Goal: Task Accomplishment & Management: Manage account settings

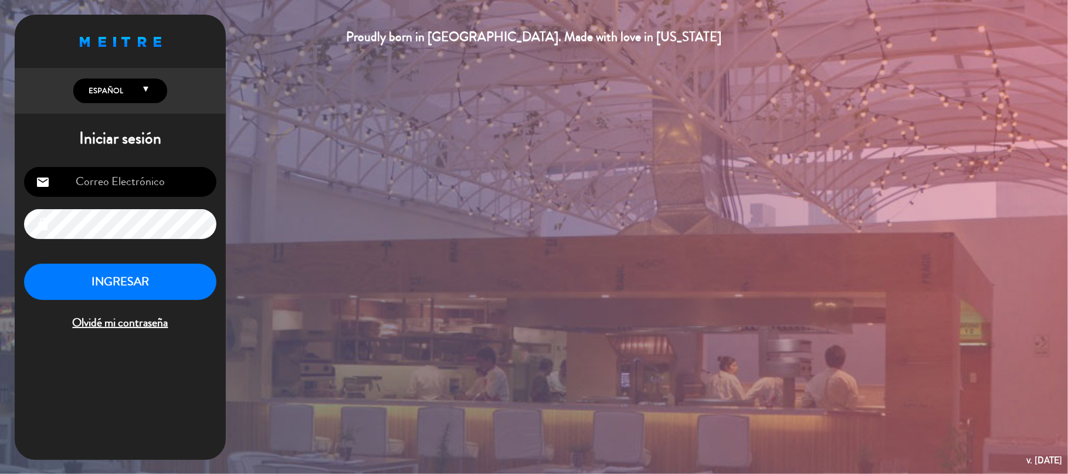
type input "[EMAIL_ADDRESS][DOMAIN_NAME]"
click at [140, 273] on button "INGRESAR" at bounding box center [120, 282] width 192 height 37
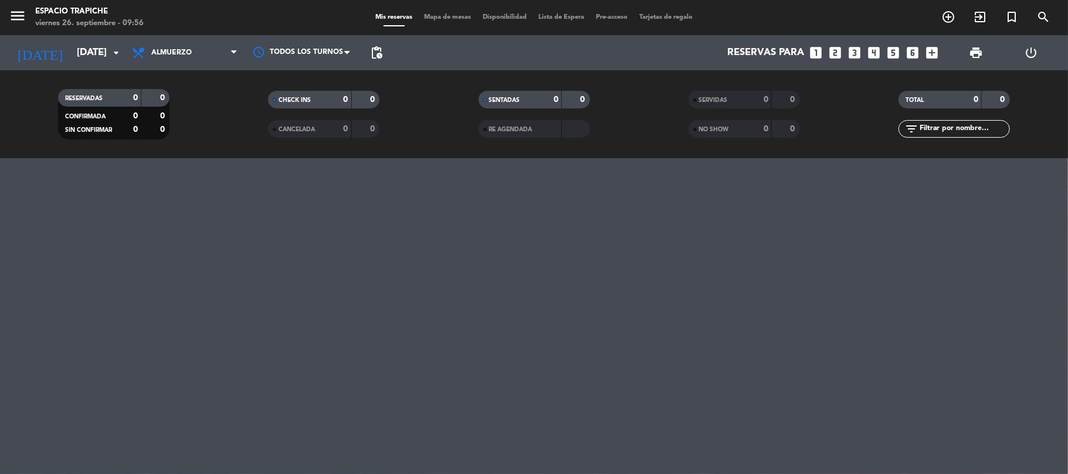
click at [25, 16] on icon "menu" at bounding box center [18, 16] width 18 height 18
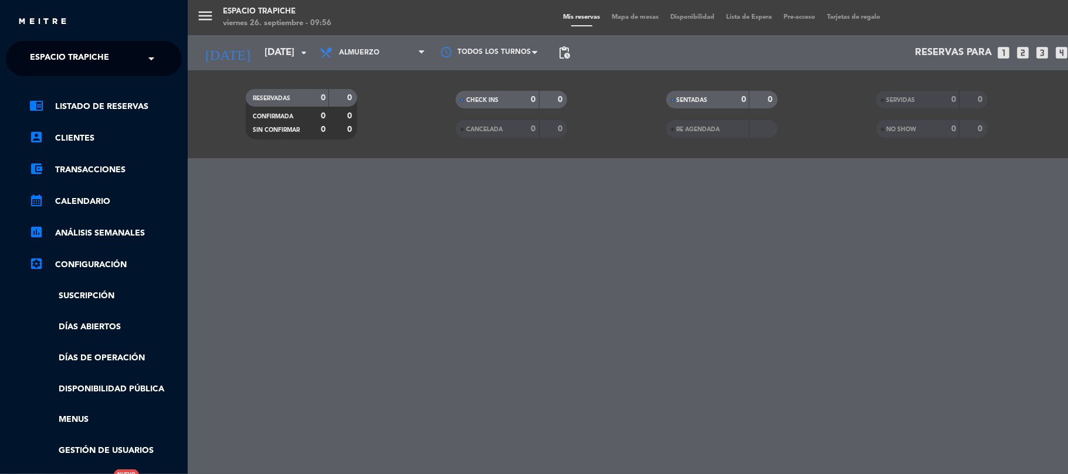
click at [27, 41] on ng-select "× Espacio Trapiche ×" at bounding box center [94, 58] width 176 height 35
click at [55, 65] on span "Espacio Trapiche" at bounding box center [69, 58] width 79 height 25
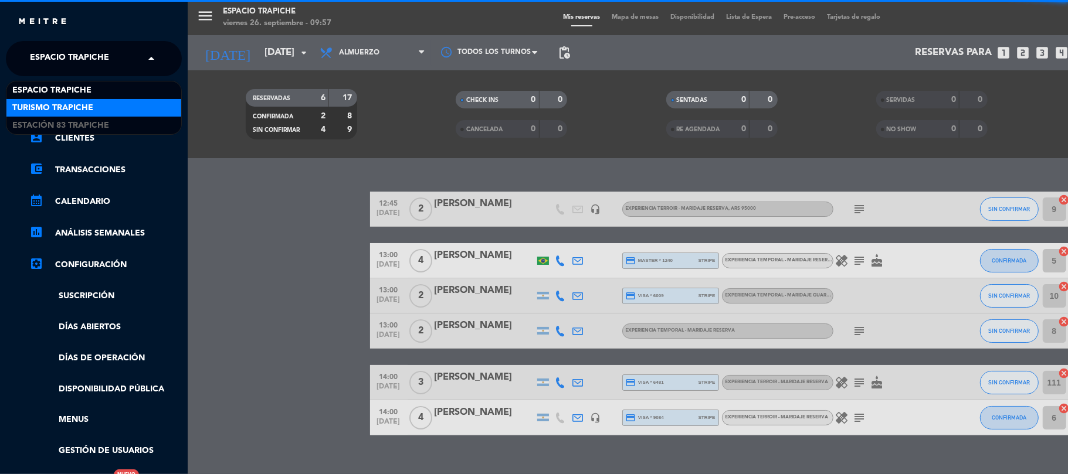
click at [61, 108] on span "Turismo Trapiche" at bounding box center [52, 107] width 81 height 13
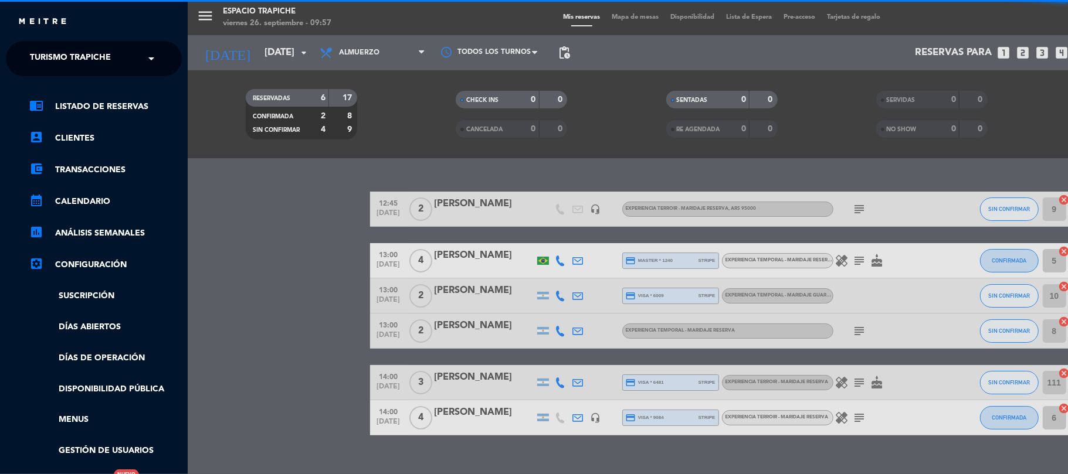
click at [253, 232] on div "menu Espacio Trapiche [DATE] 26. septiembre - 09:57 Mis reservas Mapa de mesas …" at bounding box center [722, 237] width 1068 height 474
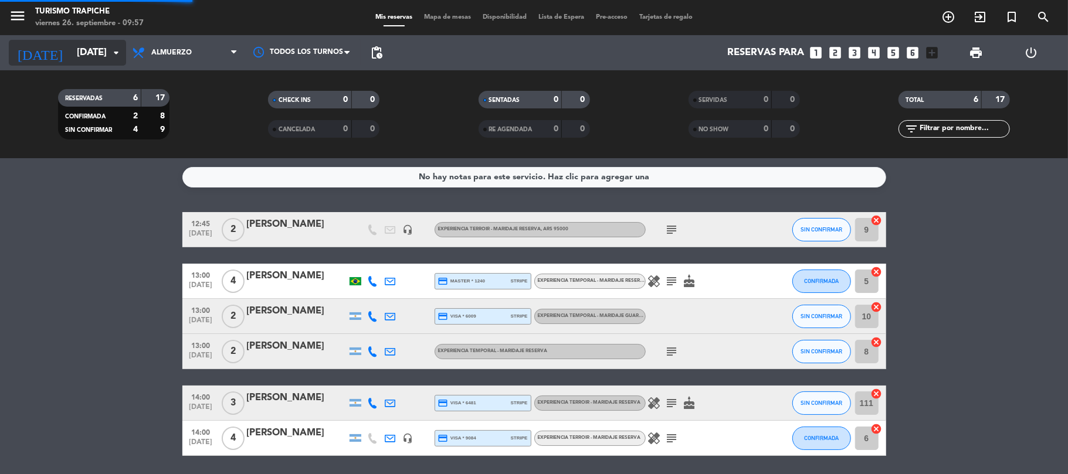
click at [71, 54] on input "[DATE]" at bounding box center [134, 53] width 127 height 23
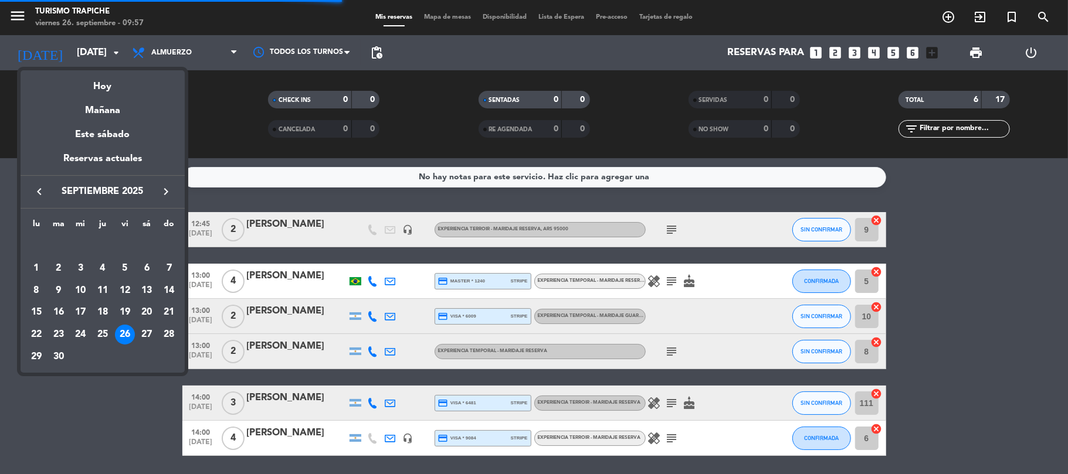
click at [84, 76] on div "Hoy" at bounding box center [103, 82] width 164 height 24
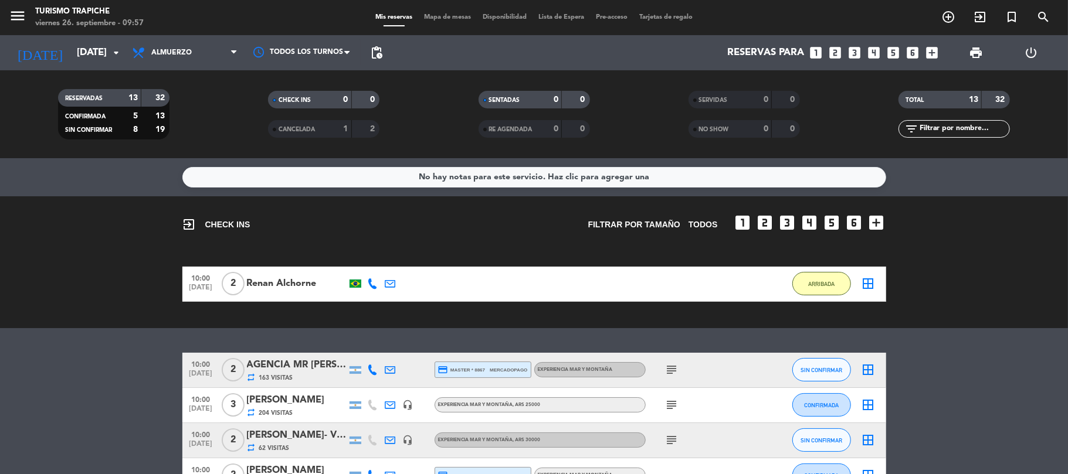
drag, startPoint x: 4, startPoint y: 328, endPoint x: 17, endPoint y: 328, distance: 13.5
click at [10, 328] on div "No hay notas para este servicio. Haz clic para agregar una exit_to_app CHECK IN…" at bounding box center [534, 316] width 1068 height 316
click at [388, 284] on icon at bounding box center [390, 284] width 11 height 11
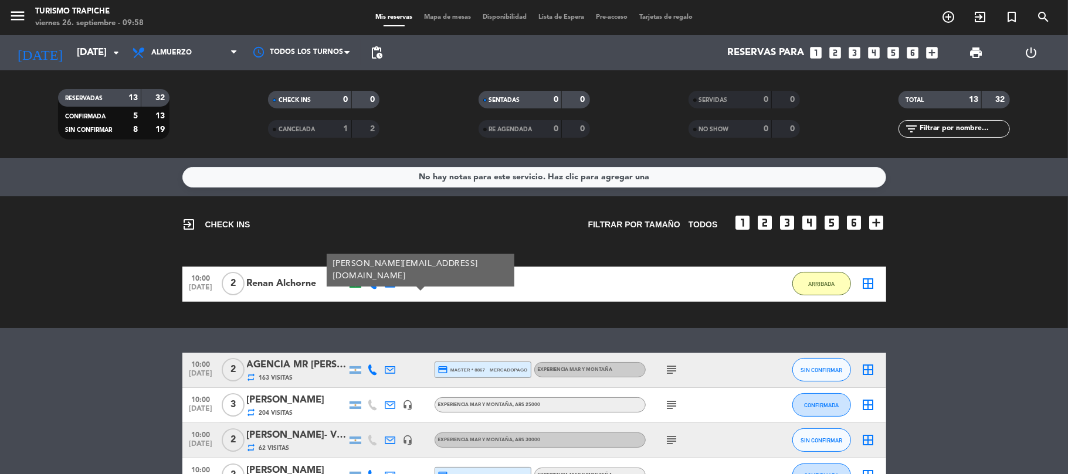
click at [297, 283] on div "Renan Alchorne" at bounding box center [297, 283] width 100 height 15
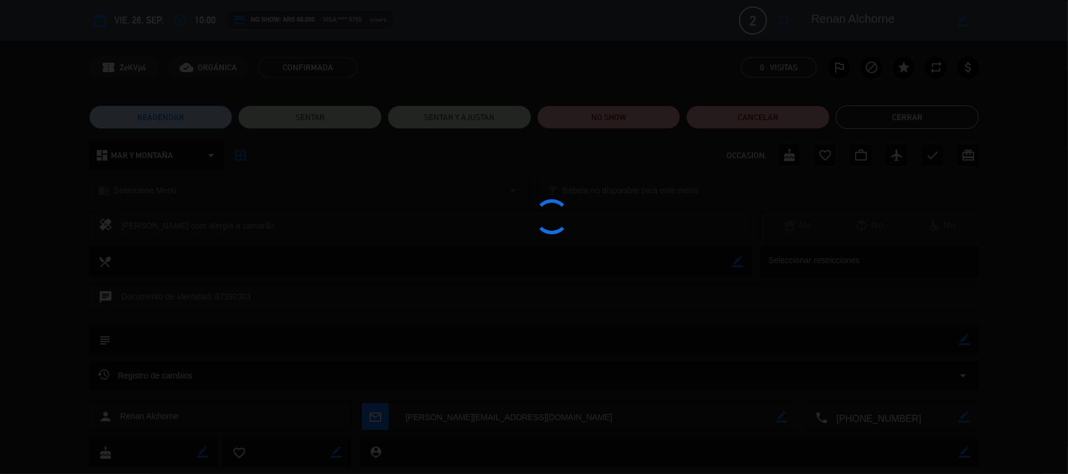
click at [467, 422] on div at bounding box center [534, 237] width 1068 height 474
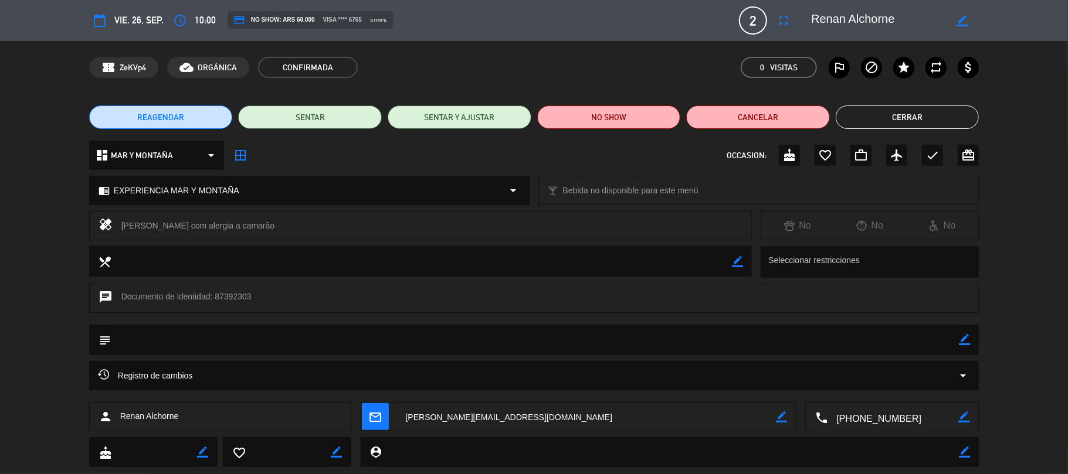
click at [486, 415] on textarea at bounding box center [586, 417] width 379 height 29
click at [538, 418] on textarea at bounding box center [586, 417] width 379 height 29
click at [896, 120] on button "Cerrar" at bounding box center [908, 117] width 144 height 23
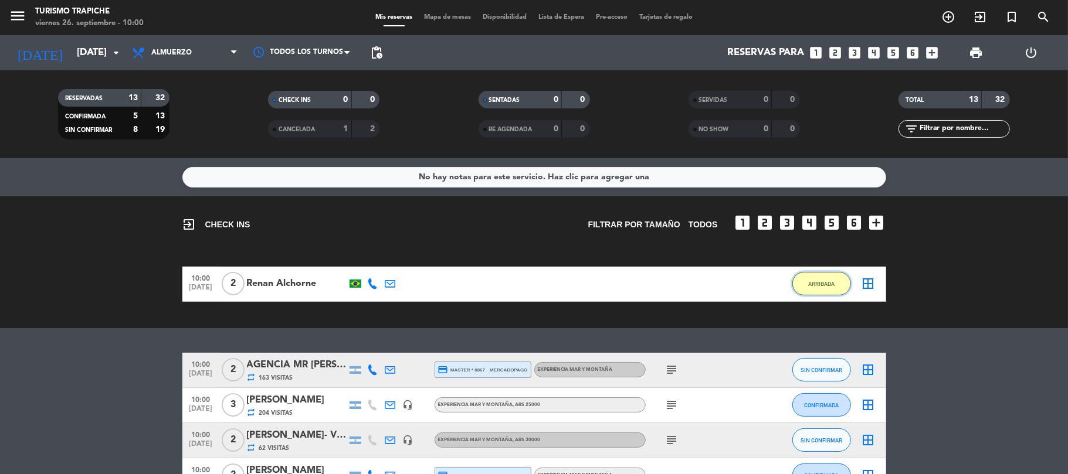
click at [823, 287] on span "ARRIBADA" at bounding box center [821, 284] width 26 height 6
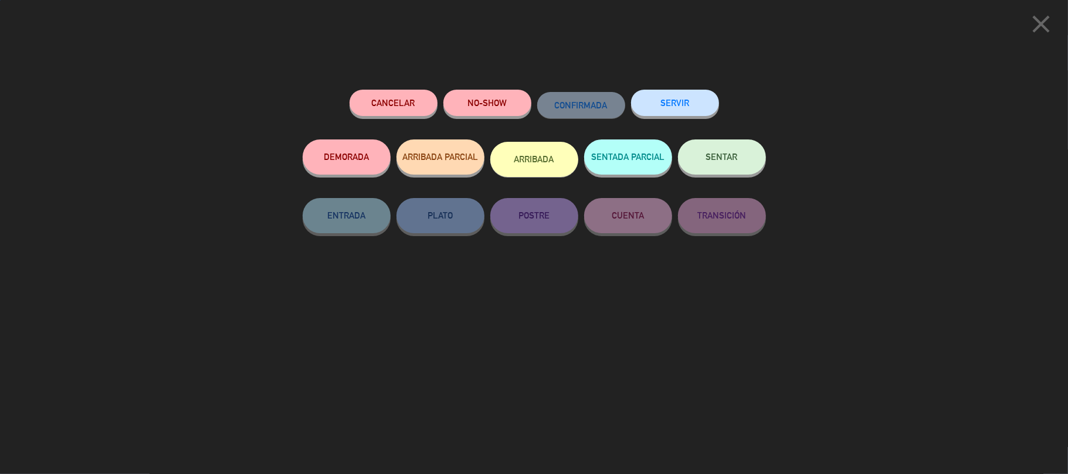
click at [687, 111] on button "SERVIR" at bounding box center [675, 103] width 88 height 26
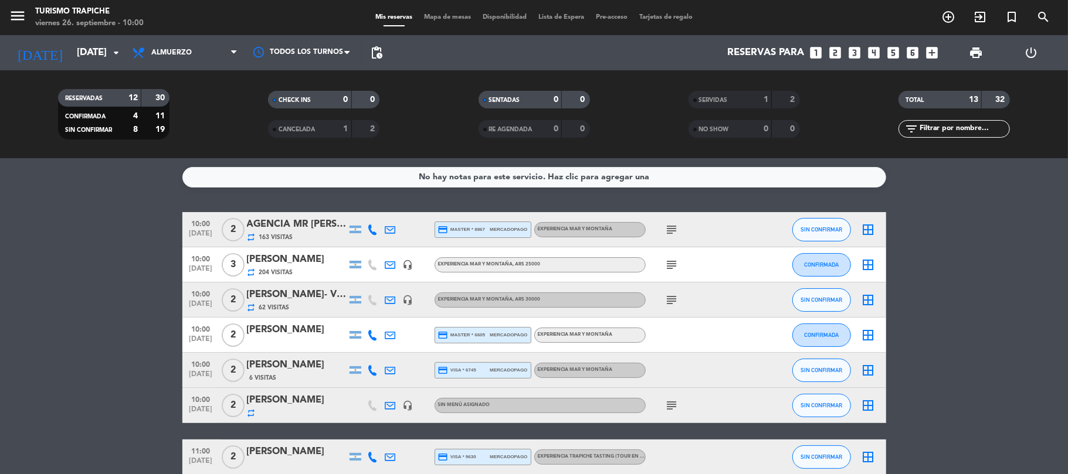
click at [61, 281] on bookings-row "10:00 [DATE] 2 AGENCIA MR [PERSON_NAME] (OUTBACK) repeat 163 Visitas credit_car…" at bounding box center [534, 439] width 1068 height 455
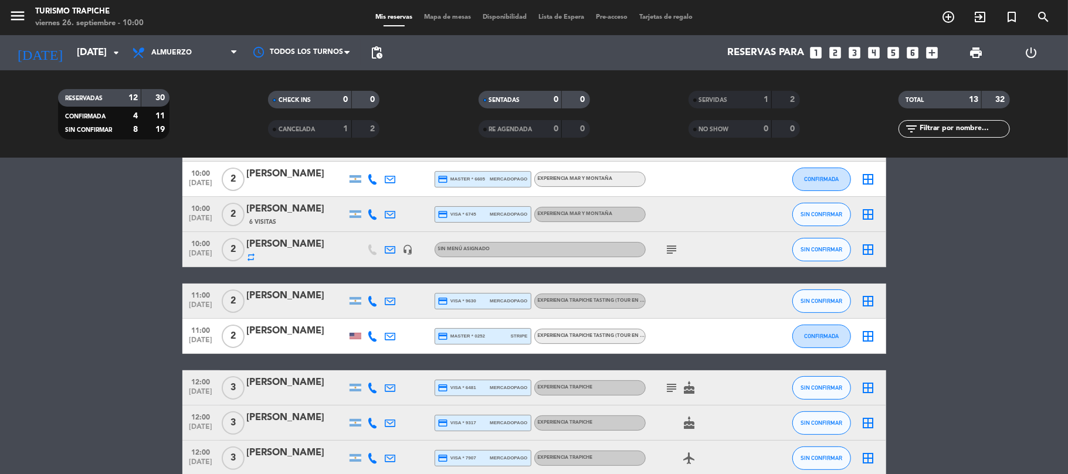
click at [123, 279] on bookings-row "10:00 [DATE] 2 AGENCIA MR [PERSON_NAME] (OUTBACK) repeat 163 Visitas credit_car…" at bounding box center [534, 283] width 1068 height 455
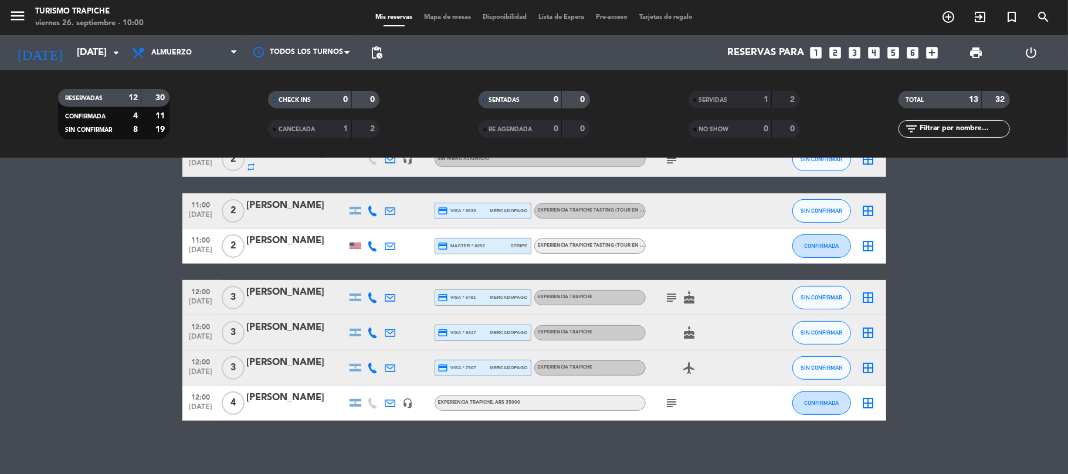
scroll to position [251, 0]
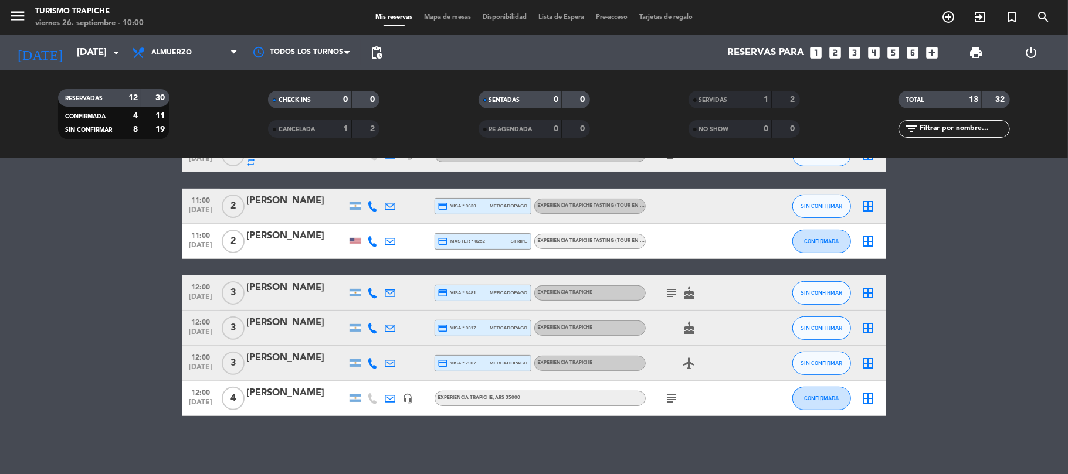
click at [159, 331] on bookings-row "10:00 [DATE] 2 AGENCIA MR [PERSON_NAME] (OUTBACK) repeat 163 Visitas credit_car…" at bounding box center [534, 188] width 1068 height 455
drag, startPoint x: 184, startPoint y: 55, endPoint x: 193, endPoint y: 84, distance: 30.6
click at [184, 56] on span "Almuerzo" at bounding box center [171, 53] width 40 height 8
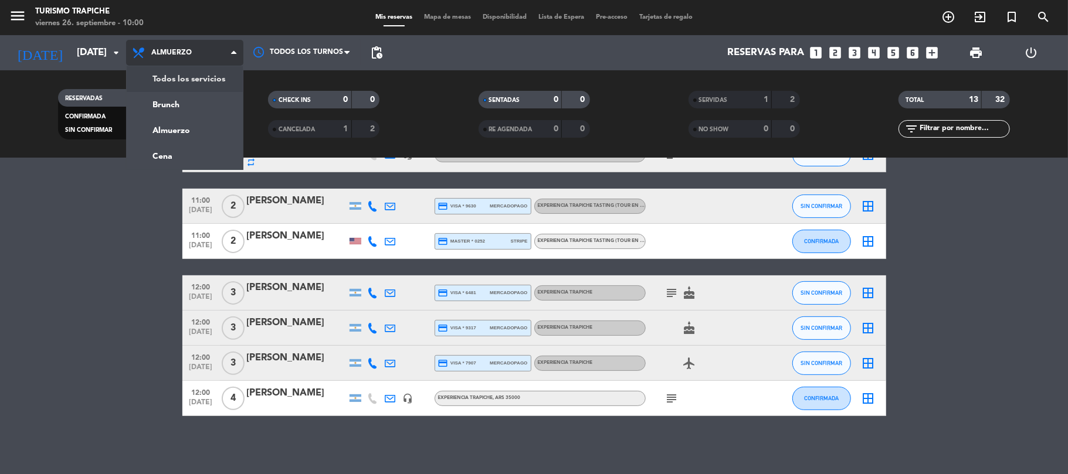
click at [192, 82] on div "menu Turismo Trapiche [DATE] 26. septiembre - 10:00 Mis reservas Mapa de mesas …" at bounding box center [534, 79] width 1068 height 158
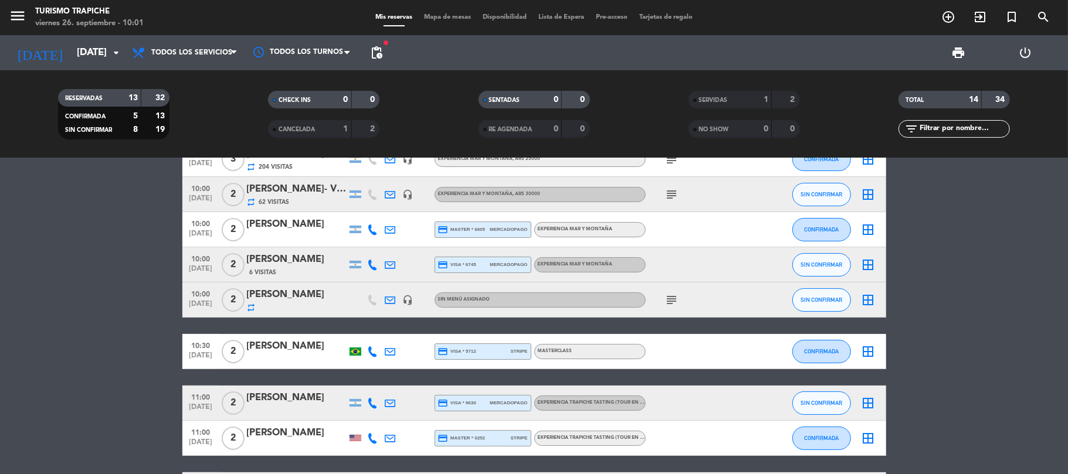
scroll to position [66, 0]
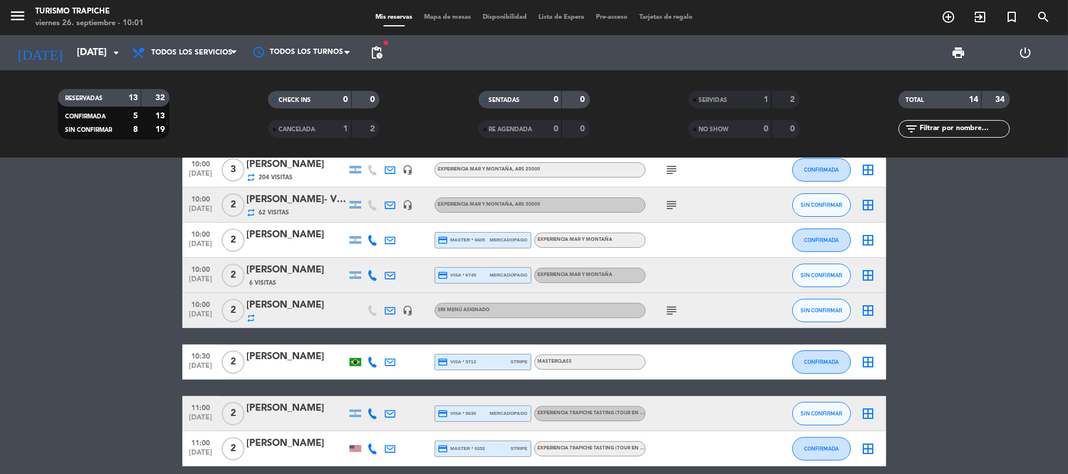
click at [151, 331] on bookings-row "10:00 [DATE] 2 AGENCIA MR [PERSON_NAME] (OUTBACK) repeat 163 Visitas credit_car…" at bounding box center [534, 370] width 1068 height 507
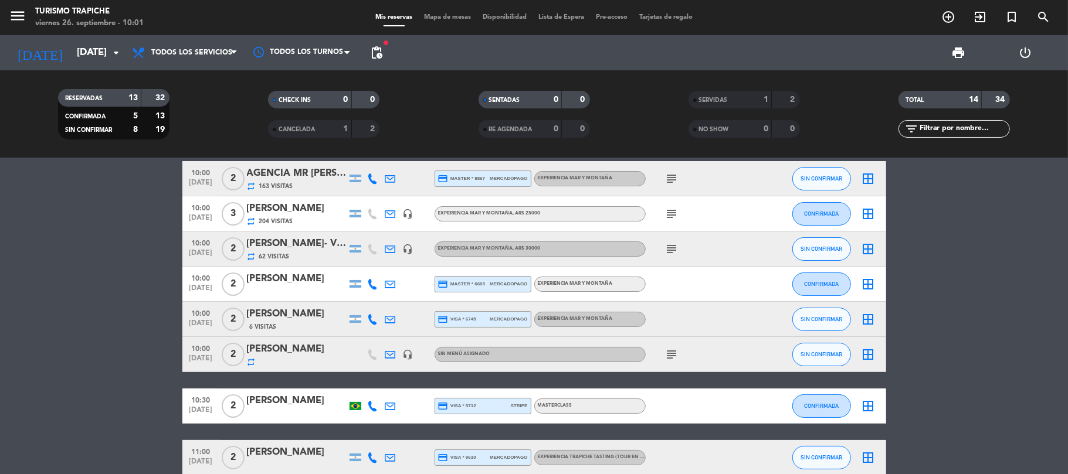
scroll to position [0, 0]
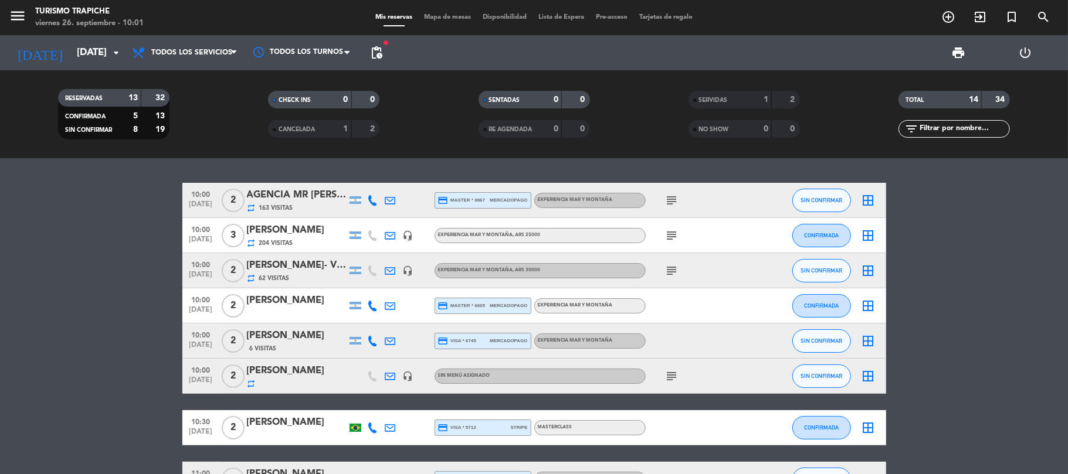
click at [124, 300] on bookings-row "10:00 [DATE] 2 AGENCIA MR [PERSON_NAME] (OUTBACK) repeat 163 Visitas credit_car…" at bounding box center [534, 436] width 1068 height 507
click at [396, 233] on div at bounding box center [391, 235] width 18 height 35
click at [390, 233] on icon at bounding box center [390, 235] width 11 height 11
click at [670, 233] on icon "subject" at bounding box center [672, 236] width 14 height 14
click at [109, 341] on bookings-row "10:00 [DATE] 2 AGENCIA MR [PERSON_NAME] (OUTBACK) repeat 163 Visitas credit_car…" at bounding box center [534, 436] width 1068 height 507
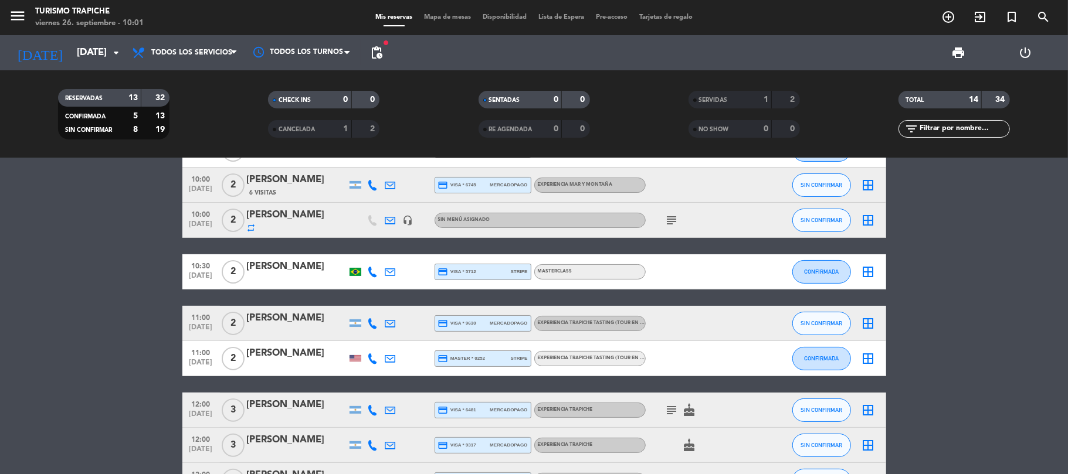
click at [131, 348] on bookings-row "10:00 [DATE] 2 AGENCIA MR [PERSON_NAME] (OUTBACK) repeat 163 Visitas credit_car…" at bounding box center [534, 280] width 1068 height 507
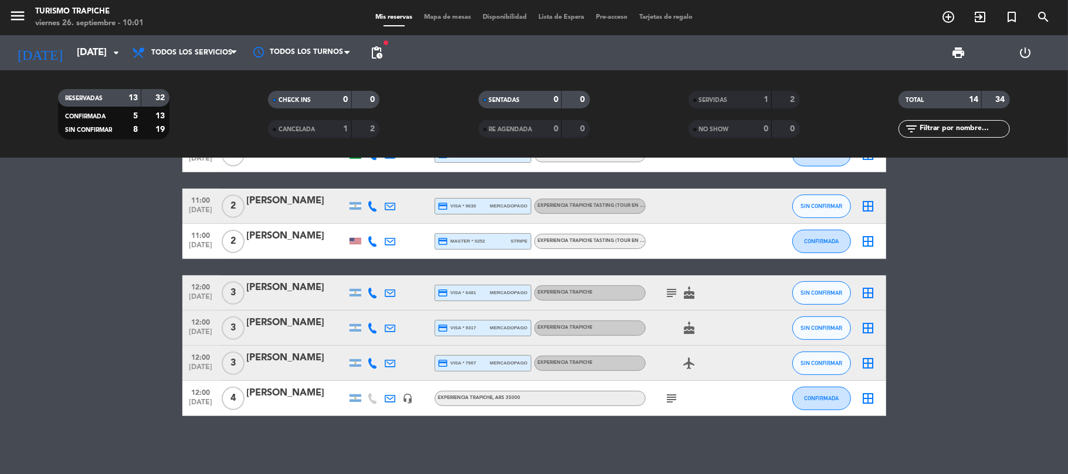
drag, startPoint x: 154, startPoint y: 344, endPoint x: 181, endPoint y: 340, distance: 27.2
click at [154, 343] on bookings-row "10:00 [DATE] 2 AGENCIA MR [PERSON_NAME] (OUTBACK) repeat 163 Visitas credit_car…" at bounding box center [534, 163] width 1068 height 507
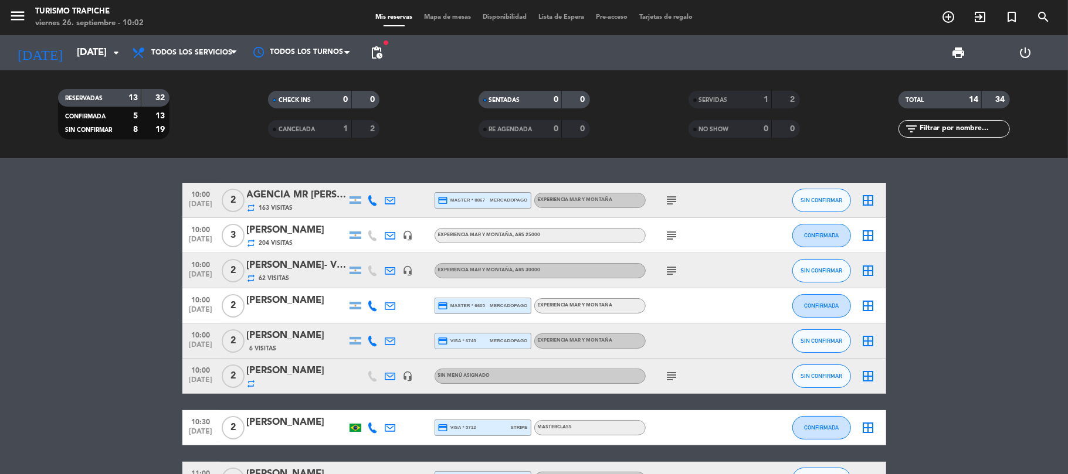
click at [303, 198] on div "AGENCIA MR [PERSON_NAME] (OUTBACK)" at bounding box center [297, 195] width 100 height 15
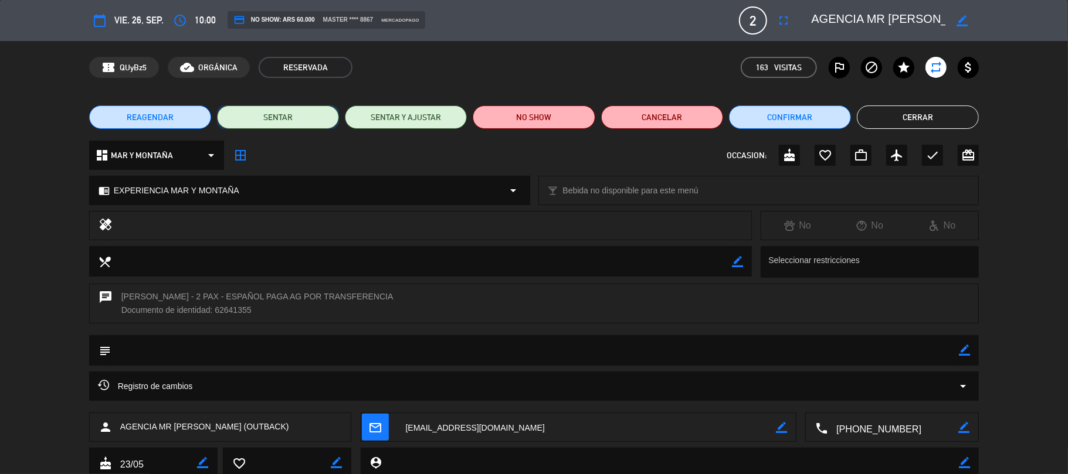
click at [258, 120] on button "SENTAR" at bounding box center [278, 117] width 122 height 23
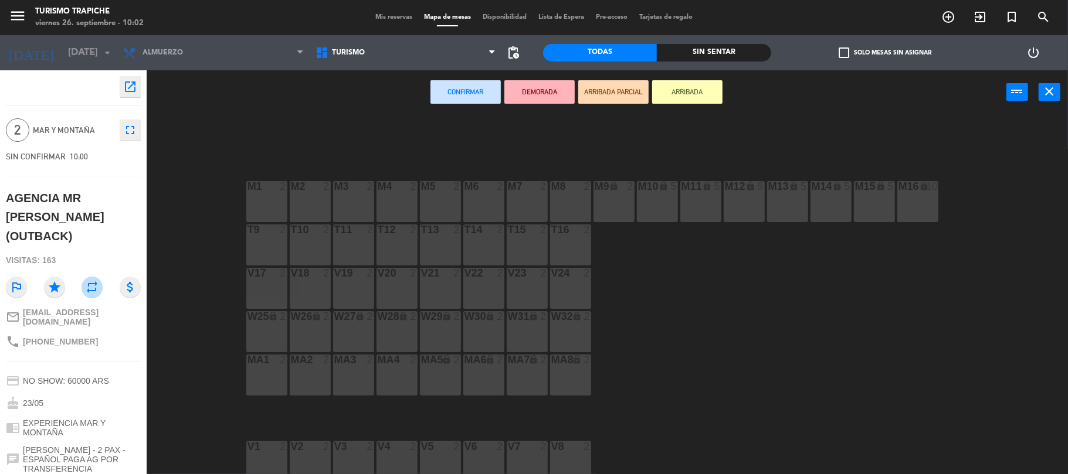
click at [268, 212] on div "M1 2" at bounding box center [266, 201] width 41 height 41
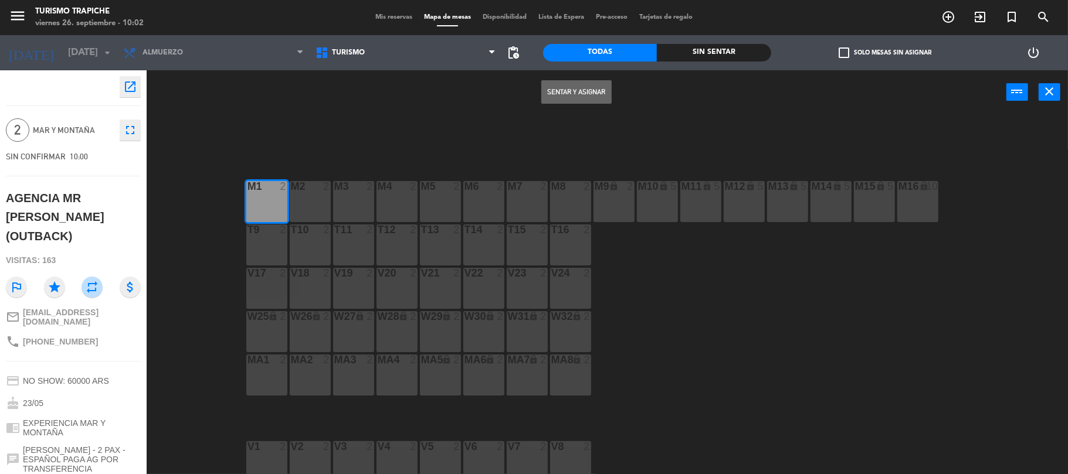
click at [561, 94] on button "Sentar y Asignar" at bounding box center [576, 91] width 70 height 23
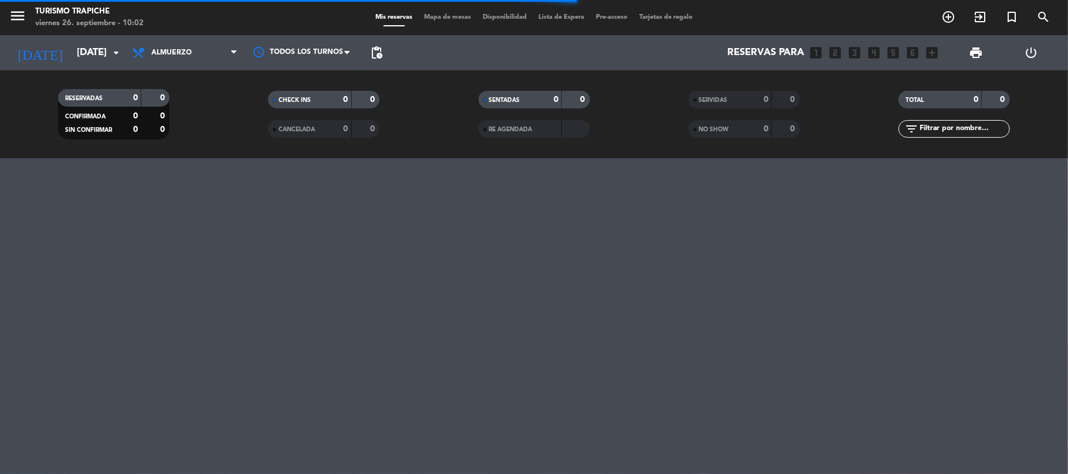
click at [67, 297] on div "menu Turismo Trapiche [DATE] 26. septiembre - 10:02 Mis reservas Mapa de mesas …" at bounding box center [534, 237] width 1068 height 474
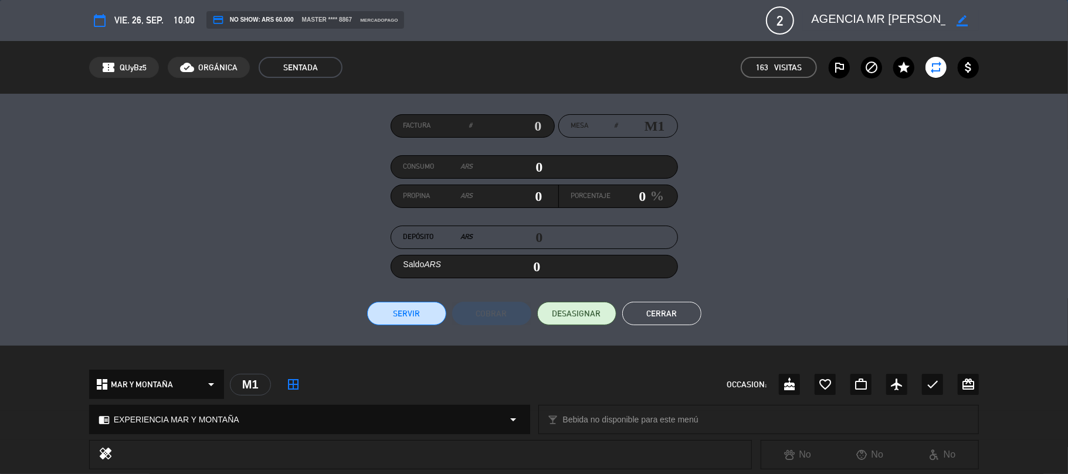
click at [673, 306] on button "Cerrar" at bounding box center [661, 313] width 79 height 23
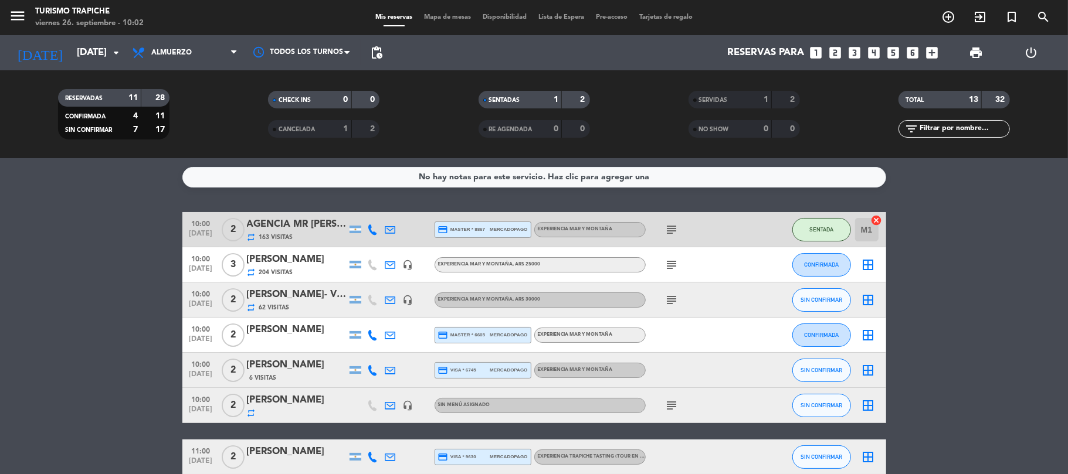
drag, startPoint x: 85, startPoint y: 331, endPoint x: 144, endPoint y: 329, distance: 59.3
click at [93, 331] on bookings-row "10:00 [DATE] 2 AGENCIA MR [PERSON_NAME] (OUTBACK) repeat 163 Visitas credit_car…" at bounding box center [534, 439] width 1068 height 455
click at [104, 355] on bookings-row "10:00 [DATE] 2 AGENCIA MR [PERSON_NAME] (OUTBACK) repeat 163 Visitas credit_car…" at bounding box center [534, 439] width 1068 height 455
click at [148, 62] on span "Almuerzo" at bounding box center [184, 53] width 117 height 26
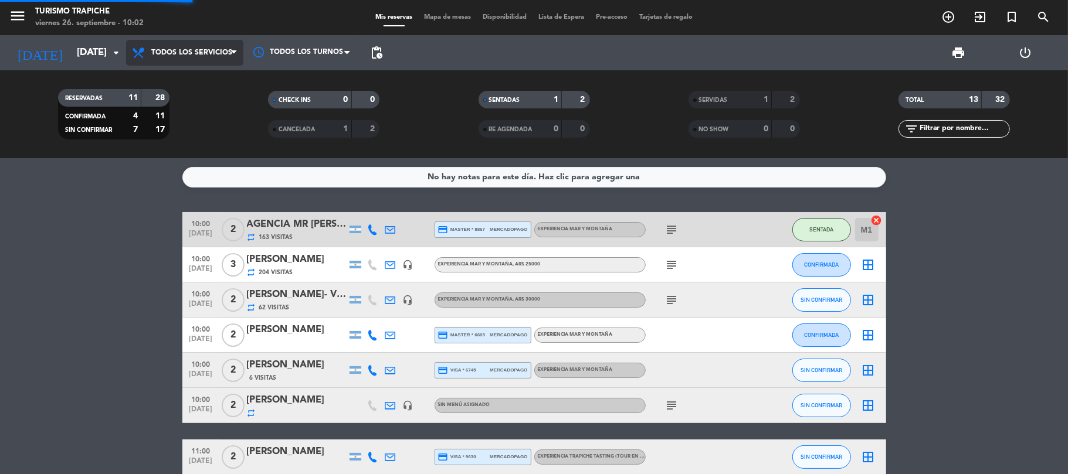
click at [155, 76] on div "menu Turismo Trapiche [DATE] 26. septiembre - 10:02 Mis reservas Mapa de mesas …" at bounding box center [534, 79] width 1068 height 158
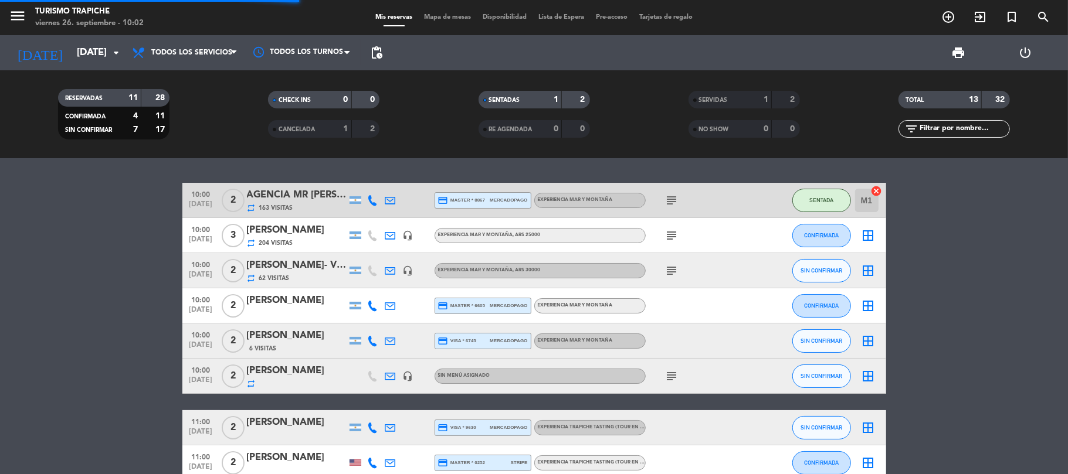
click at [111, 184] on bookings-row "10:00 [DATE] 2 AGENCIA MR [PERSON_NAME] (OUTBACK) repeat 163 Visitas credit_car…" at bounding box center [534, 410] width 1068 height 455
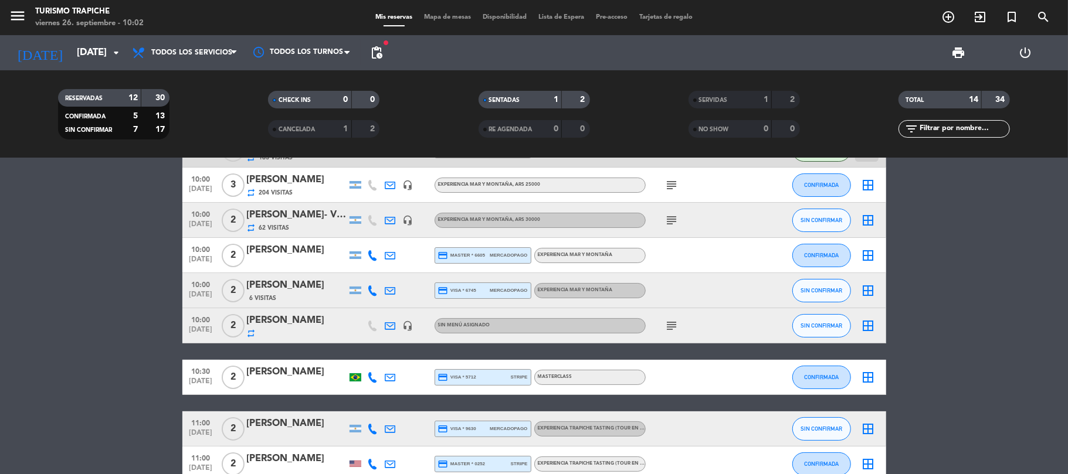
scroll to position [78, 0]
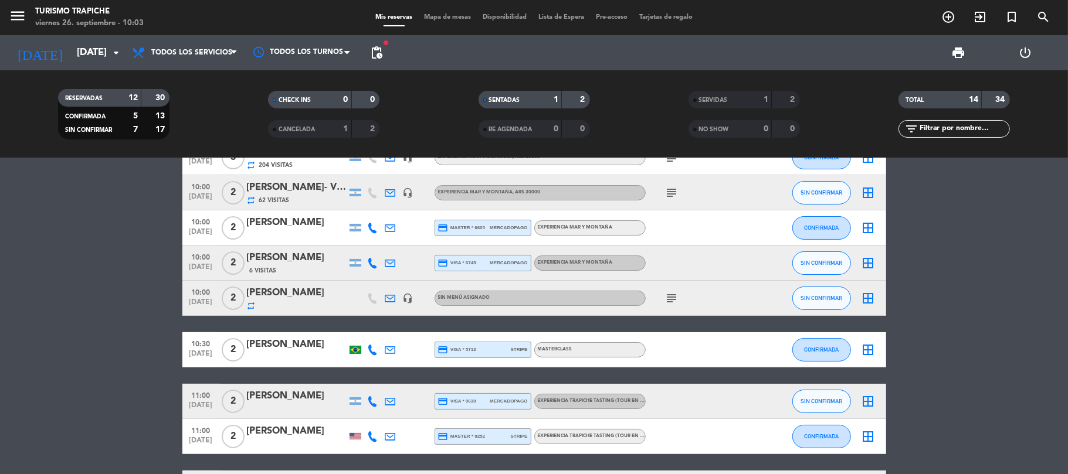
click at [390, 346] on icon at bounding box center [390, 350] width 11 height 11
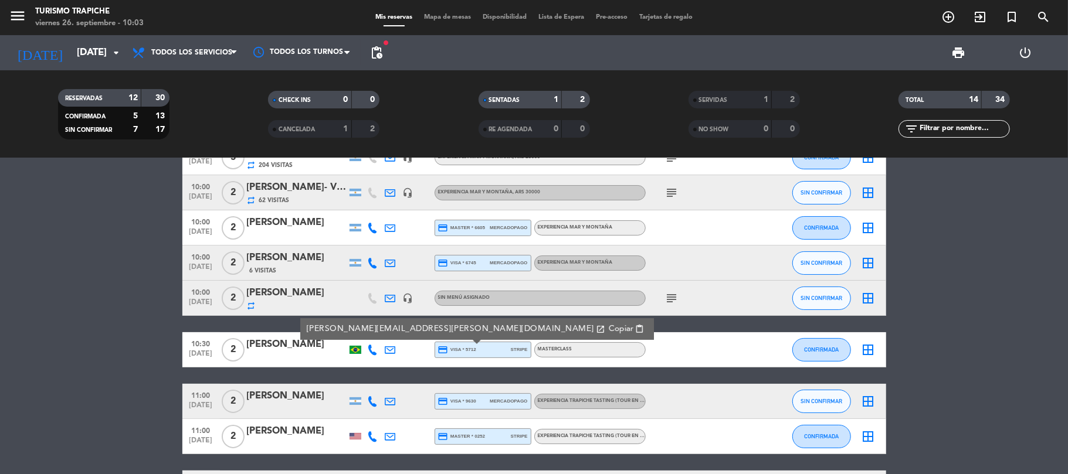
click at [608, 325] on span "Copiar" at bounding box center [620, 329] width 25 height 12
click at [608, 334] on span "Copiar" at bounding box center [620, 329] width 25 height 12
click at [608, 329] on span "Copiar" at bounding box center [620, 329] width 25 height 12
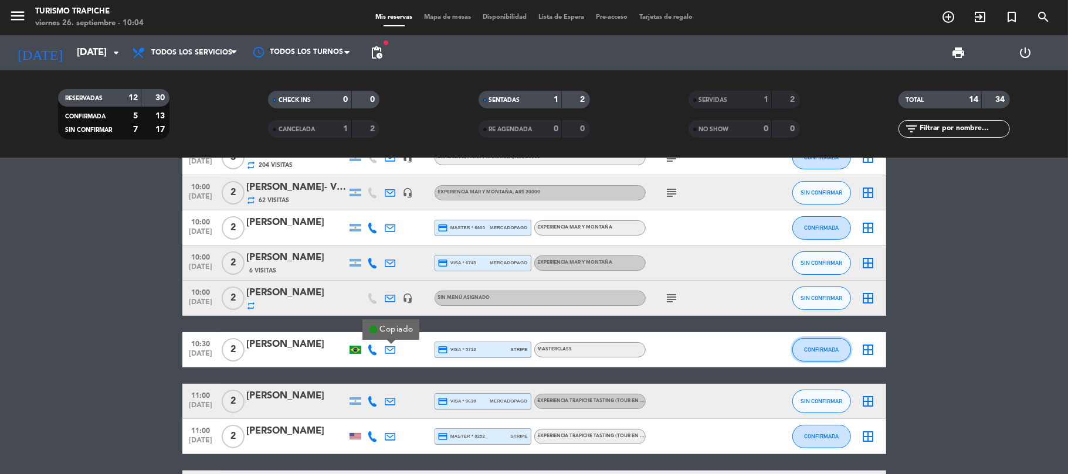
click at [819, 353] on button "CONFIRMADA" at bounding box center [821, 349] width 59 height 23
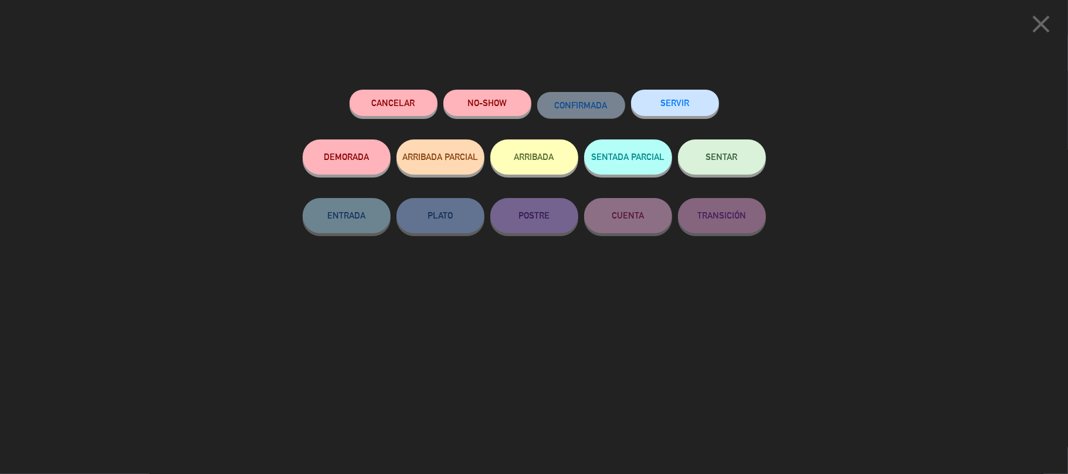
click at [684, 106] on button "SERVIR" at bounding box center [675, 103] width 88 height 26
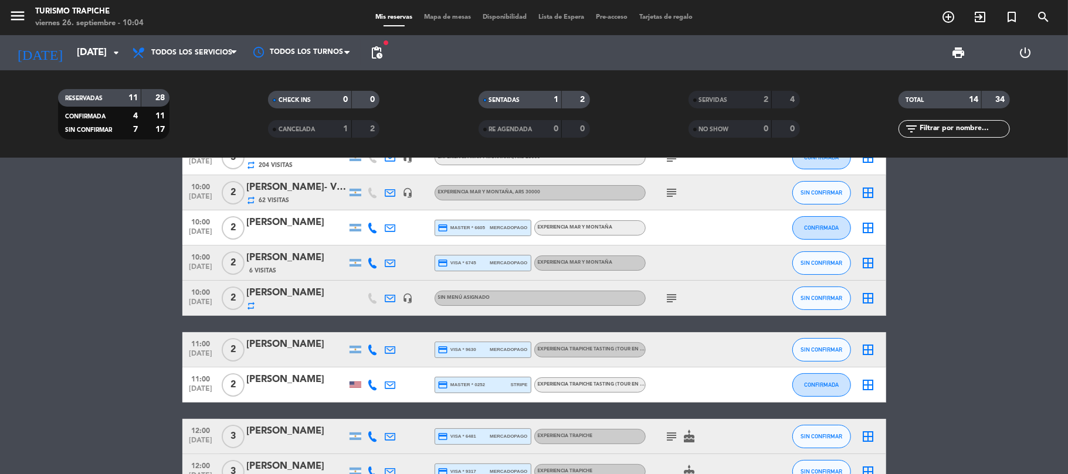
click at [52, 383] on bookings-row "10:00 [DATE] 2 AGENCIA MR [PERSON_NAME] (OUTBACK) repeat 163 Visitas credit_car…" at bounding box center [534, 332] width 1068 height 455
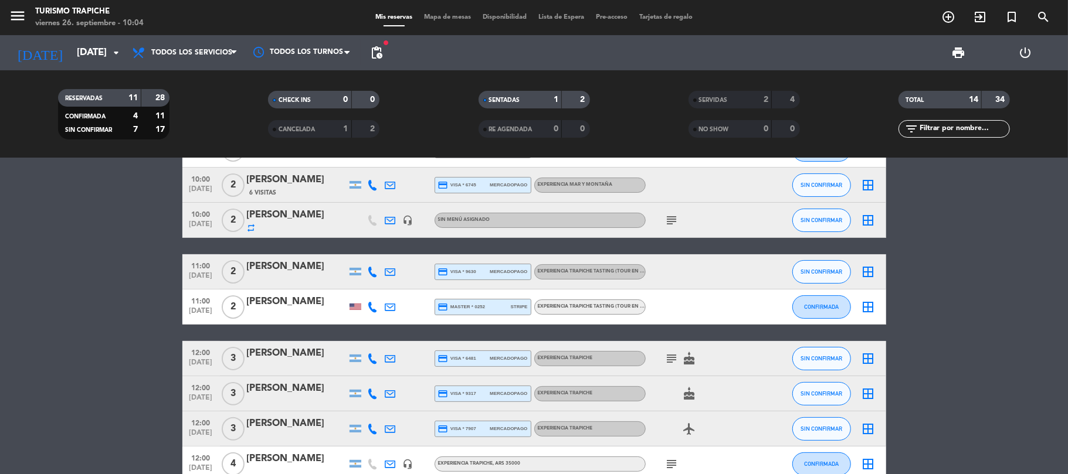
click at [111, 352] on bookings-row "10:00 [DATE] 2 AGENCIA MR [PERSON_NAME] (OUTBACK) repeat 163 Visitas credit_car…" at bounding box center [534, 254] width 1068 height 455
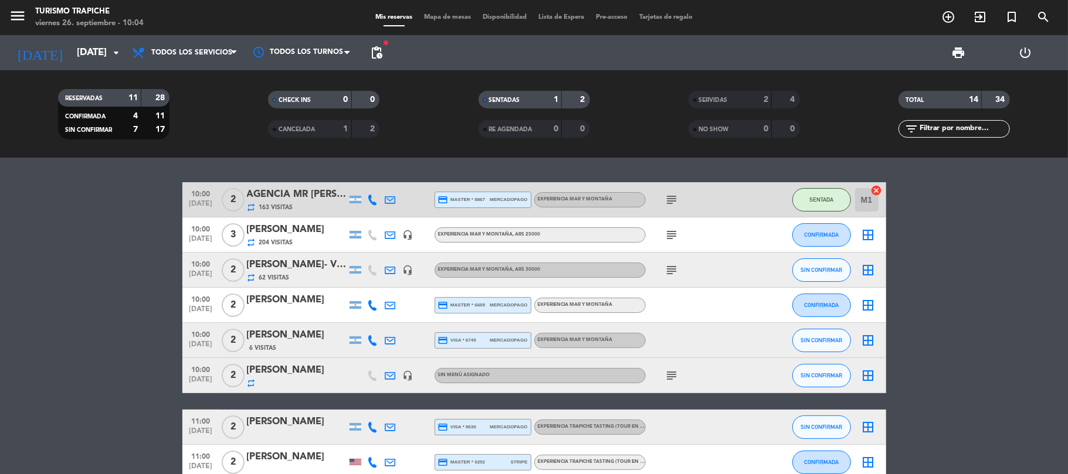
scroll to position [0, 0]
click at [115, 349] on bookings-row "10:00 [DATE] 2 AGENCIA MR [PERSON_NAME] (OUTBACK) repeat 163 Visitas credit_car…" at bounding box center [534, 410] width 1068 height 455
click at [816, 233] on span "CONFIRMADA" at bounding box center [821, 235] width 35 height 6
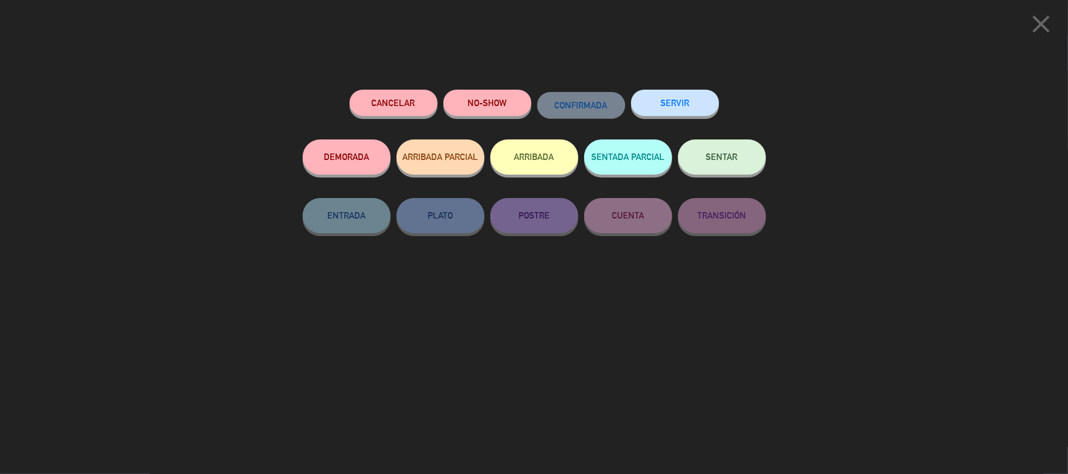
click at [713, 162] on button "SENTAR" at bounding box center [722, 157] width 88 height 35
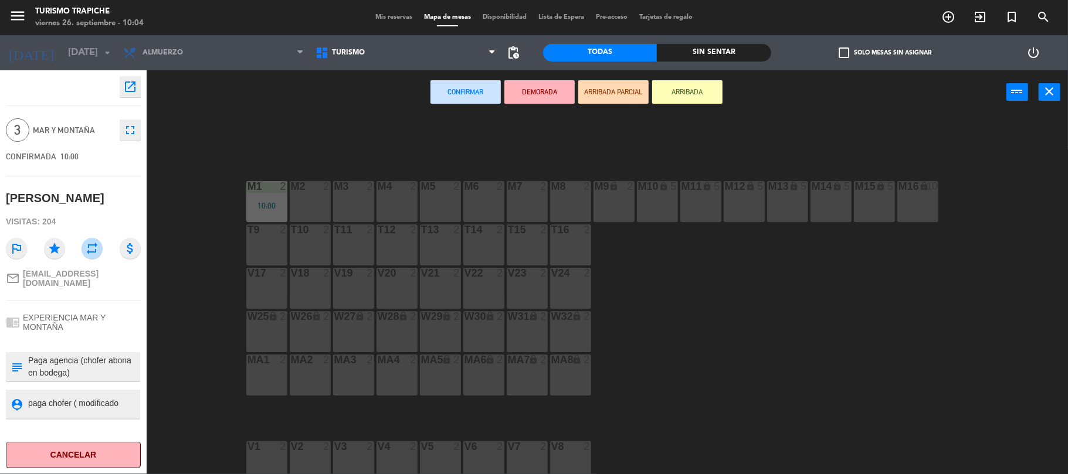
click at [306, 195] on div "M2 2" at bounding box center [310, 201] width 41 height 41
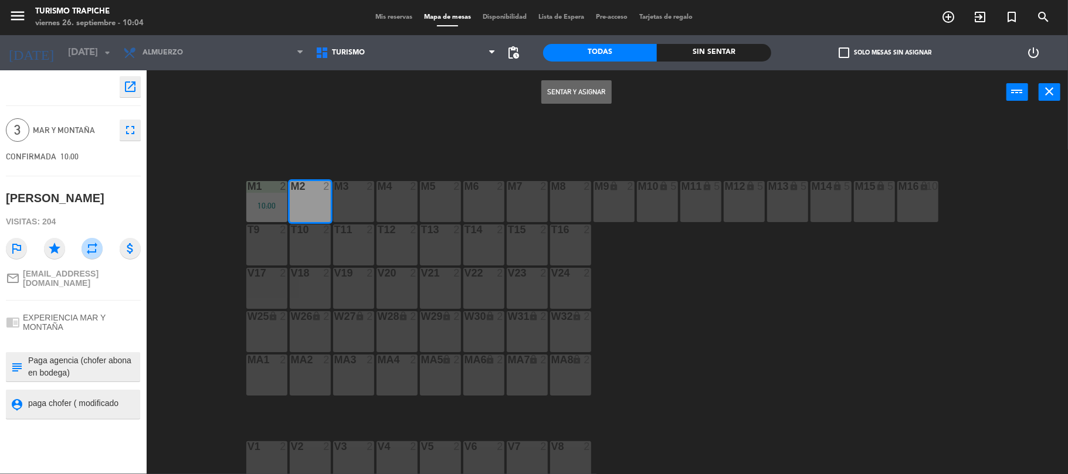
click at [596, 94] on button "Sentar y Asignar" at bounding box center [576, 91] width 70 height 23
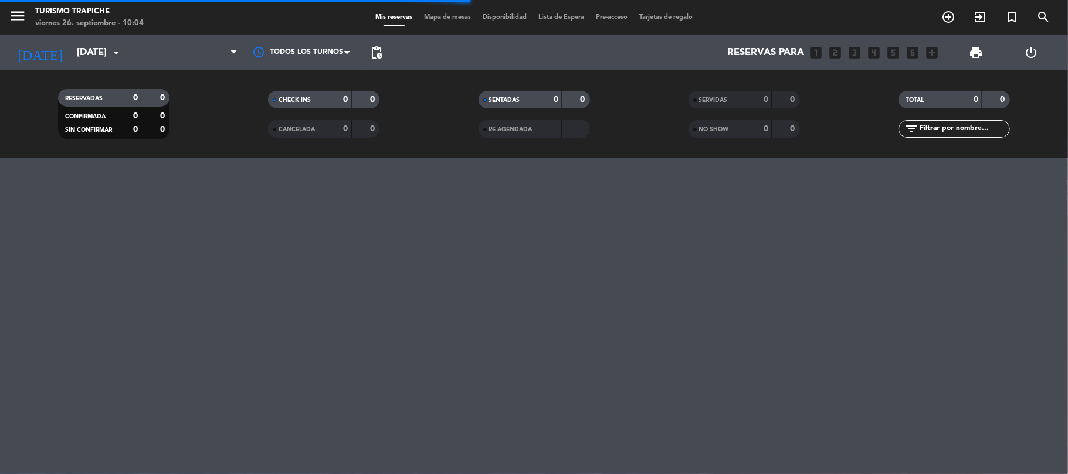
click at [13, 348] on div "menu Turismo Trapiche [DATE] 26. septiembre - 10:04 Mis reservas Mapa de mesas …" at bounding box center [534, 237] width 1068 height 474
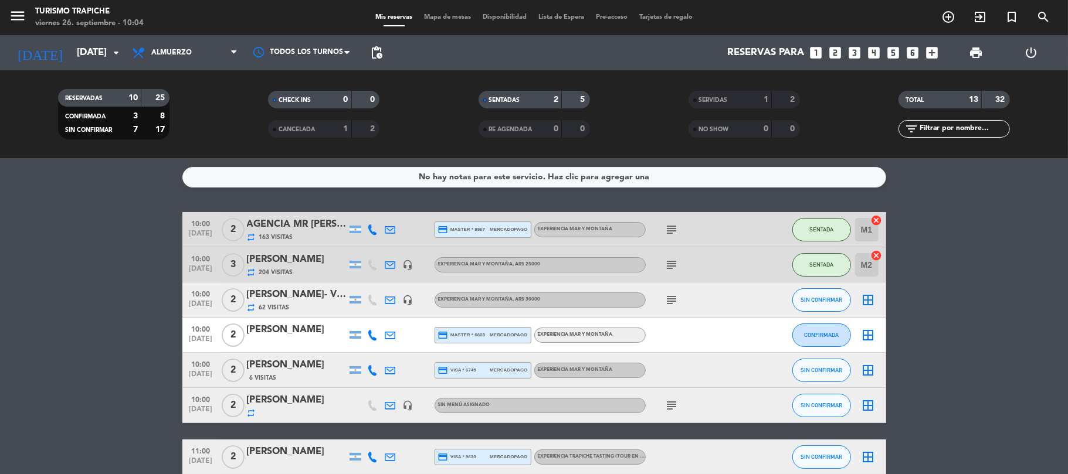
click at [73, 296] on bookings-row "10:00 [DATE] 2 AGENCIA MR [PERSON_NAME] (OUTBACK) repeat 163 Visitas credit_car…" at bounding box center [534, 439] width 1068 height 455
click at [718, 95] on div "SERVIDAS" at bounding box center [718, 99] width 54 height 13
click at [80, 264] on bookings-row "10:00 [DATE] 2 AGENCIA MR [PERSON_NAME] (OUTBACK) repeat 163 Visitas credit_car…" at bounding box center [534, 439] width 1068 height 455
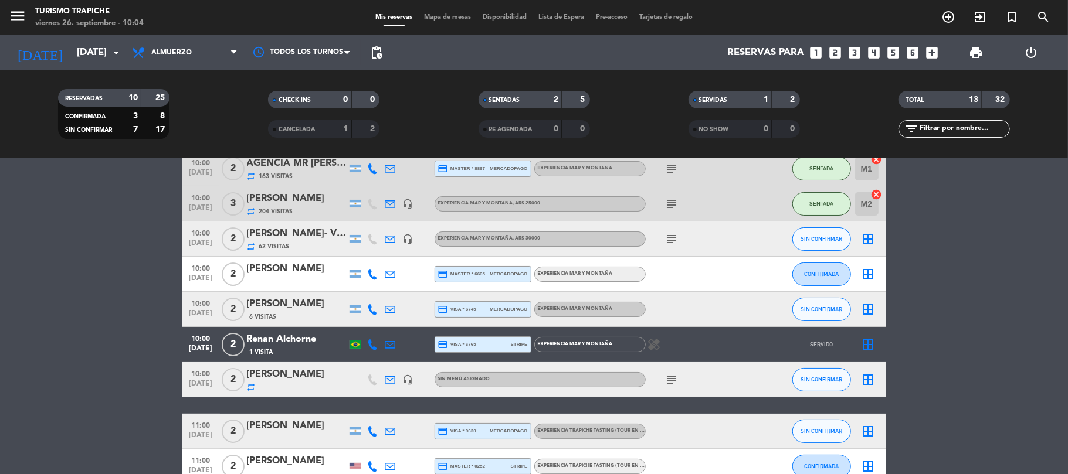
scroll to position [78, 0]
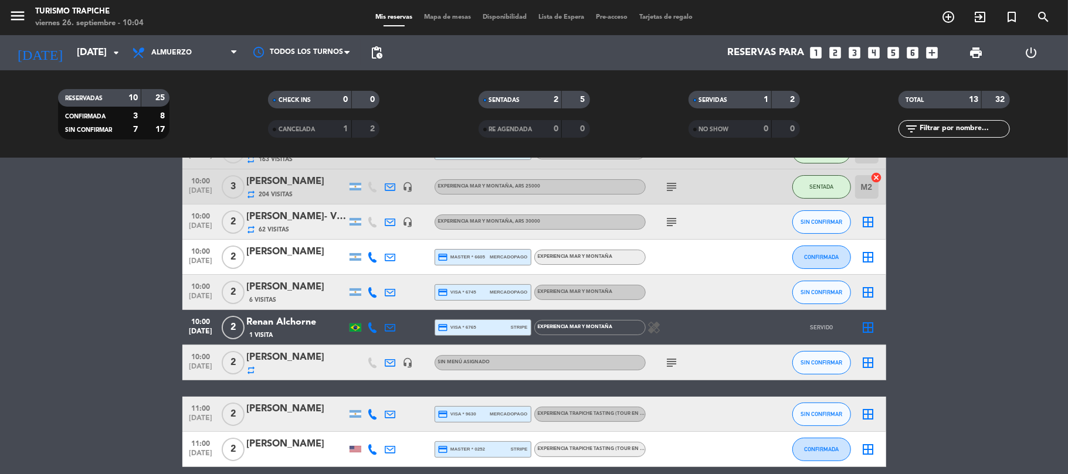
click at [80, 264] on bookings-row "10:00 [DATE] 2 AGENCIA MR [PERSON_NAME] (OUTBACK) repeat 163 Visitas credit_car…" at bounding box center [534, 379] width 1068 height 490
click at [30, 277] on bookings-row "10:00 [DATE] 2 AGENCIA MR [PERSON_NAME] (OUTBACK) repeat 163 Visitas credit_car…" at bounding box center [534, 379] width 1068 height 490
click at [389, 290] on icon at bounding box center [390, 292] width 11 height 11
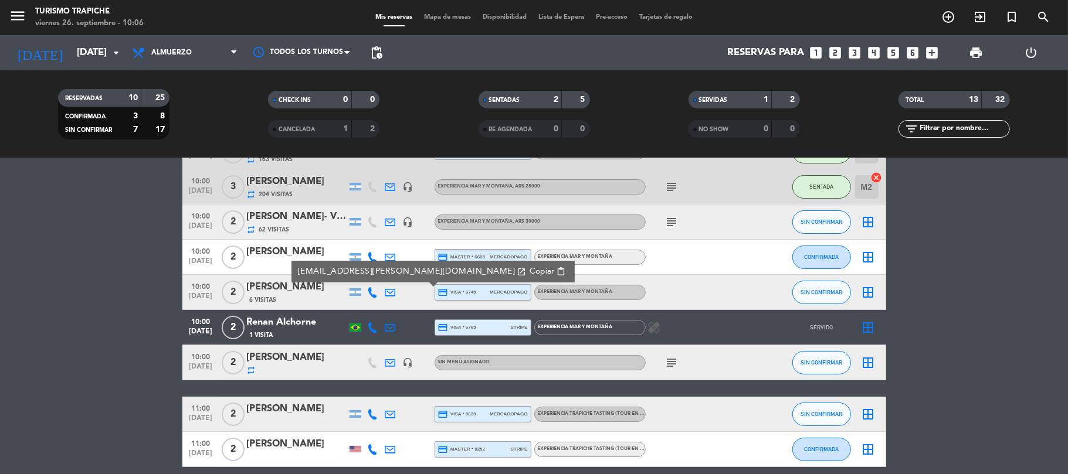
click at [29, 310] on bookings-row "10:00 [DATE] 2 AGENCIA MR [PERSON_NAME] (OUTBACK) repeat 163 Visitas credit_car…" at bounding box center [534, 379] width 1068 height 490
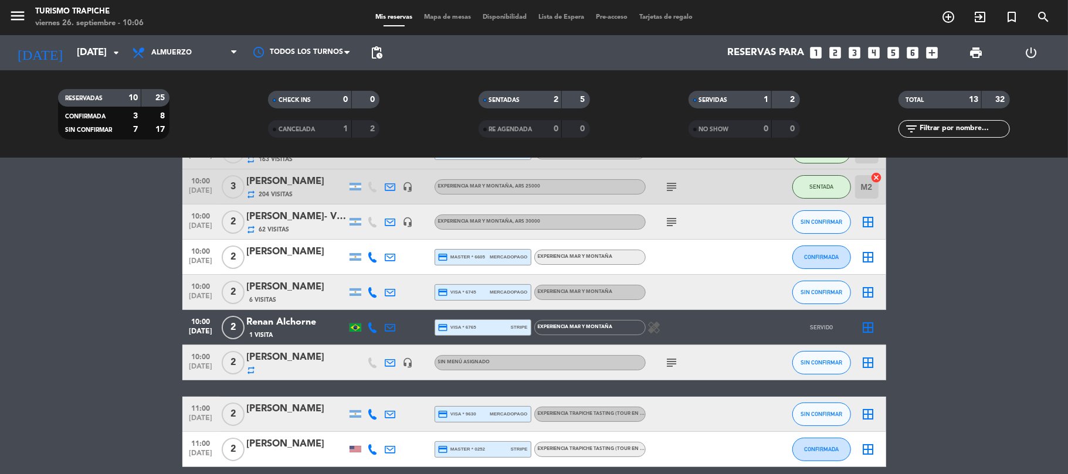
click at [102, 319] on bookings-row "10:00 [DATE] 2 AGENCIA MR [PERSON_NAME] (OUTBACK) repeat 163 Visitas credit_car…" at bounding box center [534, 379] width 1068 height 490
click at [308, 366] on div "repeat" at bounding box center [297, 370] width 100 height 9
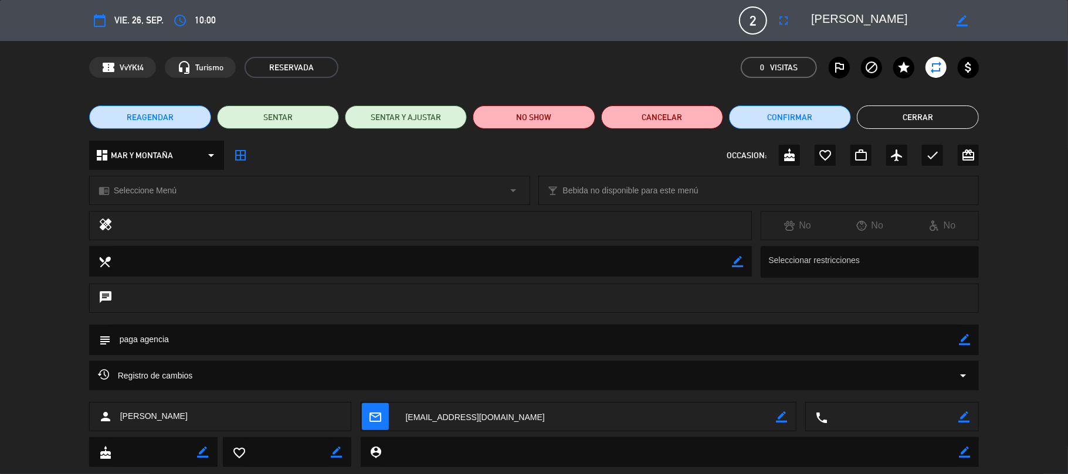
click at [906, 123] on button "Cerrar" at bounding box center [918, 117] width 122 height 23
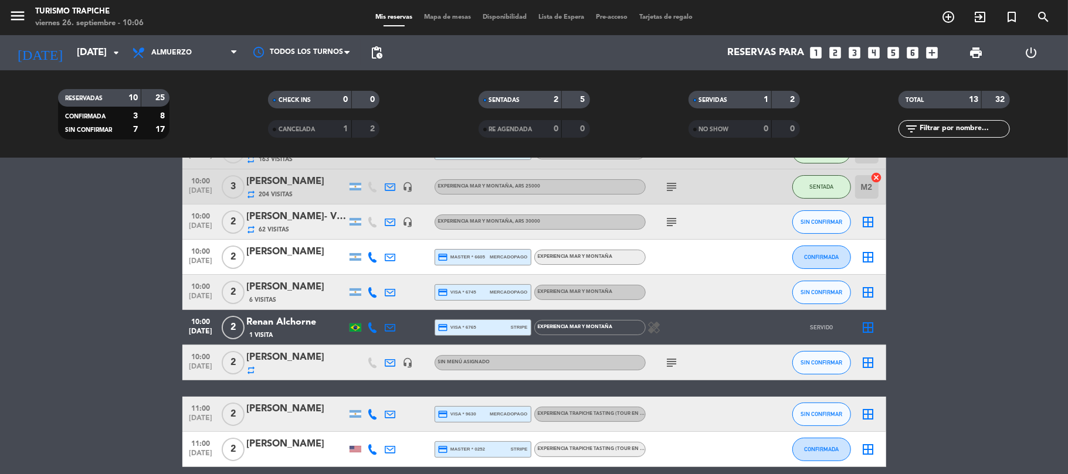
click at [91, 293] on bookings-row "10:00 [DATE] 2 AGENCIA MR [PERSON_NAME] (OUTBACK) repeat 163 Visitas credit_car…" at bounding box center [534, 379] width 1068 height 490
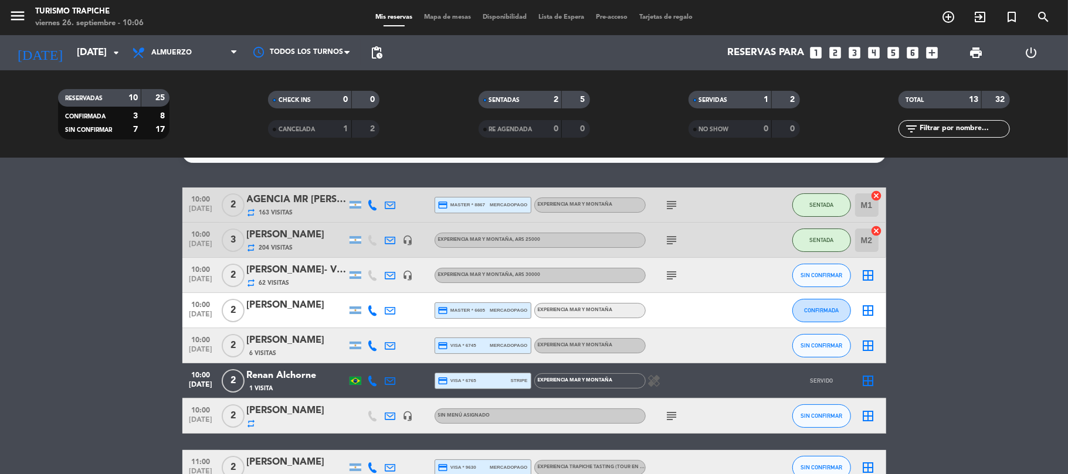
scroll to position [0, 0]
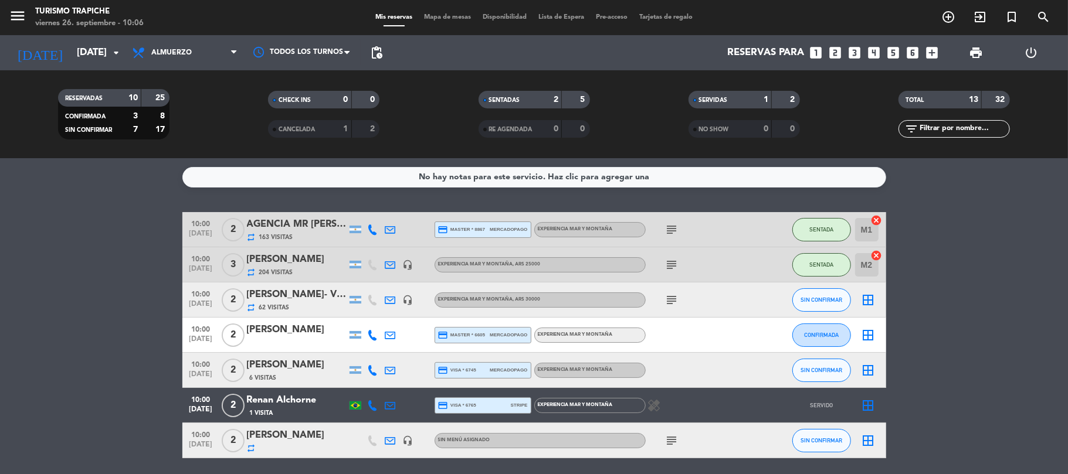
click at [292, 301] on div "[PERSON_NAME]- VTR" at bounding box center [297, 294] width 100 height 15
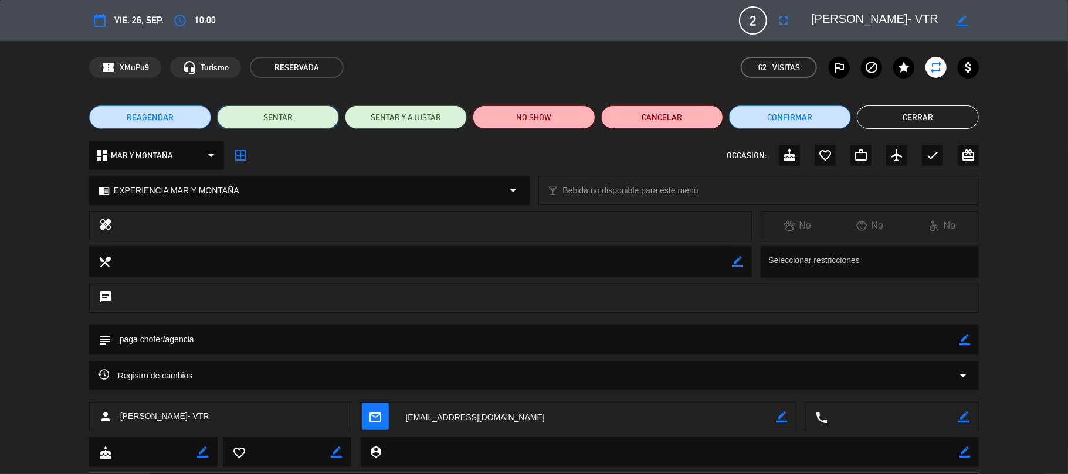
click at [280, 113] on button "SENTAR" at bounding box center [278, 117] width 122 height 23
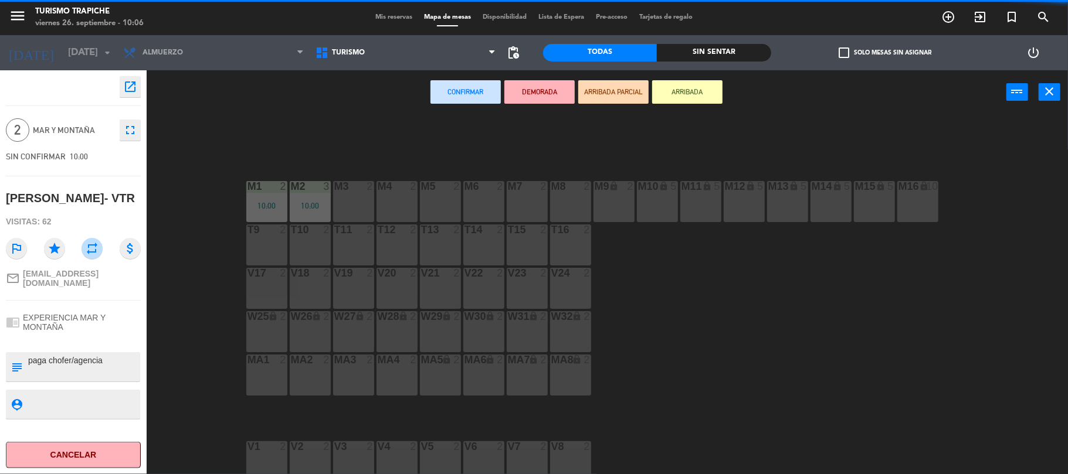
click at [366, 191] on div "2" at bounding box center [372, 186] width 19 height 11
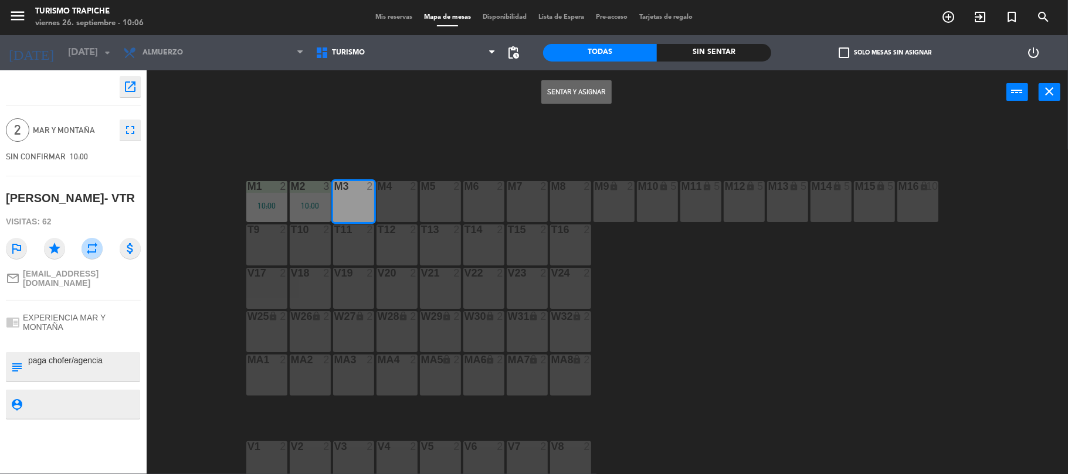
click at [573, 84] on button "Sentar y Asignar" at bounding box center [576, 91] width 70 height 23
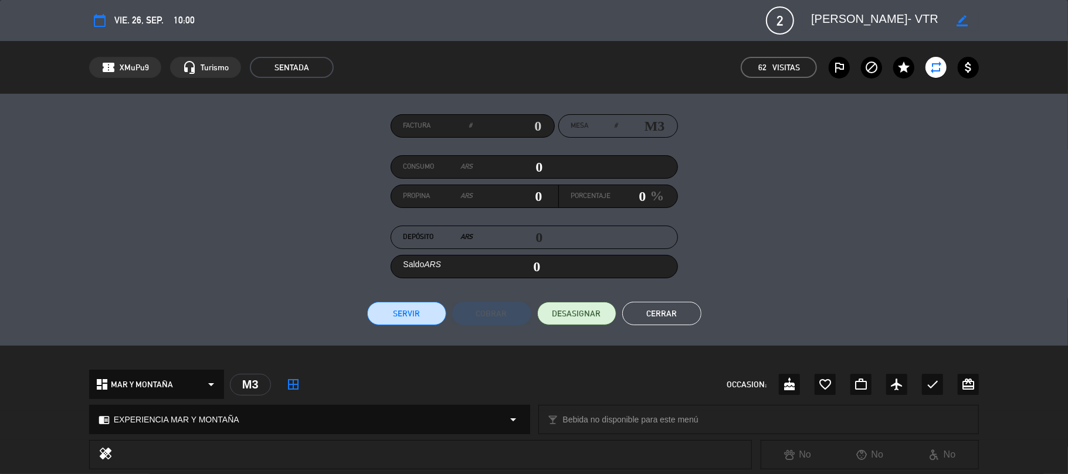
click at [662, 314] on button "Cerrar" at bounding box center [661, 313] width 79 height 23
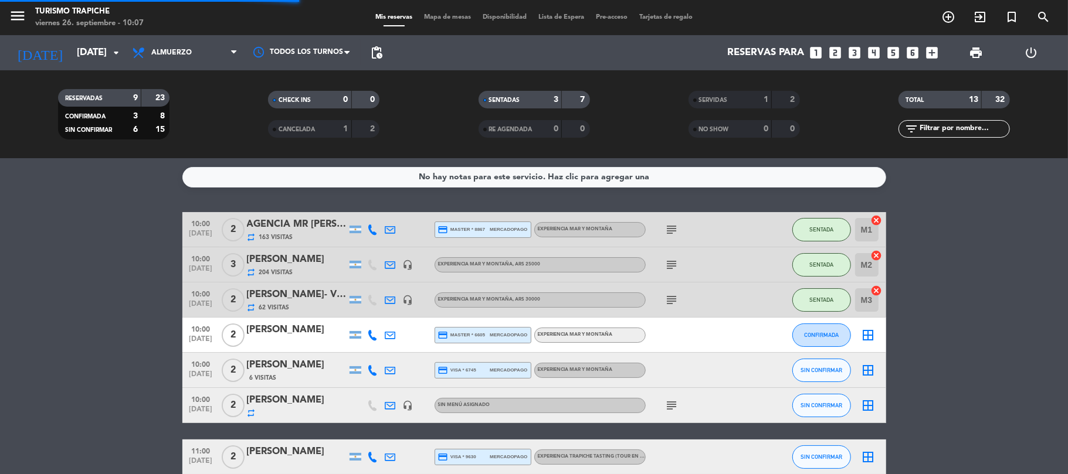
click at [117, 349] on bookings-row "10:00 [DATE] 2 AGENCIA MR [PERSON_NAME] (OUTBACK) repeat 163 Visitas credit_car…" at bounding box center [534, 439] width 1068 height 455
click at [306, 300] on div "[PERSON_NAME]- VTR" at bounding box center [297, 294] width 100 height 15
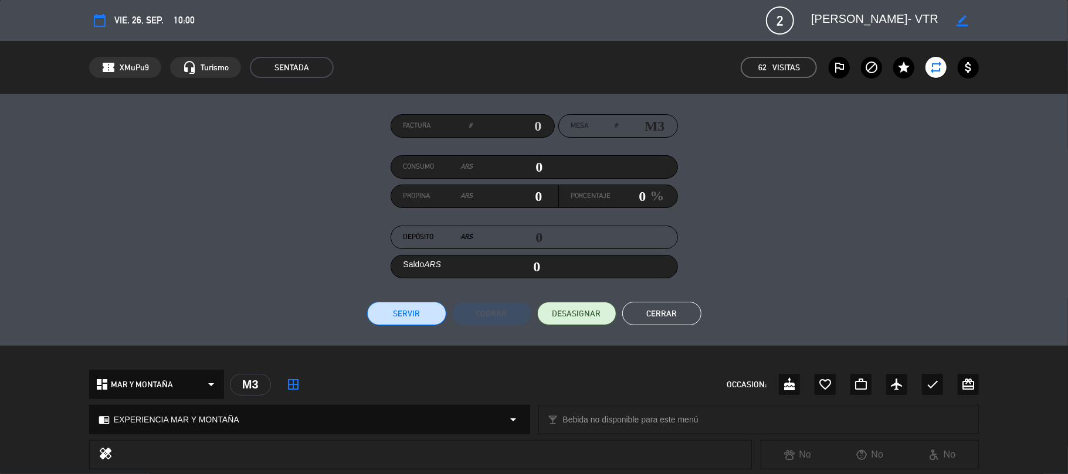
click at [678, 304] on button "Cerrar" at bounding box center [661, 313] width 79 height 23
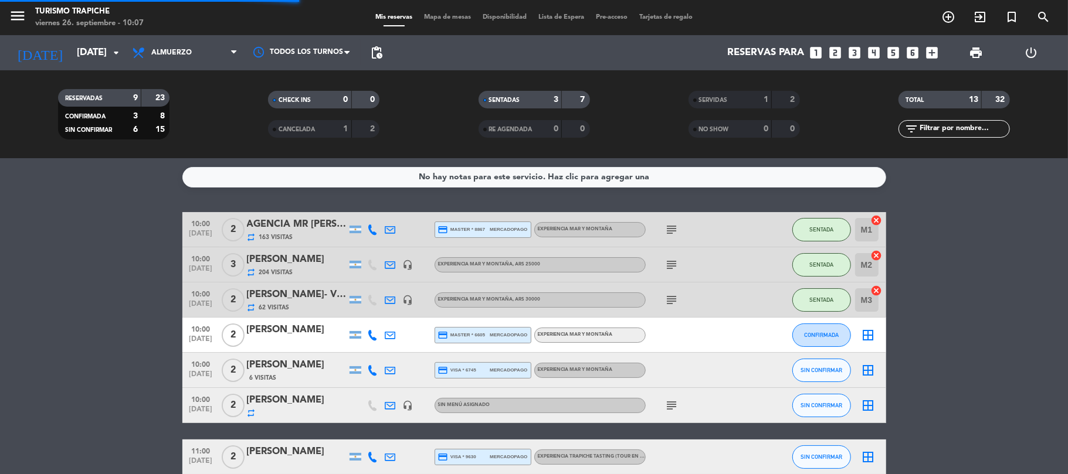
click at [132, 331] on bookings-row "10:00 [DATE] 2 AGENCIA MR [PERSON_NAME] (OUTBACK) repeat 163 Visitas credit_car…" at bounding box center [534, 439] width 1068 height 455
click at [96, 368] on bookings-row "10:00 [DATE] 2 AGENCIA MR [PERSON_NAME] (OUTBACK) repeat 163 Visitas credit_car…" at bounding box center [534, 439] width 1068 height 455
click at [0, 243] on bookings-row "10:00 [DATE] 2 AGENCIA MR [PERSON_NAME] (OUTBACK) repeat 163 Visitas credit_car…" at bounding box center [534, 439] width 1068 height 455
click at [19, 260] on bookings-row "10:00 [DATE] 2 AGENCIA MR [PERSON_NAME] (OUTBACK) repeat 163 Visitas credit_car…" at bounding box center [534, 439] width 1068 height 455
click at [389, 299] on icon at bounding box center [390, 300] width 11 height 11
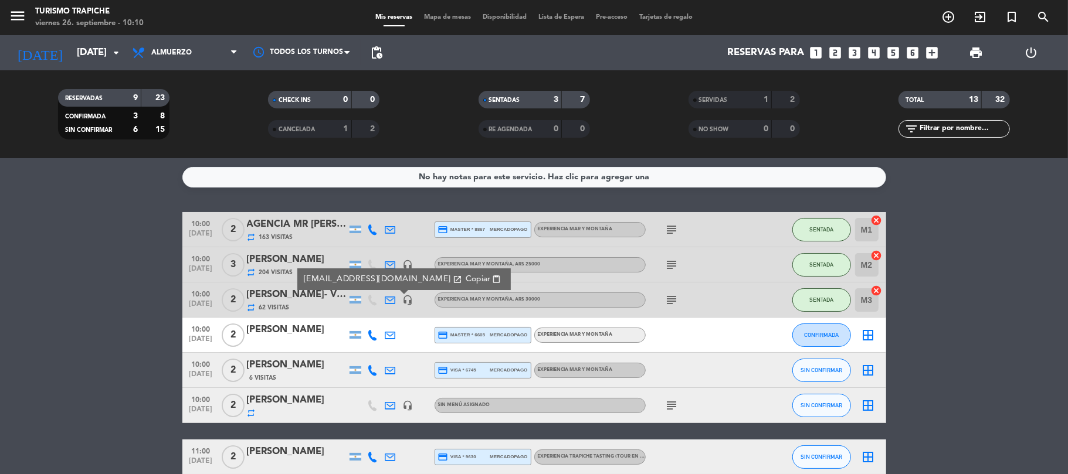
click at [277, 301] on div "[PERSON_NAME]- VTR" at bounding box center [297, 294] width 100 height 15
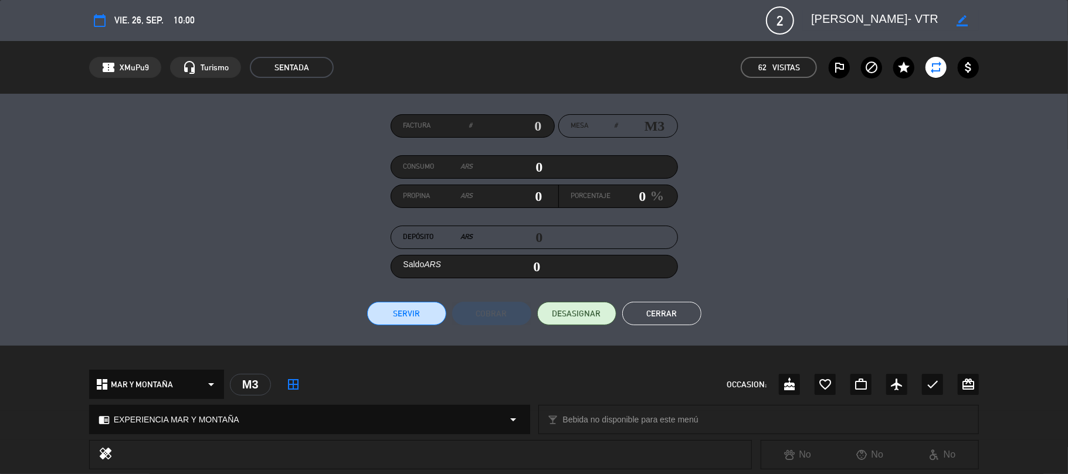
scroll to position [292, 0]
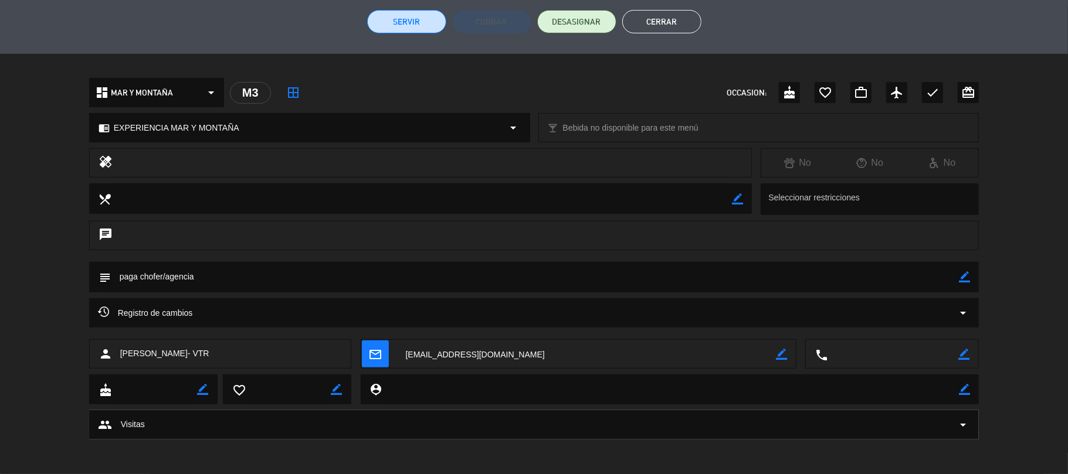
click at [232, 353] on div "person [PERSON_NAME]- VTR" at bounding box center [220, 354] width 263 height 29
click at [442, 352] on textarea at bounding box center [586, 354] width 379 height 29
drag, startPoint x: 976, startPoint y: 280, endPoint x: 969, endPoint y: 279, distance: 6.5
click at [974, 280] on div "subject border_color" at bounding box center [534, 277] width 890 height 30
click at [967, 278] on icon "border_color" at bounding box center [964, 276] width 11 height 11
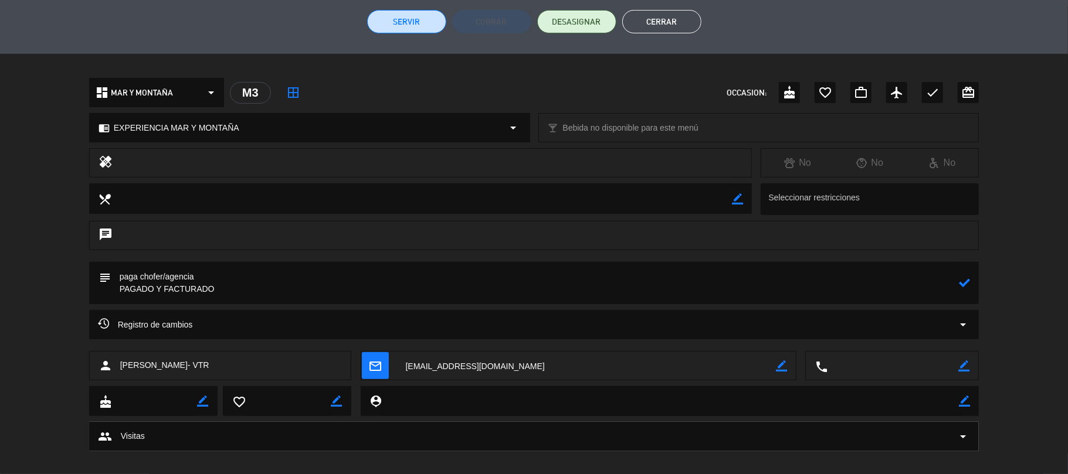
click at [958, 282] on textarea at bounding box center [535, 283] width 848 height 42
type textarea "paga chofer/agencia PAGADO Y FACTURADO"
click at [967, 282] on icon at bounding box center [964, 282] width 11 height 11
click at [397, 26] on button "Servir" at bounding box center [406, 21] width 79 height 23
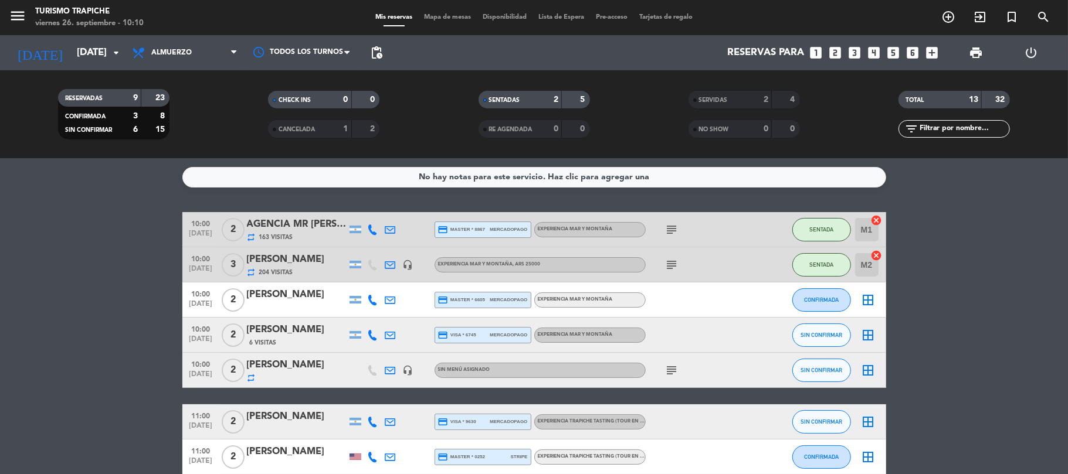
click at [120, 314] on bookings-row "10:00 [DATE] 2 AGENCIA MR [PERSON_NAME] (OUTBACK) repeat 163 Visitas credit_car…" at bounding box center [534, 422] width 1068 height 420
click at [392, 297] on icon at bounding box center [390, 300] width 11 height 11
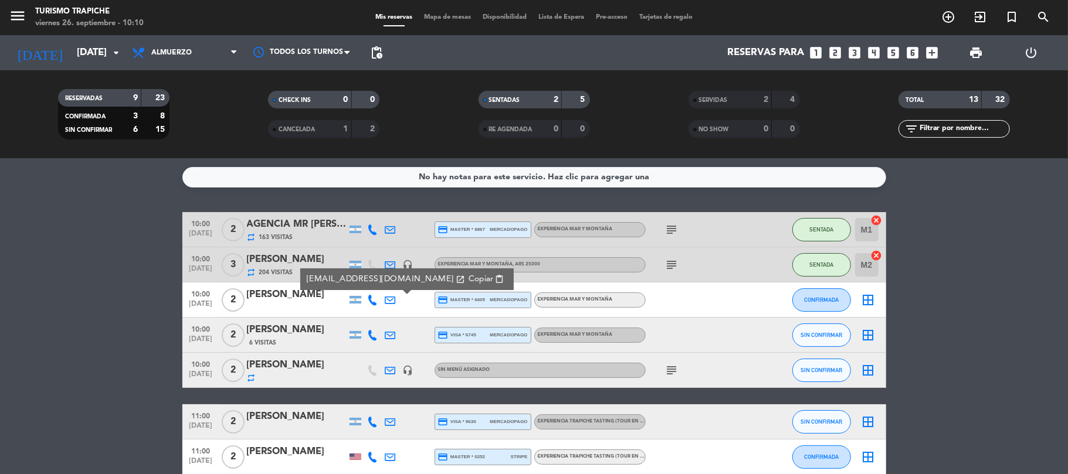
click at [468, 277] on span "Copiar" at bounding box center [480, 279] width 25 height 12
click at [134, 358] on bookings-row "10:00 [DATE] 2 AGENCIA MR [PERSON_NAME] (OUTBACK) repeat 163 Visitas credit_car…" at bounding box center [534, 422] width 1068 height 420
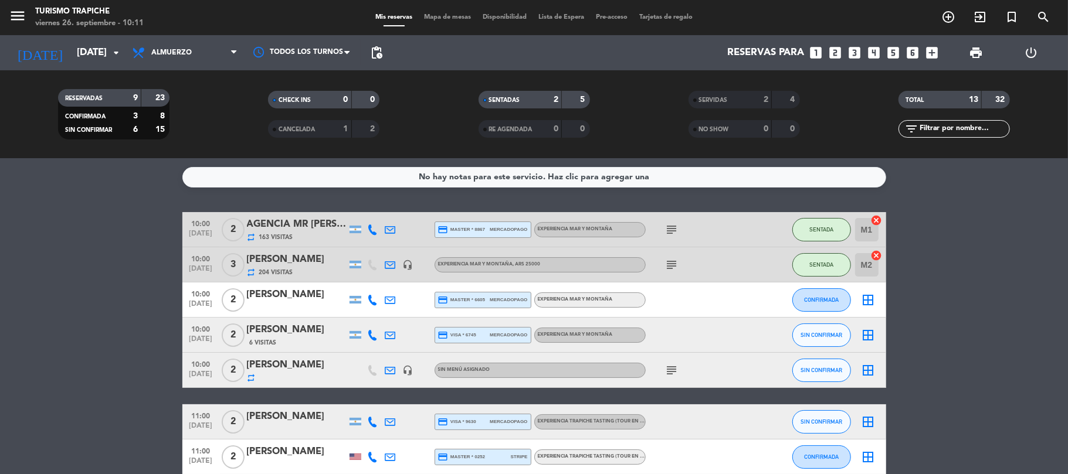
click at [27, 374] on bookings-row "10:00 [DATE] 2 AGENCIA MR [PERSON_NAME] (OUTBACK) repeat 163 Visitas credit_car…" at bounding box center [534, 422] width 1068 height 420
click at [387, 298] on icon at bounding box center [390, 300] width 11 height 11
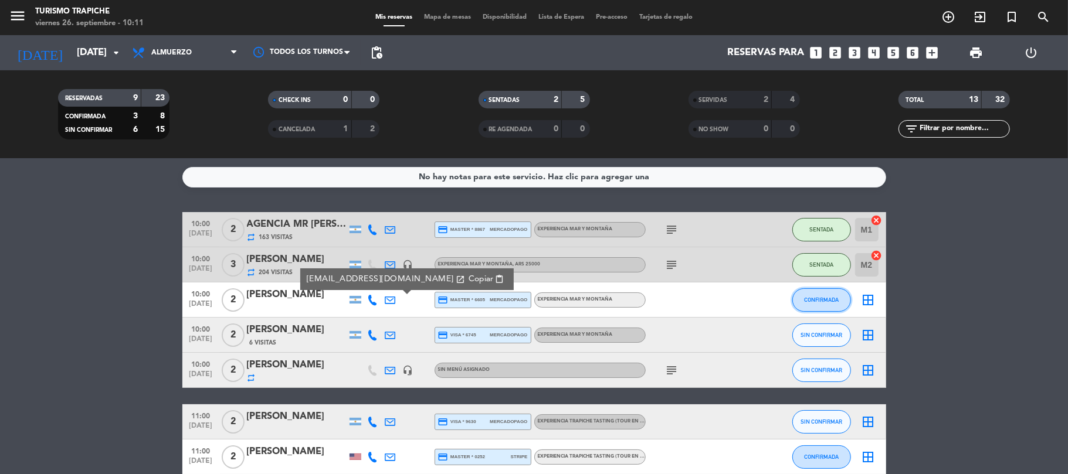
click at [819, 303] on button "CONFIRMADA" at bounding box center [821, 299] width 59 height 23
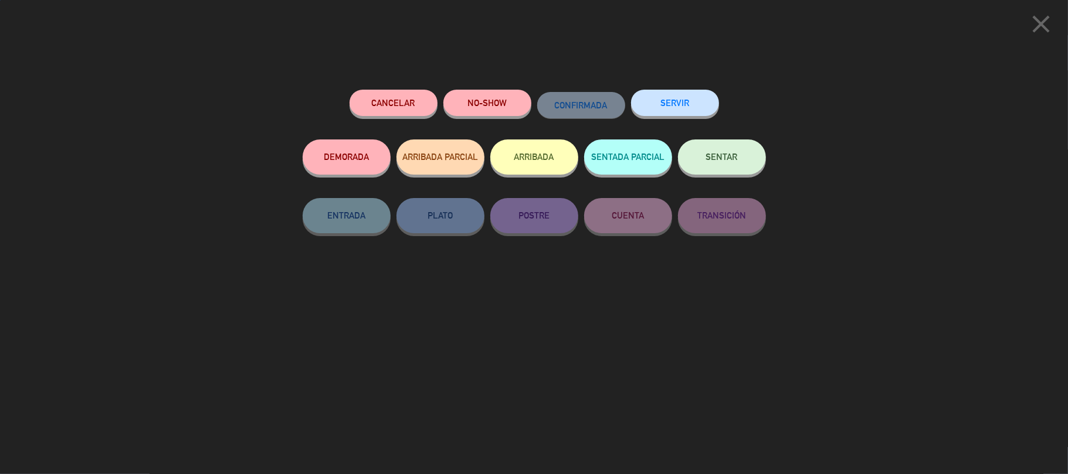
click at [683, 101] on button "SERVIR" at bounding box center [675, 103] width 88 height 26
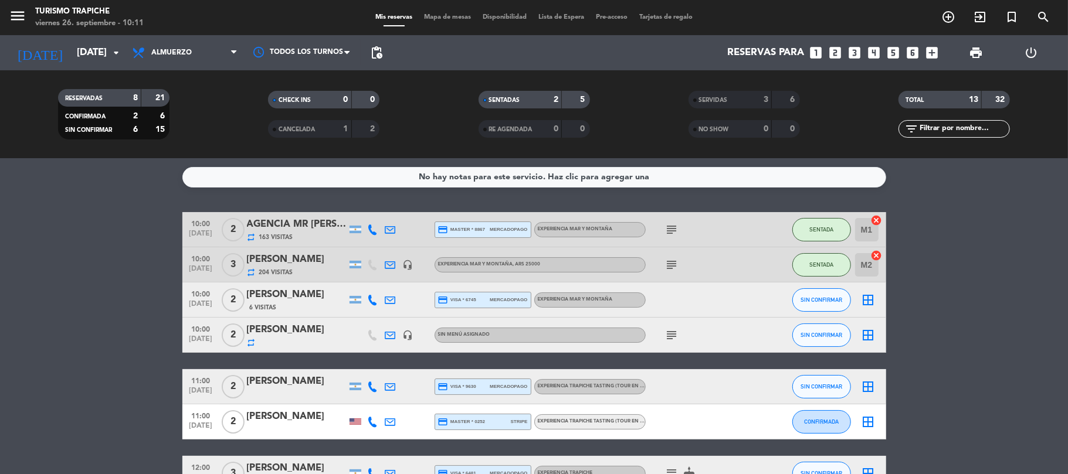
click at [390, 332] on icon at bounding box center [390, 335] width 11 height 11
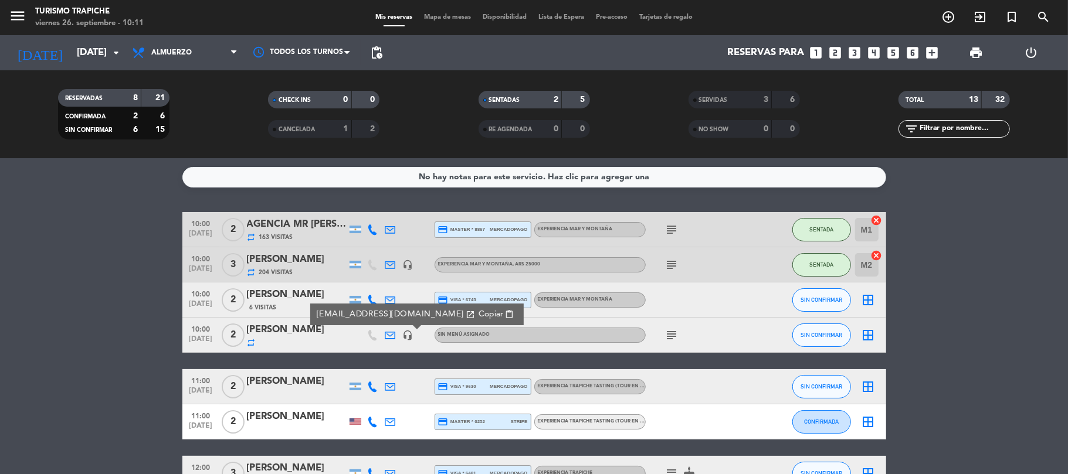
click at [667, 332] on icon "subject" at bounding box center [672, 335] width 14 height 14
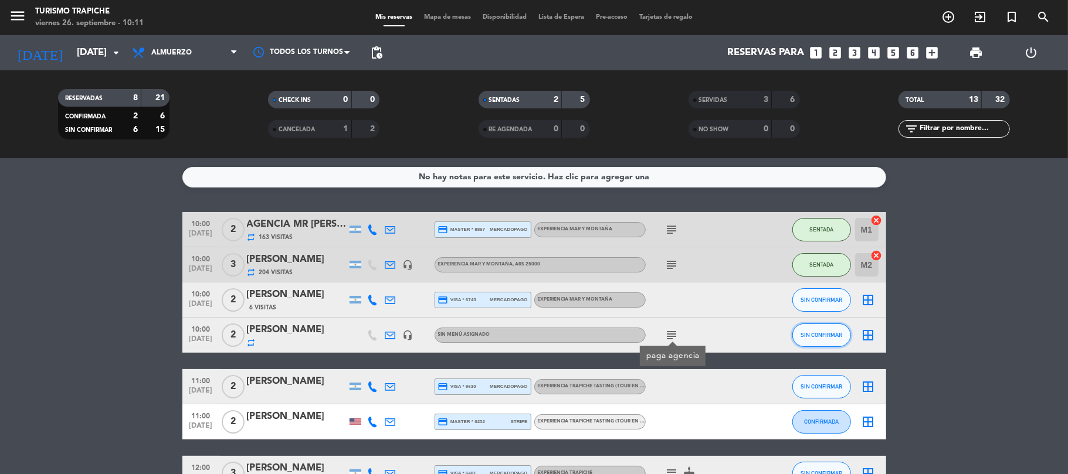
click at [822, 334] on span "SIN CONFIRMAR" at bounding box center [821, 335] width 42 height 6
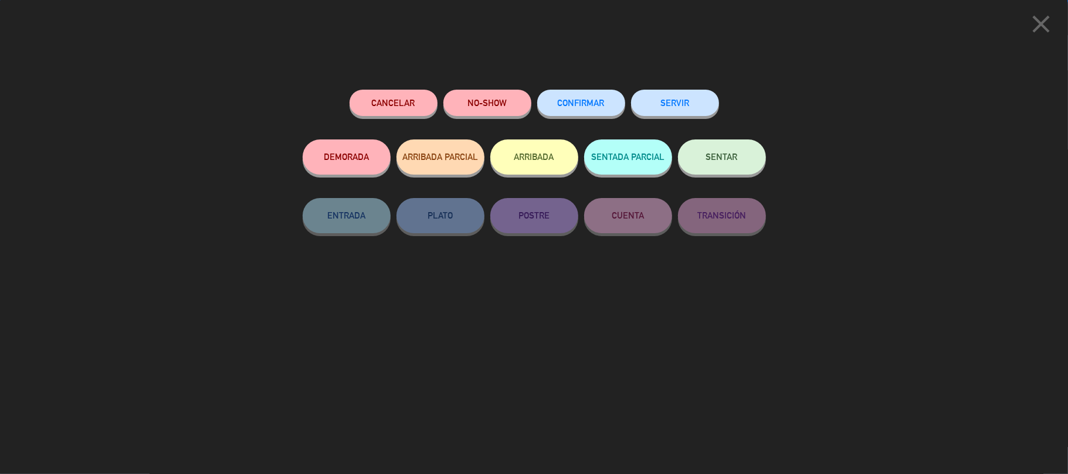
click at [748, 152] on button "SENTAR" at bounding box center [722, 157] width 88 height 35
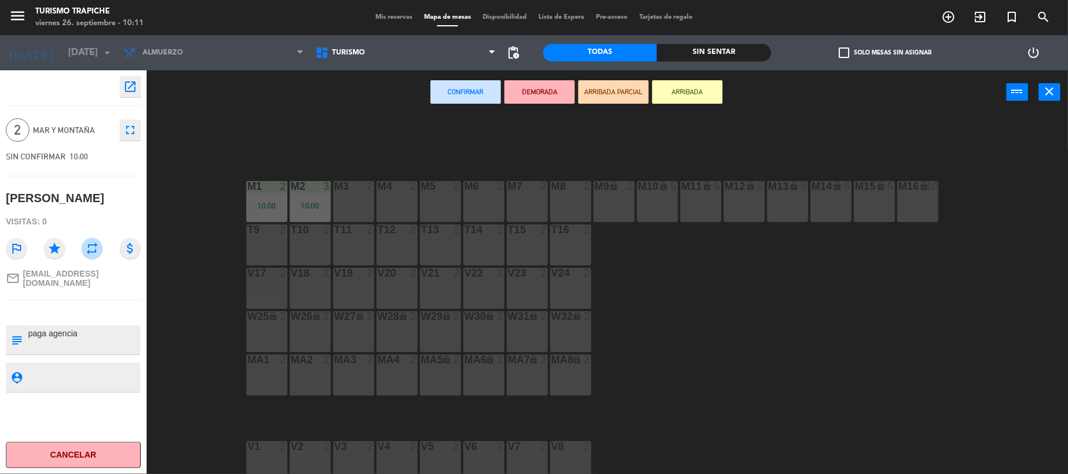
click at [337, 194] on div "M3 2" at bounding box center [353, 201] width 41 height 41
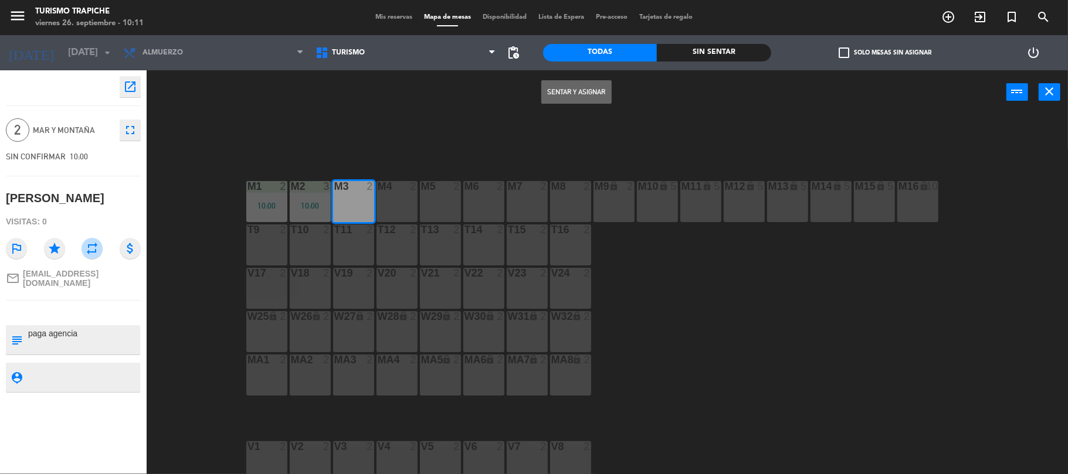
click at [589, 89] on button "Sentar y Asignar" at bounding box center [576, 91] width 70 height 23
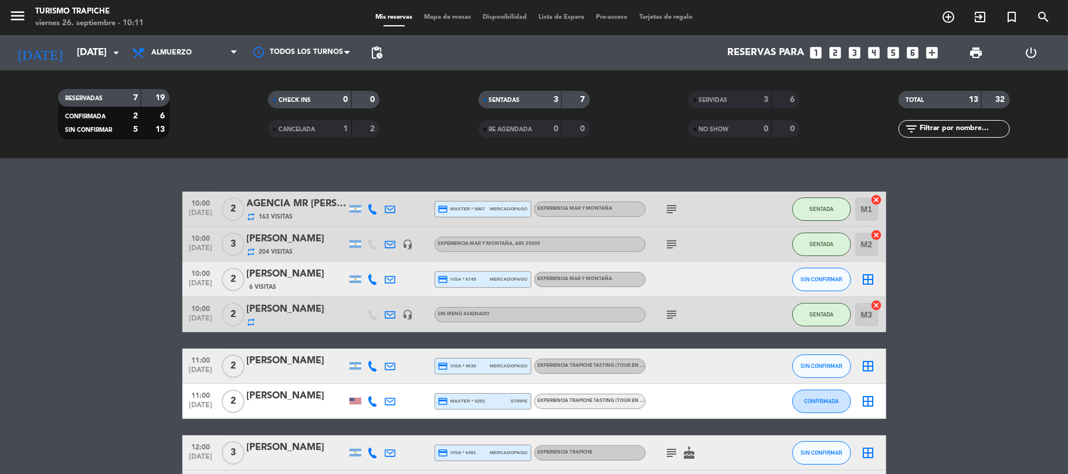
click at [184, 55] on span "Almuerzo" at bounding box center [171, 53] width 40 height 8
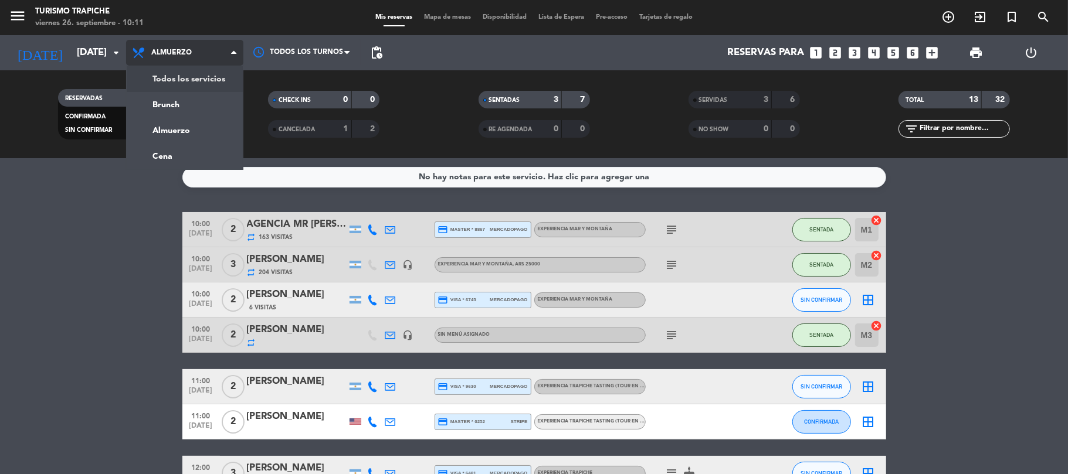
click at [184, 77] on div "menu Turismo Trapiche [DATE] 26. septiembre - 10:11 Mis reservas Mapa de mesas …" at bounding box center [534, 79] width 1068 height 158
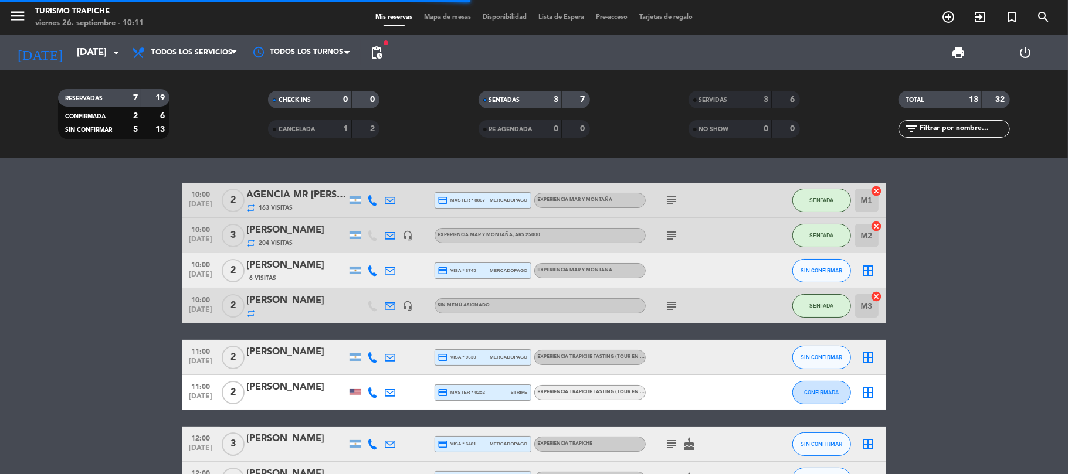
click at [133, 312] on bookings-row "10:00 [DATE] 2 AGENCIA MR [PERSON_NAME] (OUTBACK) repeat 163 Visitas credit_car…" at bounding box center [534, 375] width 1068 height 385
click at [388, 268] on icon at bounding box center [390, 271] width 11 height 11
click at [283, 270] on div "[PERSON_NAME]" at bounding box center [297, 265] width 100 height 15
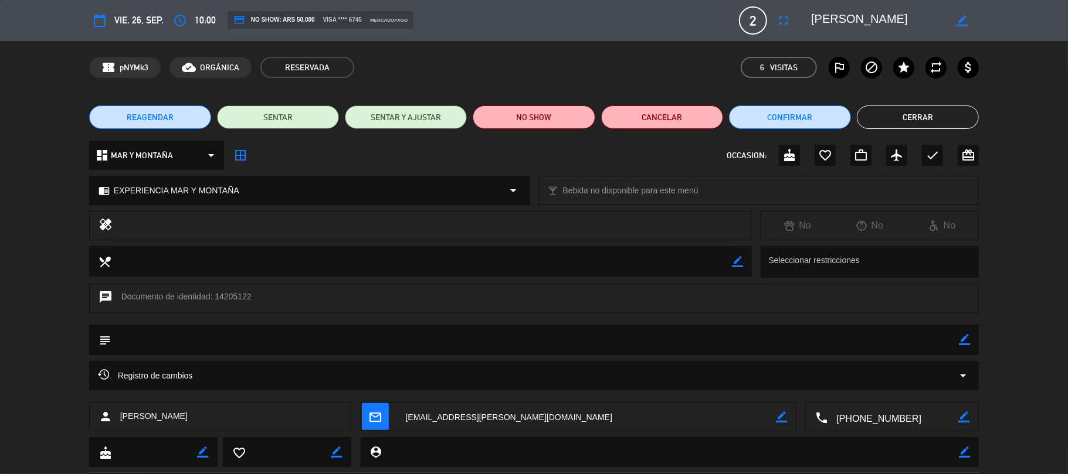
click at [965, 333] on div "border_color" at bounding box center [964, 340] width 11 height 30
click at [960, 338] on icon "border_color" at bounding box center [964, 339] width 11 height 11
click at [939, 338] on textarea at bounding box center [535, 340] width 848 height 30
click at [962, 338] on icon at bounding box center [964, 339] width 11 height 11
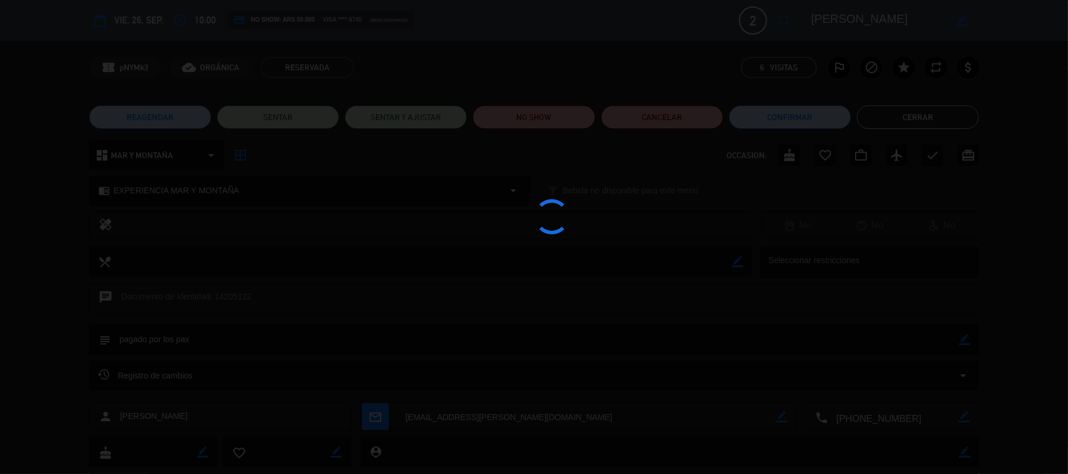
type textarea "pagado por los pax"
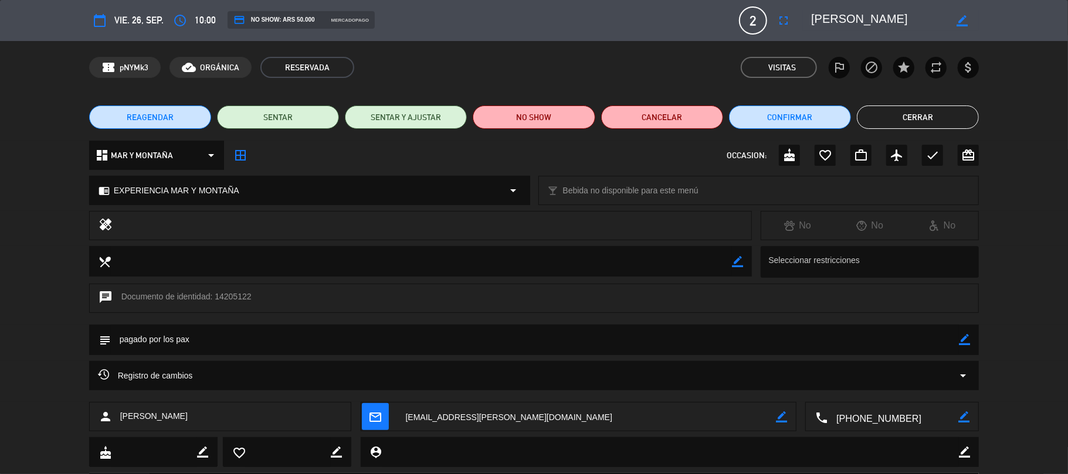
click at [494, 415] on textarea at bounding box center [586, 417] width 379 height 29
click at [878, 113] on button "Cerrar" at bounding box center [918, 117] width 122 height 23
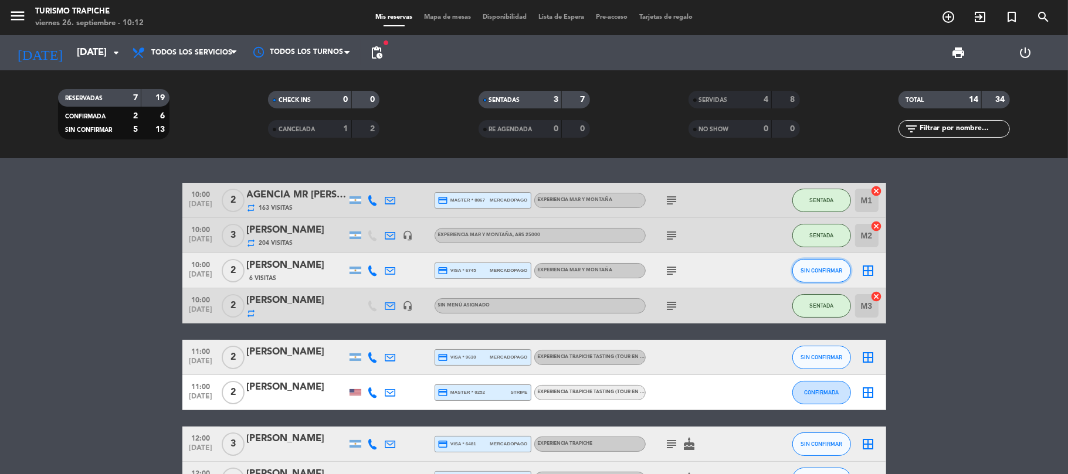
click at [810, 265] on button "SIN CONFIRMAR" at bounding box center [821, 270] width 59 height 23
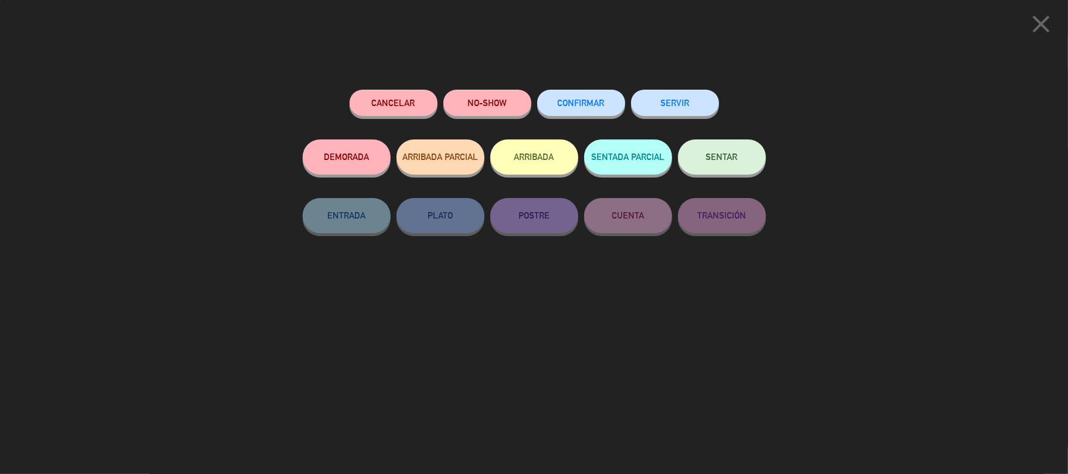
click at [677, 117] on div "SERVIR" at bounding box center [675, 115] width 88 height 50
click at [679, 108] on button "SERVIR" at bounding box center [675, 103] width 88 height 26
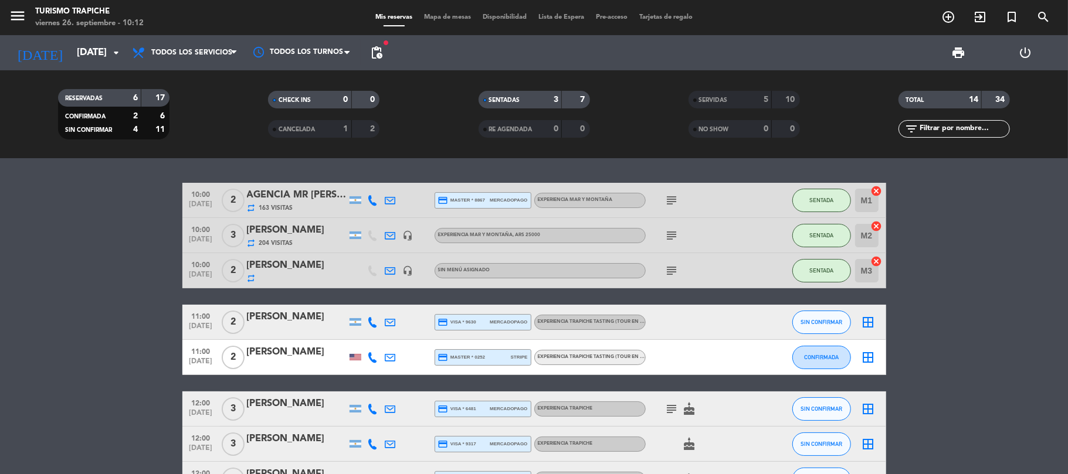
drag, startPoint x: 62, startPoint y: 311, endPoint x: 91, endPoint y: 320, distance: 30.8
click at [66, 311] on bookings-row "10:00 [DATE] 2 AGENCIA MR [PERSON_NAME] (OUTBACK) repeat 163 Visitas credit_car…" at bounding box center [534, 357] width 1068 height 349
click at [45, 397] on bookings-row "10:00 [DATE] 2 AGENCIA MR [PERSON_NAME] (OUTBACK) repeat 163 Visitas credit_car…" at bounding box center [534, 357] width 1068 height 349
click at [66, 336] on bookings-row "10:00 [DATE] 2 AGENCIA MR [PERSON_NAME] (OUTBACK) repeat 163 Visitas credit_car…" at bounding box center [534, 357] width 1068 height 349
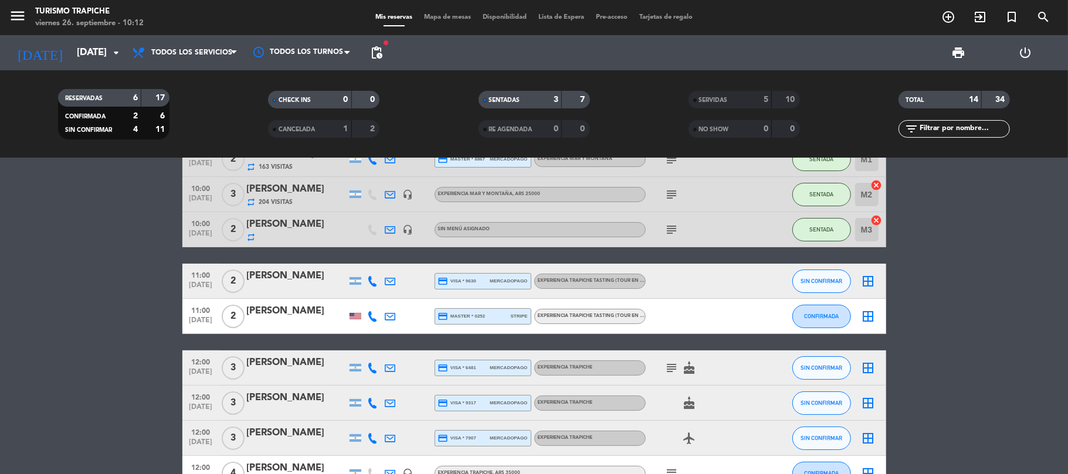
scroll to position [116, 0]
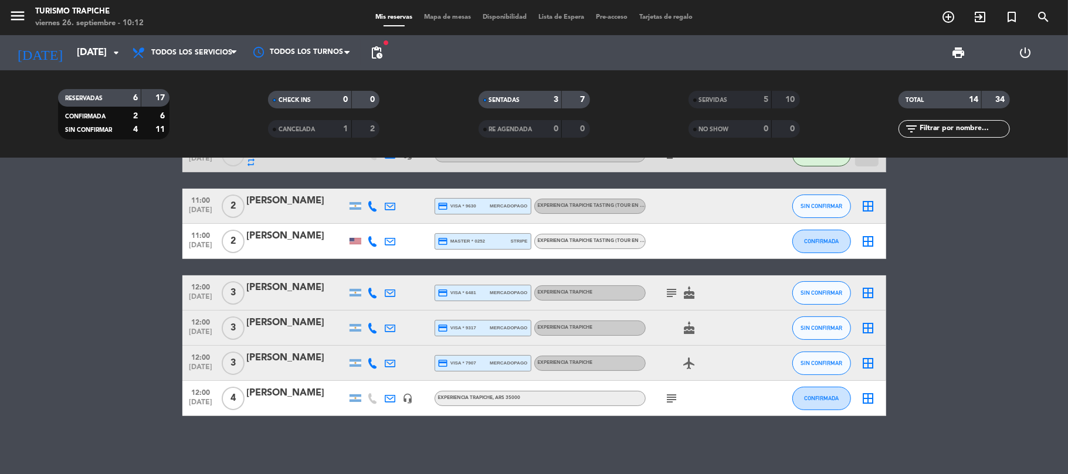
click at [115, 320] on bookings-row "10:00 [DATE] 2 AGENCIA MR [PERSON_NAME] (OUTBACK) repeat 163 Visitas credit_car…" at bounding box center [534, 241] width 1068 height 349
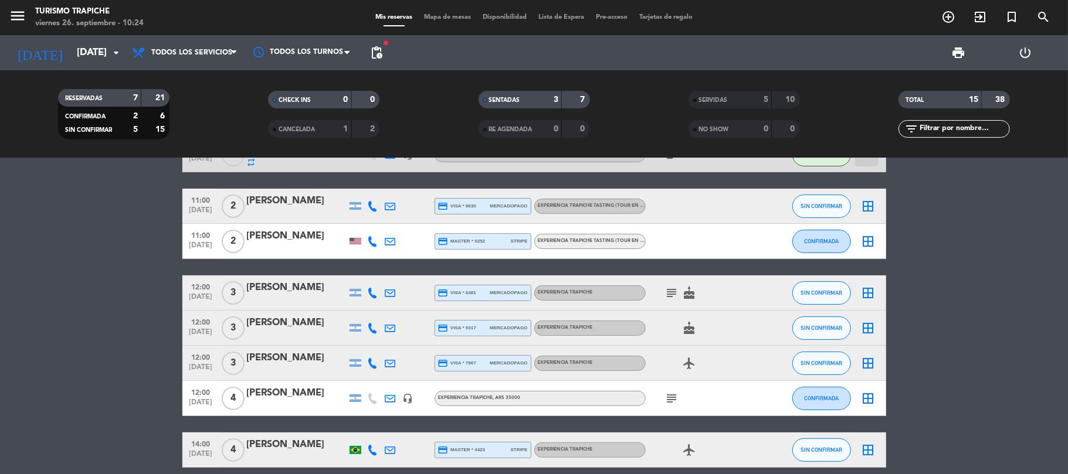
click at [111, 406] on bookings-row "10:00 [DATE] 2 AGENCIA MR [PERSON_NAME] (OUTBACK) repeat 163 Visitas credit_car…" at bounding box center [534, 267] width 1068 height 401
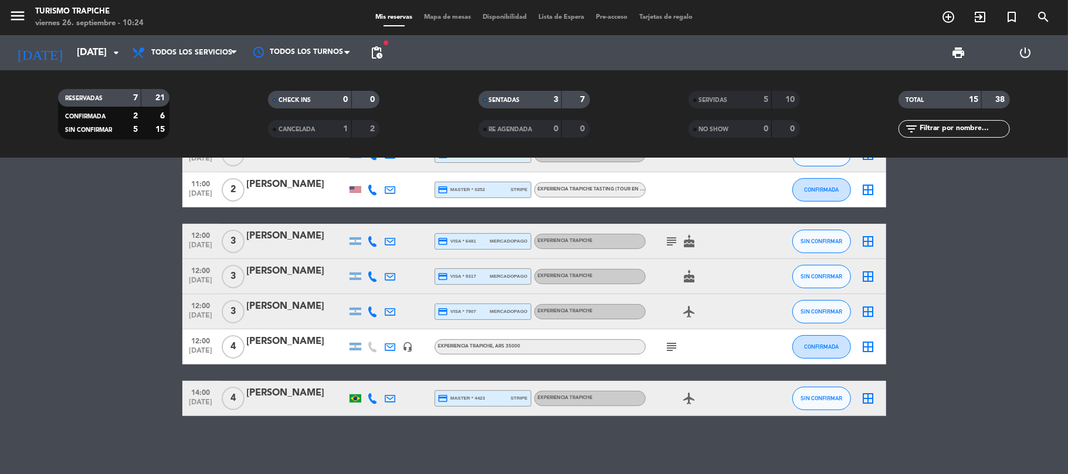
click at [144, 406] on bookings-row "10:00 [DATE] 2 AGENCIA MR [PERSON_NAME] (OUTBACK) repeat 163 Visitas credit_car…" at bounding box center [534, 215] width 1068 height 401
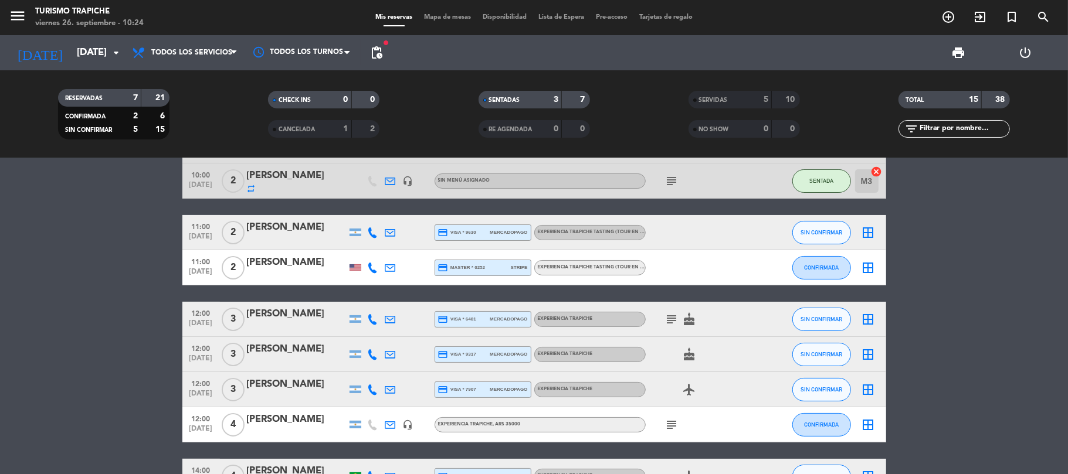
click at [150, 322] on bookings-row "10:00 [DATE] 2 AGENCIA MR [PERSON_NAME] (OUTBACK) repeat 163 Visitas credit_car…" at bounding box center [534, 293] width 1068 height 401
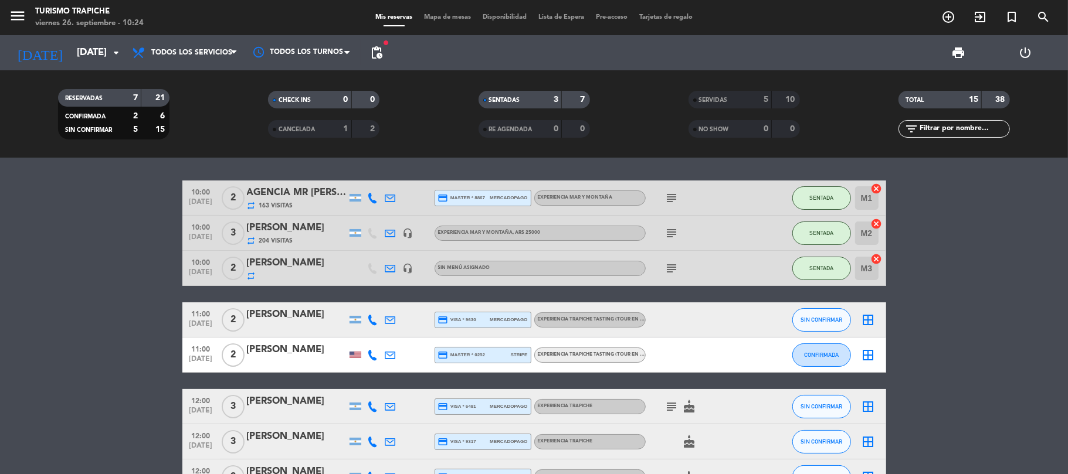
scroll to position [0, 0]
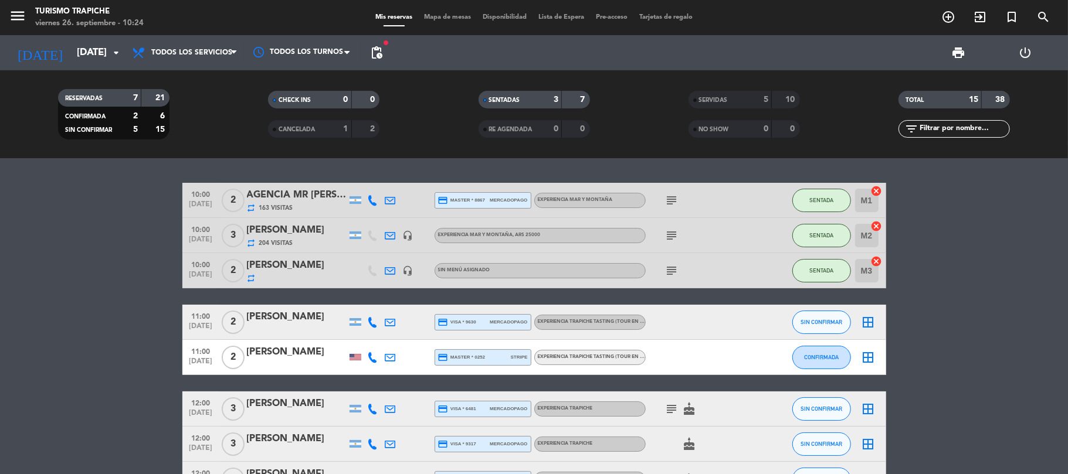
click at [392, 232] on icon at bounding box center [390, 235] width 11 height 11
click at [460, 212] on span "Copiar" at bounding box center [466, 215] width 25 height 12
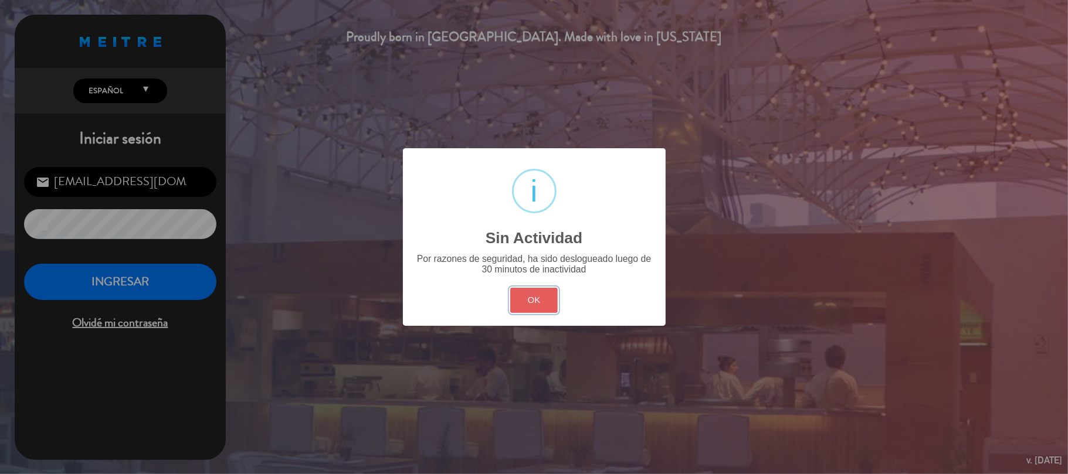
click at [524, 293] on button "OK" at bounding box center [533, 300] width 47 height 25
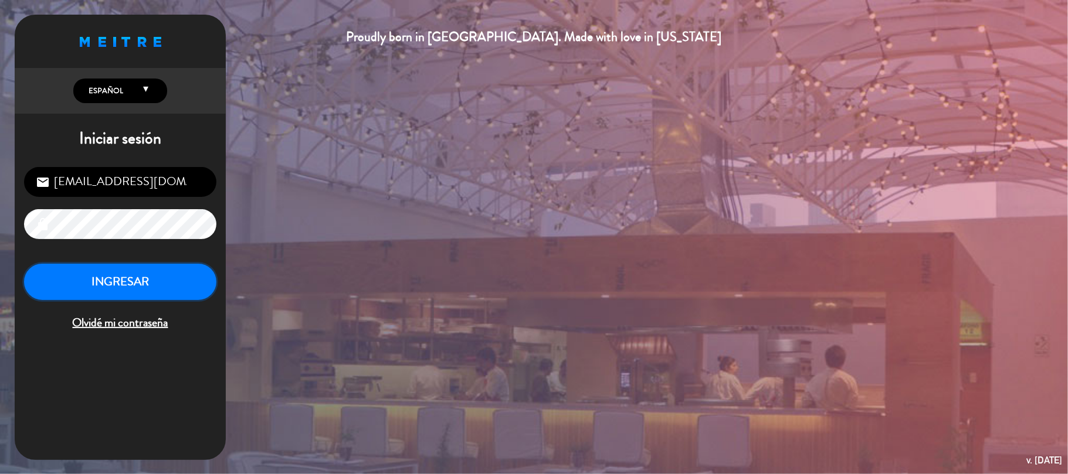
drag, startPoint x: 120, startPoint y: 291, endPoint x: 134, endPoint y: 294, distance: 14.4
click at [122, 291] on button "INGRESAR" at bounding box center [120, 282] width 192 height 37
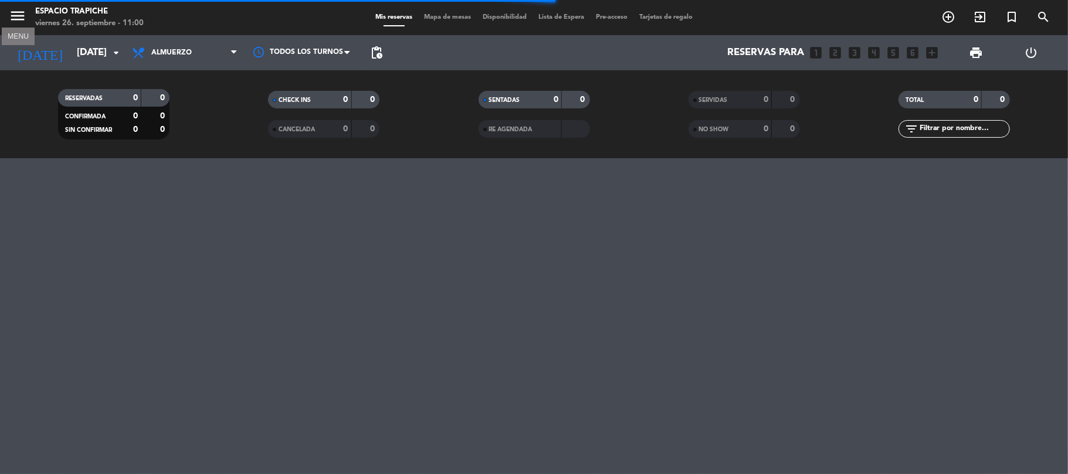
click at [14, 17] on icon "menu" at bounding box center [18, 16] width 18 height 18
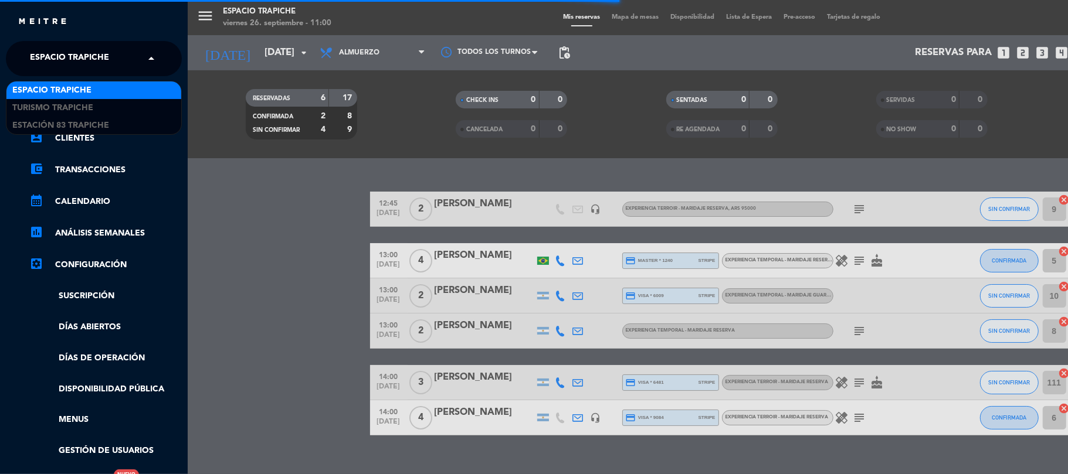
click at [43, 63] on span "Espacio Trapiche" at bounding box center [69, 58] width 79 height 25
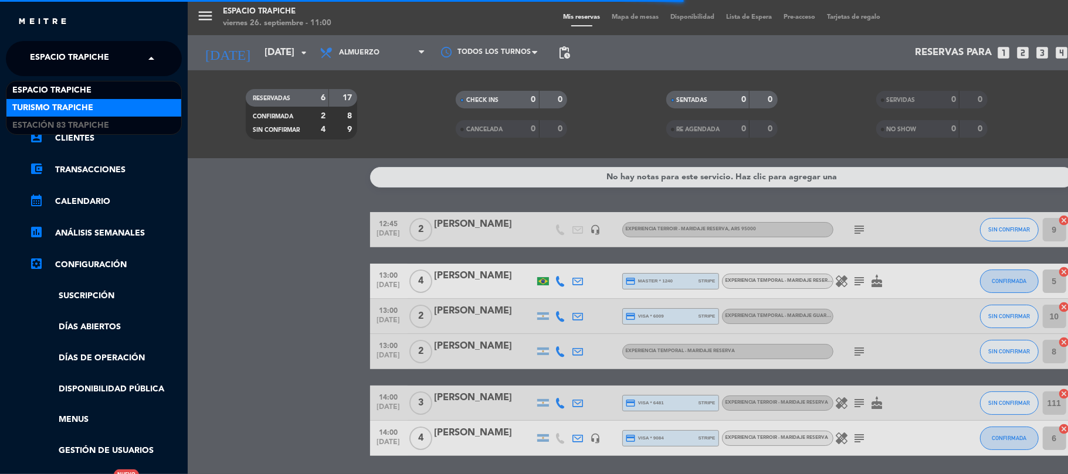
click at [61, 107] on span "Turismo Trapiche" at bounding box center [52, 107] width 81 height 13
click at [61, 107] on link "chrome_reader_mode Listado de Reservas" at bounding box center [105, 107] width 152 height 14
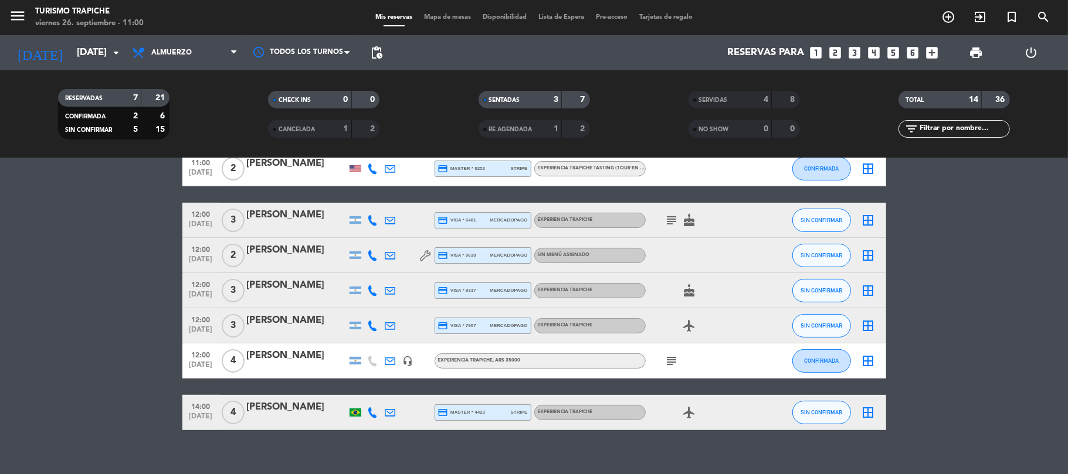
scroll to position [197, 0]
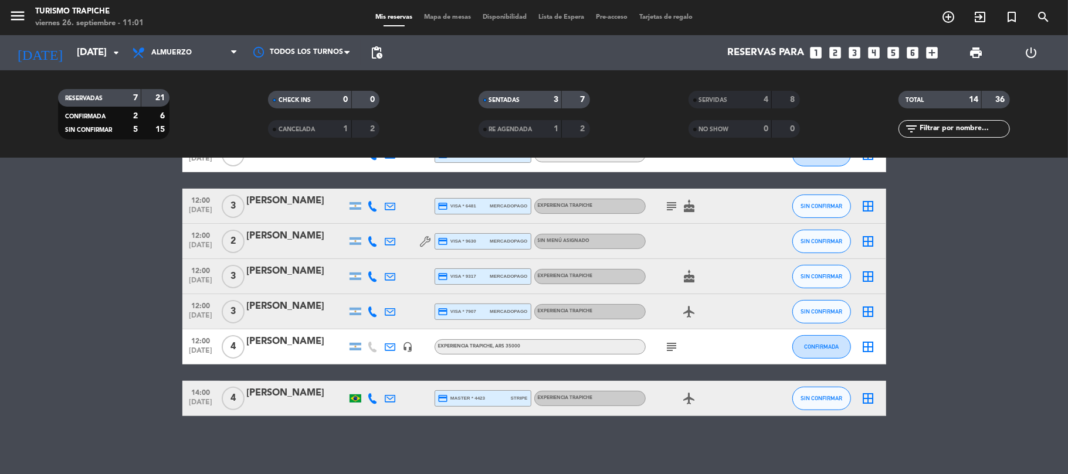
click at [393, 240] on icon at bounding box center [390, 241] width 11 height 11
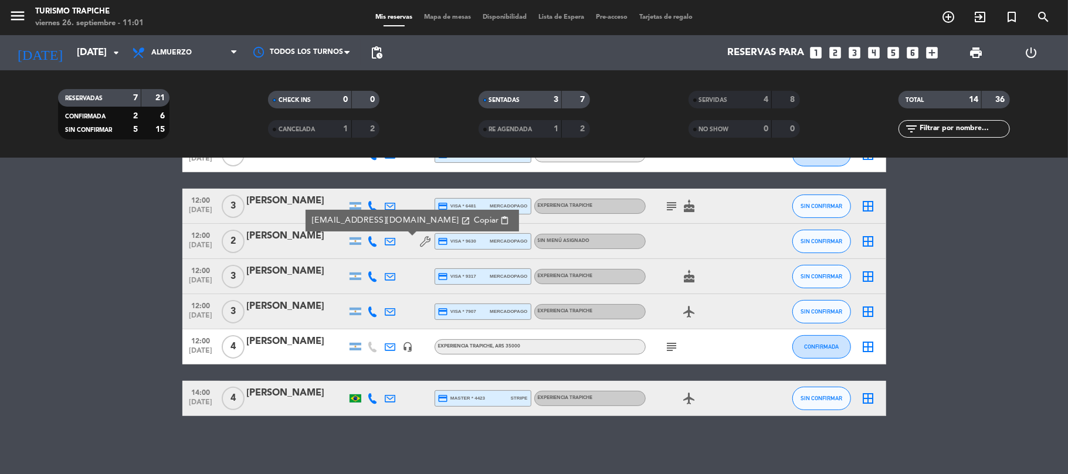
click at [393, 240] on icon at bounding box center [390, 241] width 11 height 11
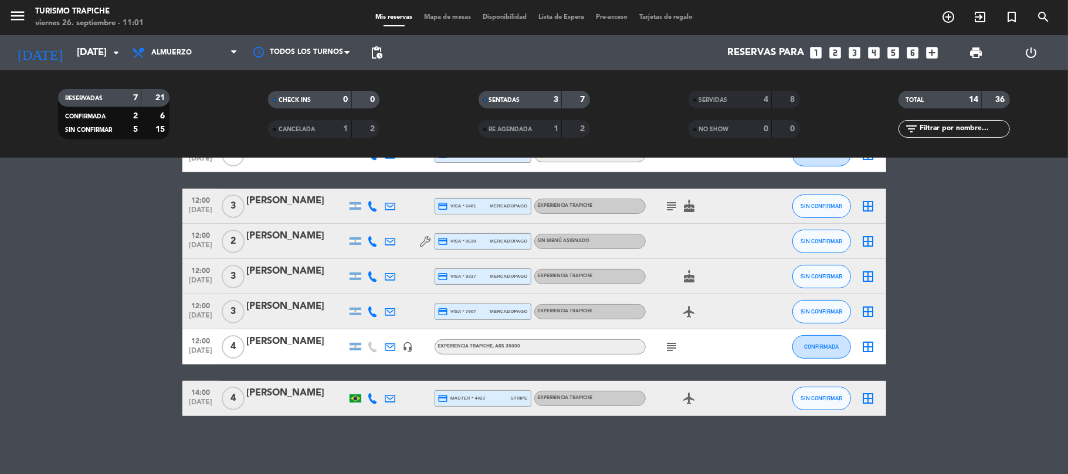
click at [373, 237] on icon at bounding box center [373, 241] width 11 height 11
click at [369, 223] on span "Copiar" at bounding box center [364, 221] width 25 height 12
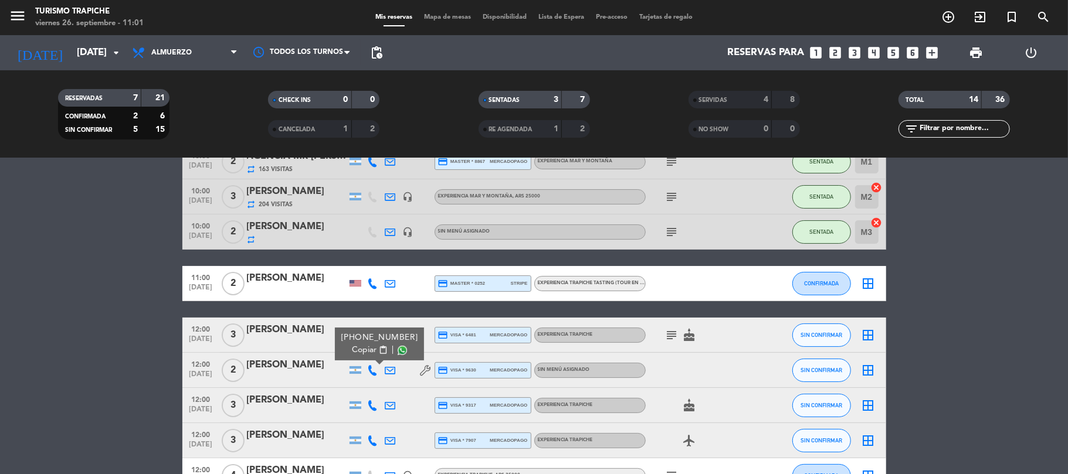
scroll to position [40, 0]
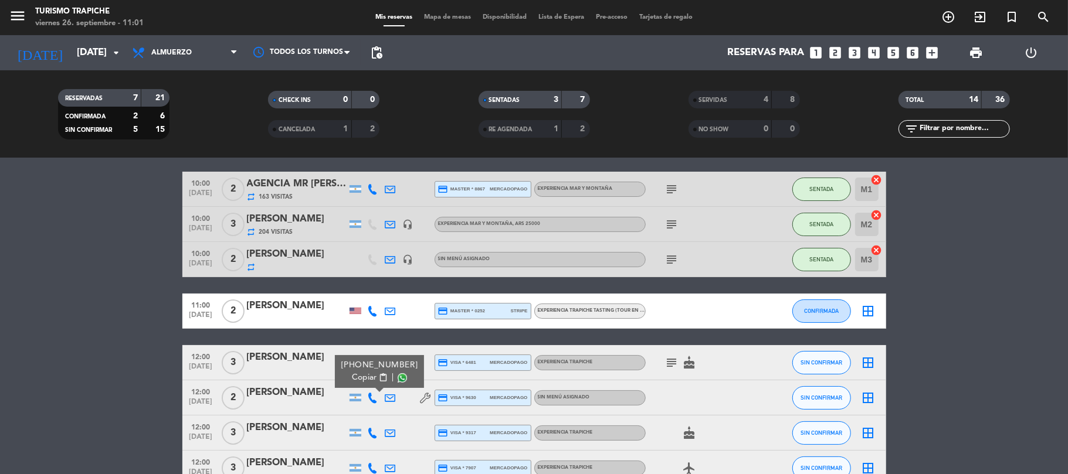
click at [670, 357] on icon "subject" at bounding box center [672, 363] width 14 height 14
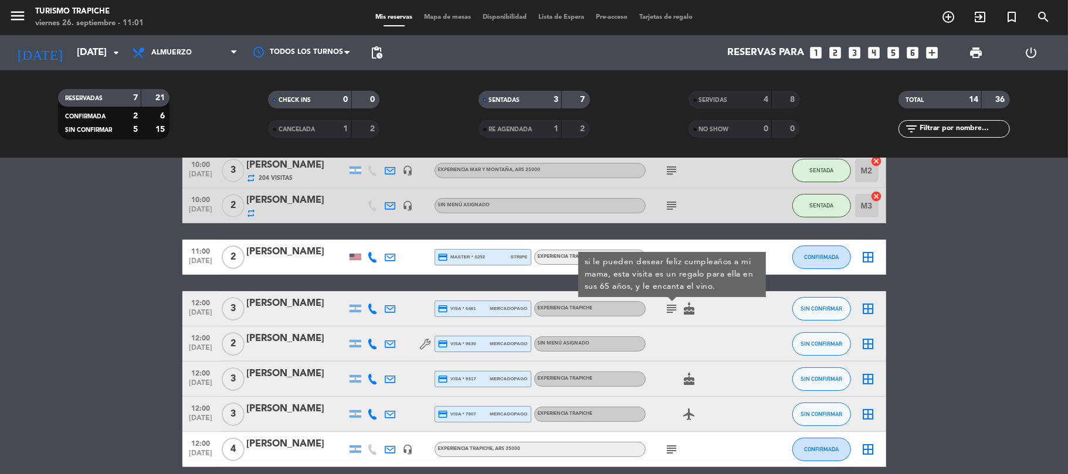
scroll to position [118, 0]
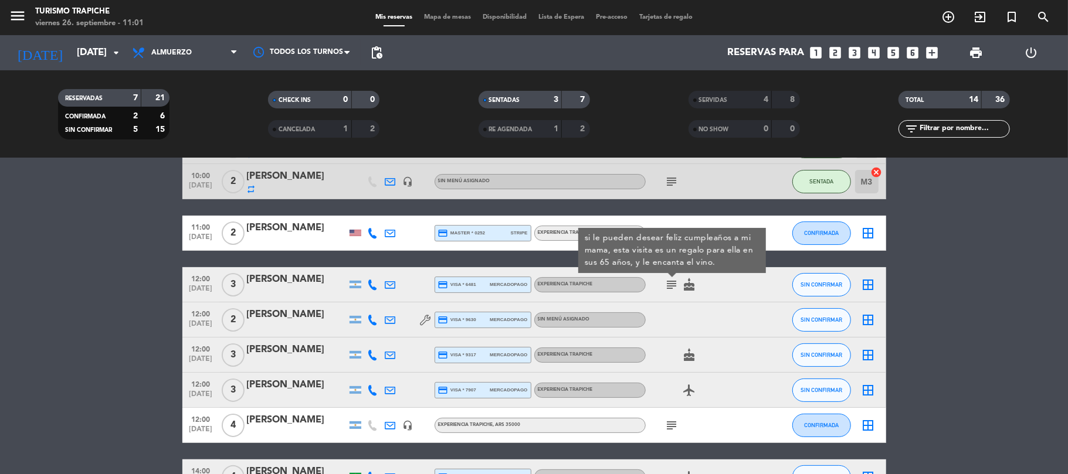
click at [685, 352] on icon "cake" at bounding box center [690, 355] width 14 height 14
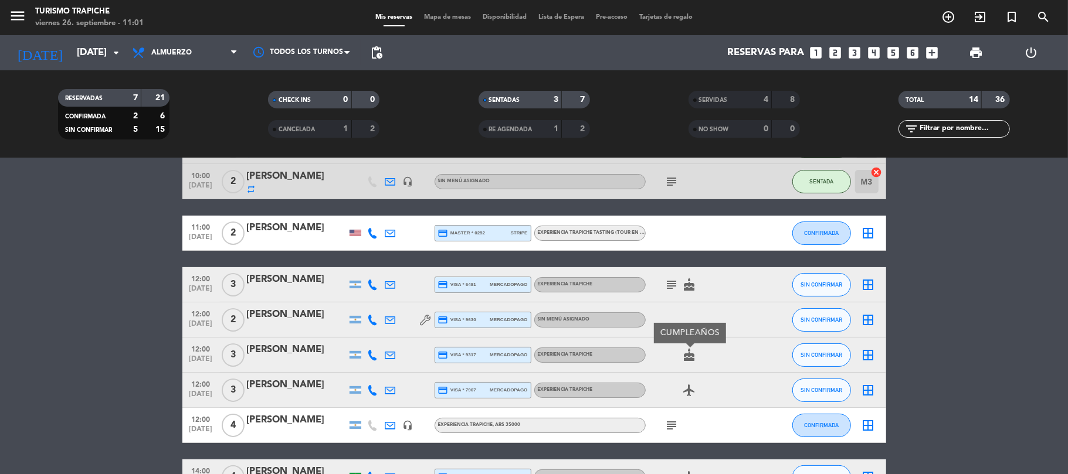
click at [685, 352] on icon "cake" at bounding box center [690, 355] width 14 height 14
click at [667, 425] on icon "subject" at bounding box center [672, 426] width 14 height 14
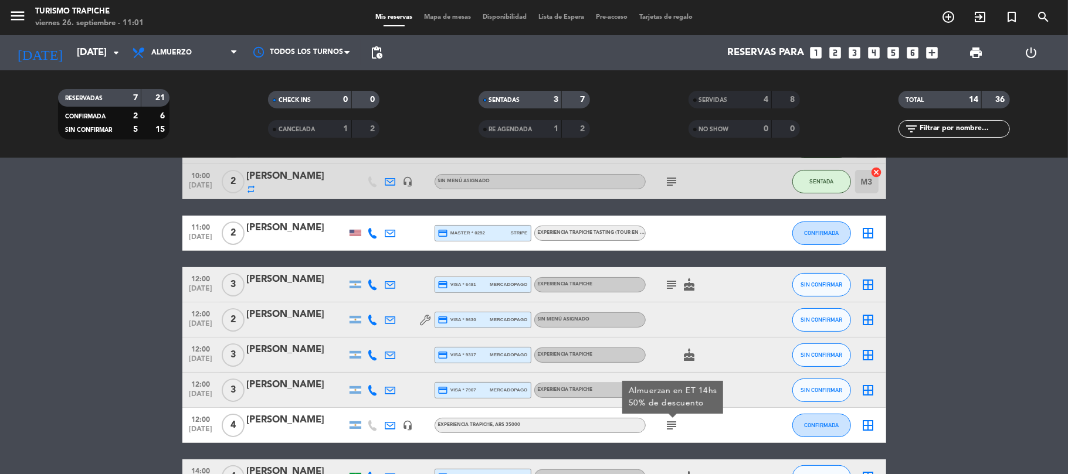
click at [668, 423] on icon "subject" at bounding box center [672, 426] width 14 height 14
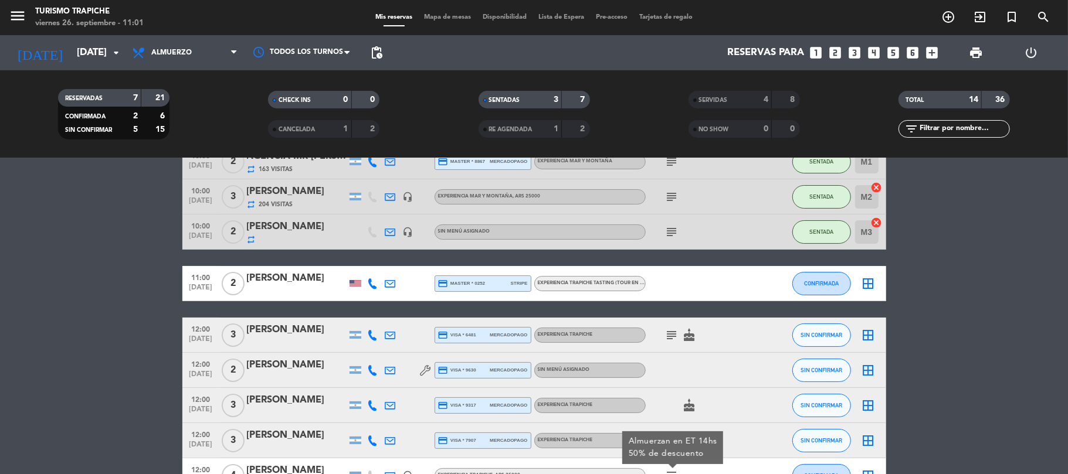
scroll to position [40, 0]
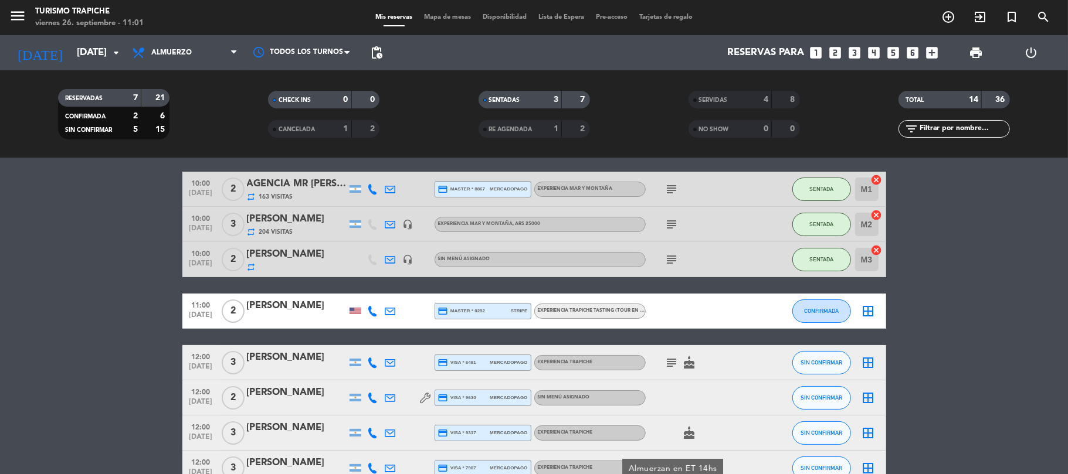
click at [388, 311] on icon at bounding box center [390, 311] width 11 height 11
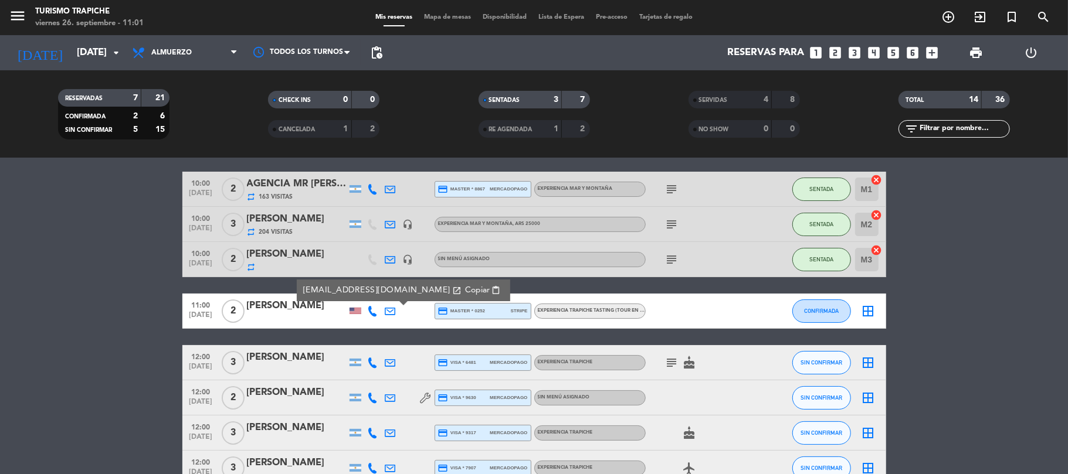
click at [388, 310] on icon at bounding box center [390, 311] width 11 height 11
click at [238, 317] on span "2" at bounding box center [233, 311] width 23 height 23
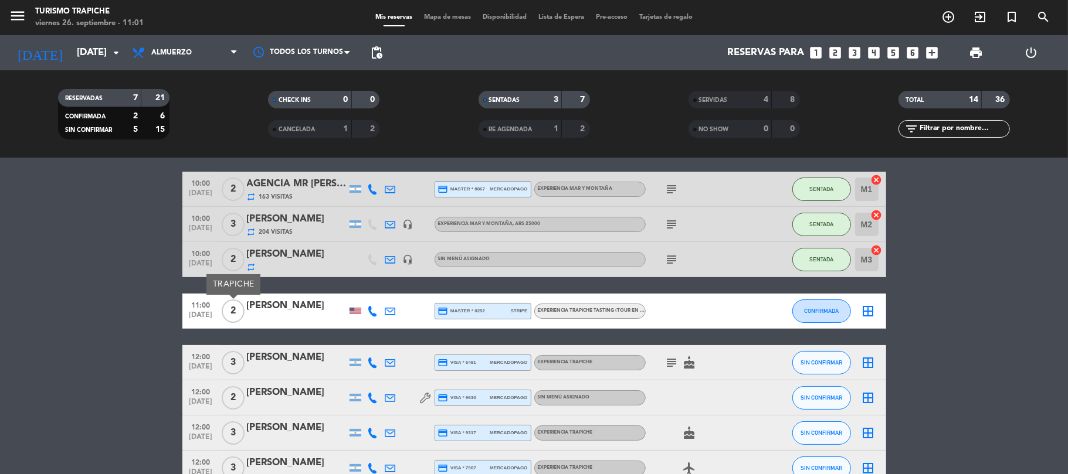
click at [238, 317] on span "2" at bounding box center [233, 311] width 23 height 23
click at [388, 306] on icon at bounding box center [390, 311] width 11 height 11
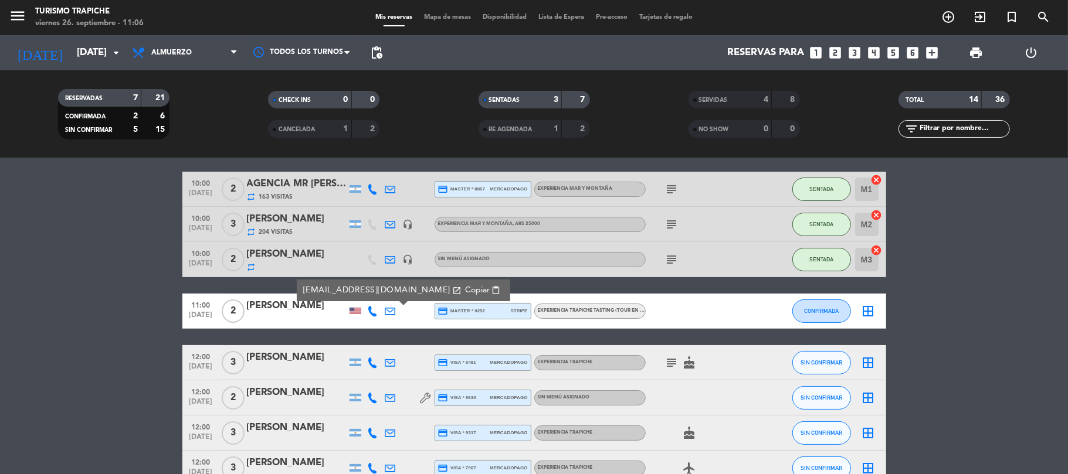
click at [461, 285] on button "Copiar content_paste" at bounding box center [482, 290] width 43 height 13
click at [835, 308] on span "CONFIRMADA" at bounding box center [821, 311] width 35 height 6
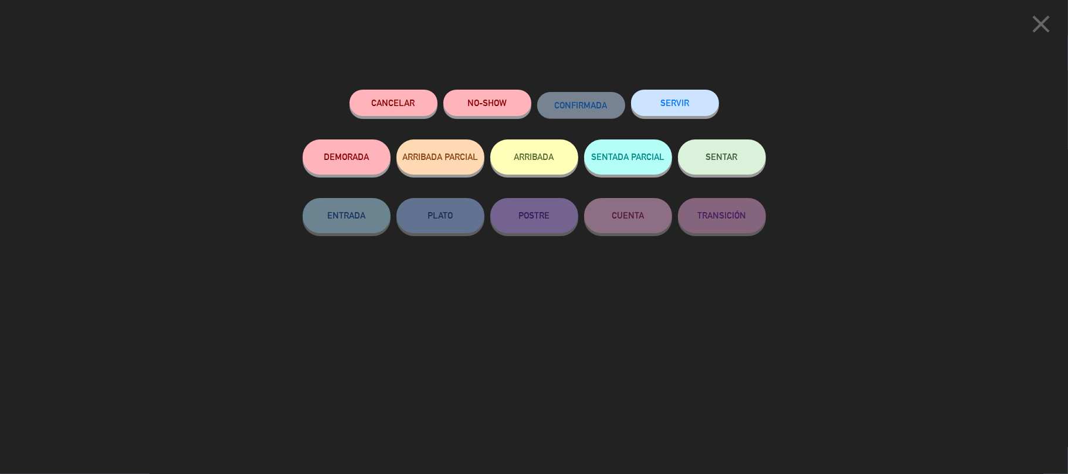
click at [653, 104] on button "SERVIR" at bounding box center [675, 103] width 88 height 26
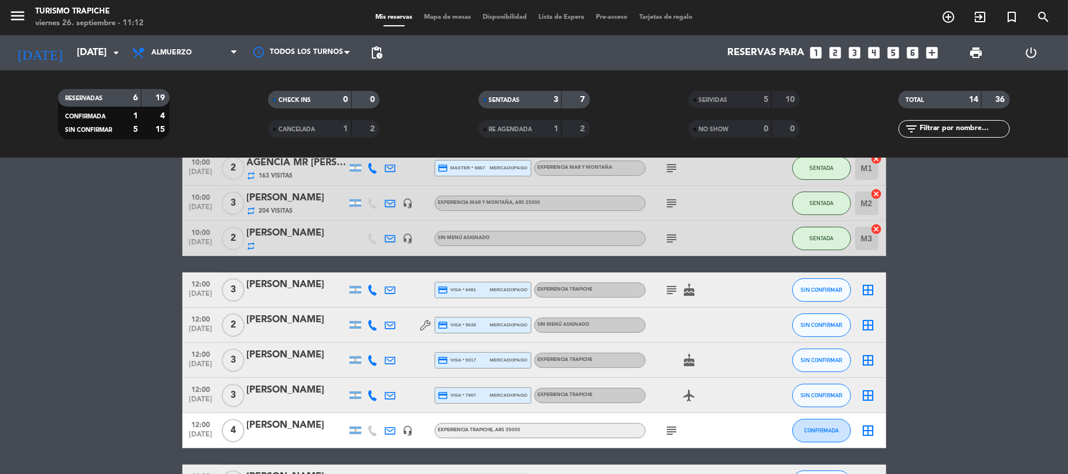
scroll to position [0, 0]
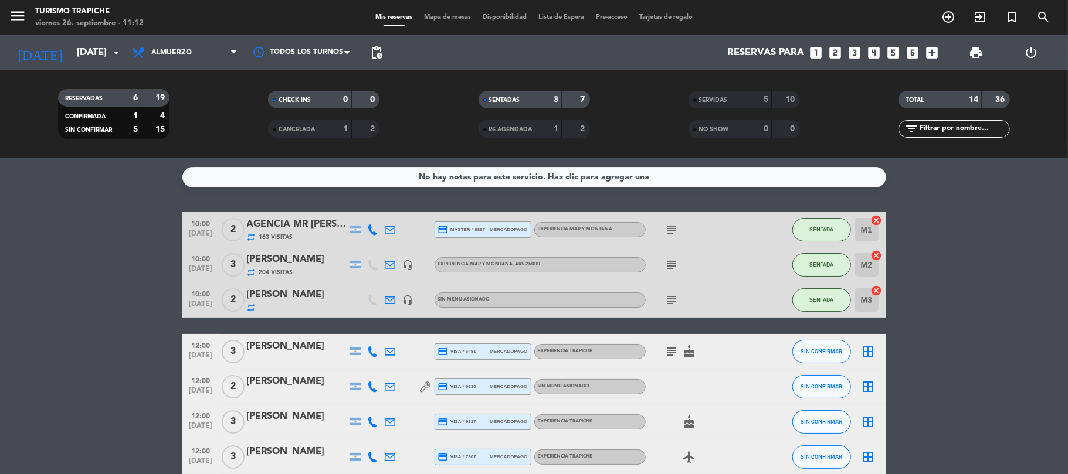
click at [386, 388] on icon at bounding box center [390, 387] width 11 height 11
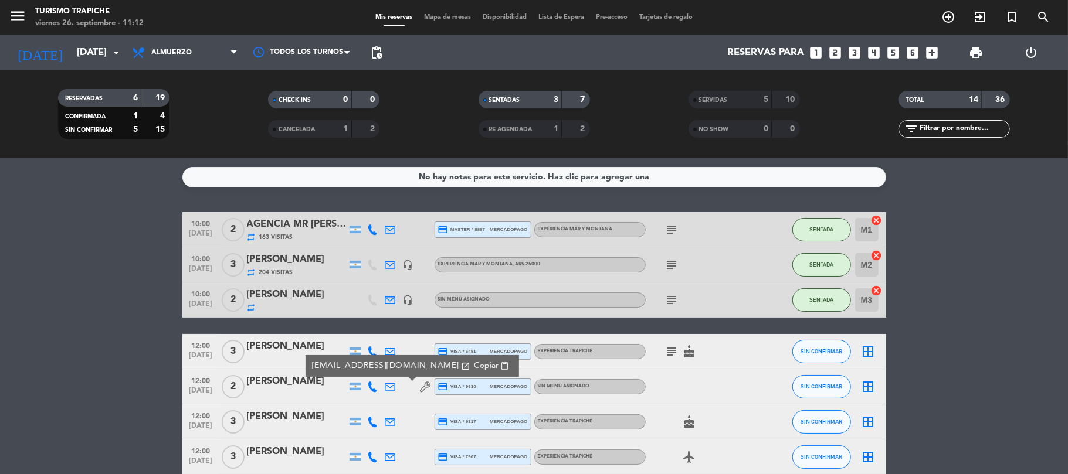
click at [473, 362] on span "Copiar" at bounding box center [485, 366] width 25 height 12
click at [817, 387] on span "SIN CONFIRMAR" at bounding box center [821, 386] width 42 height 6
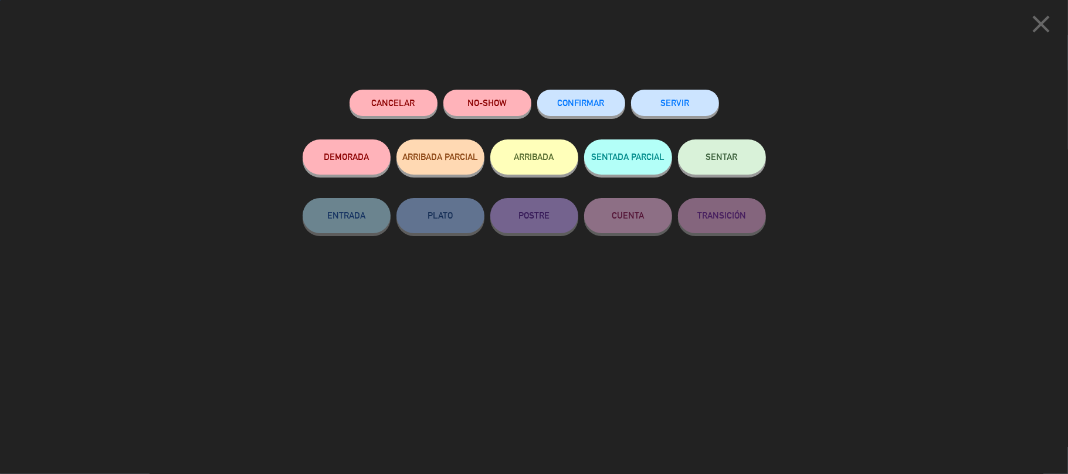
click at [669, 106] on button "SERVIR" at bounding box center [675, 103] width 88 height 26
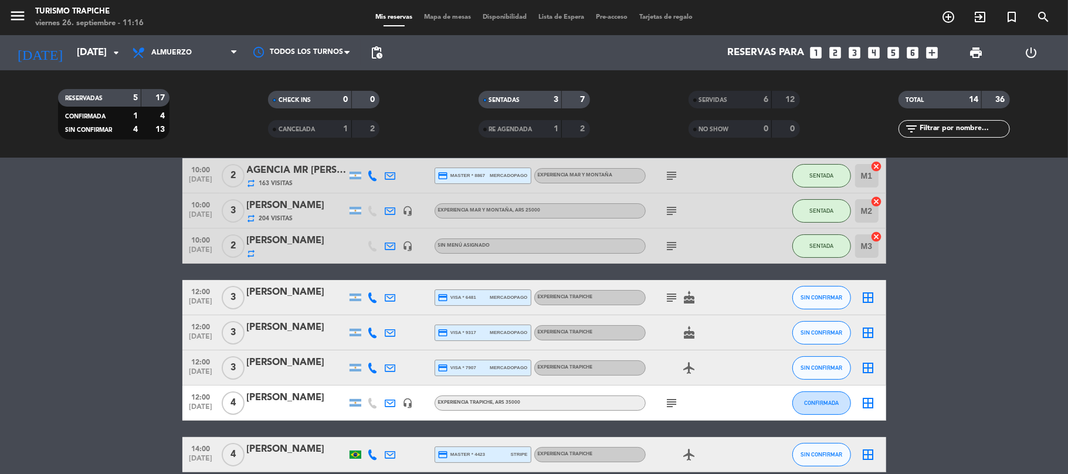
scroll to position [110, 0]
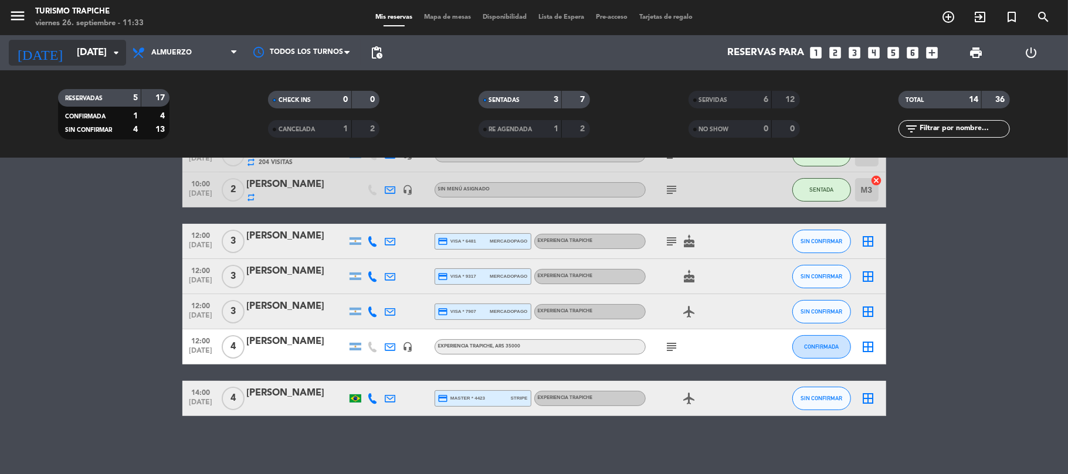
click at [71, 57] on input "[DATE]" at bounding box center [134, 53] width 127 height 23
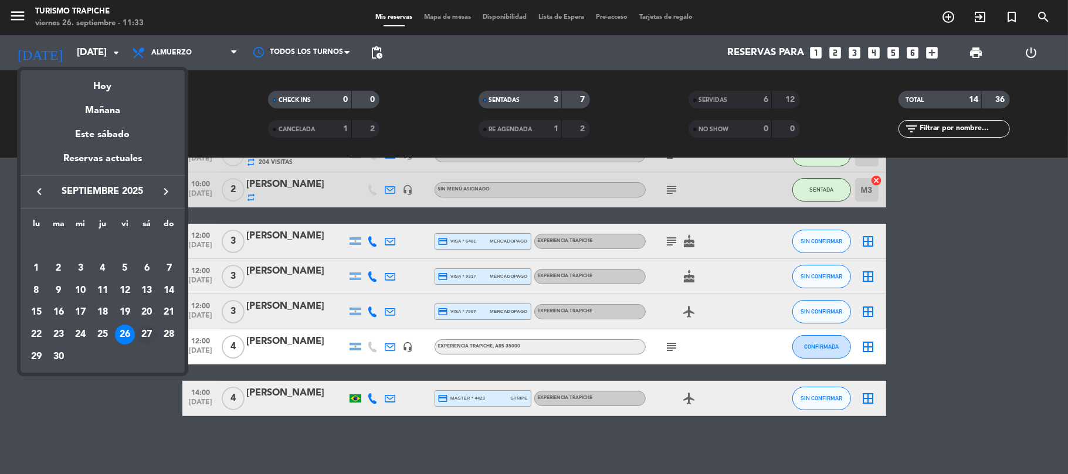
click at [149, 333] on div "27" at bounding box center [147, 335] width 20 height 20
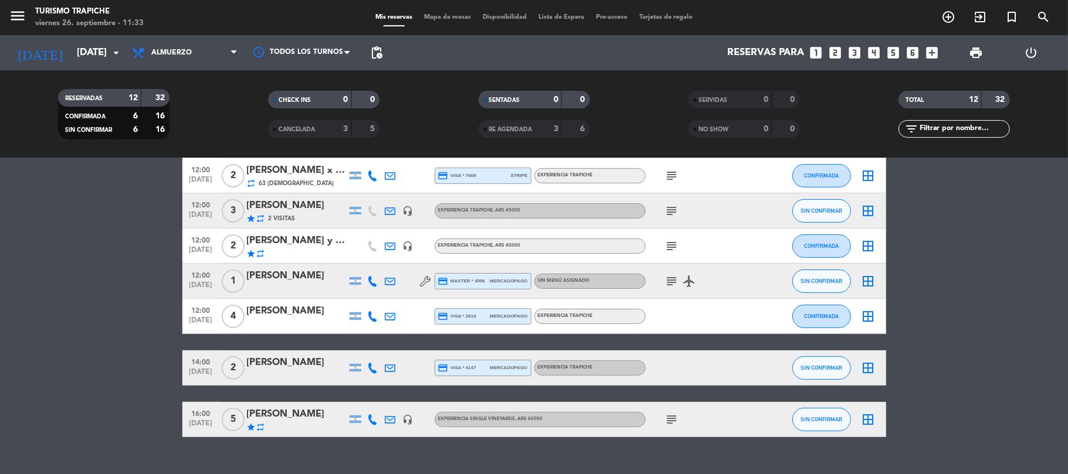
scroll to position [266, 0]
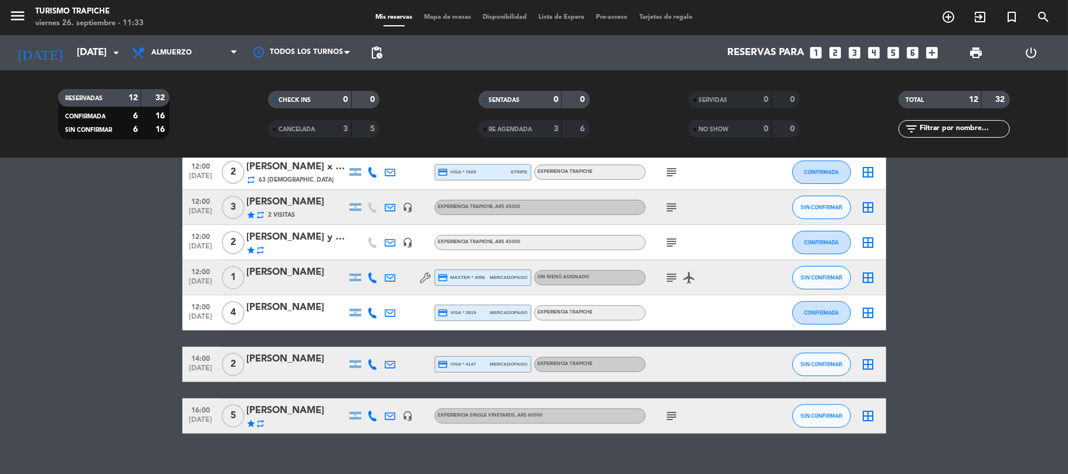
click at [676, 275] on icon "subject" at bounding box center [672, 278] width 14 height 14
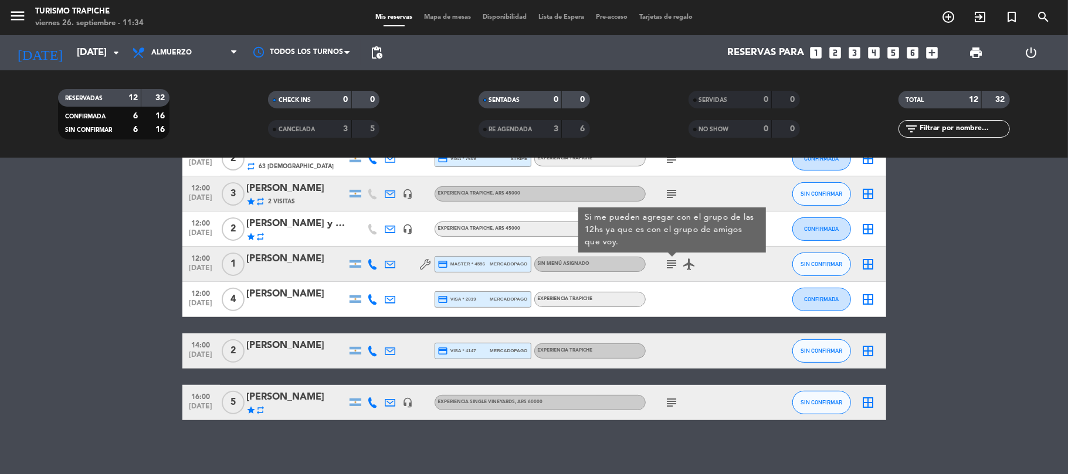
scroll to position [284, 0]
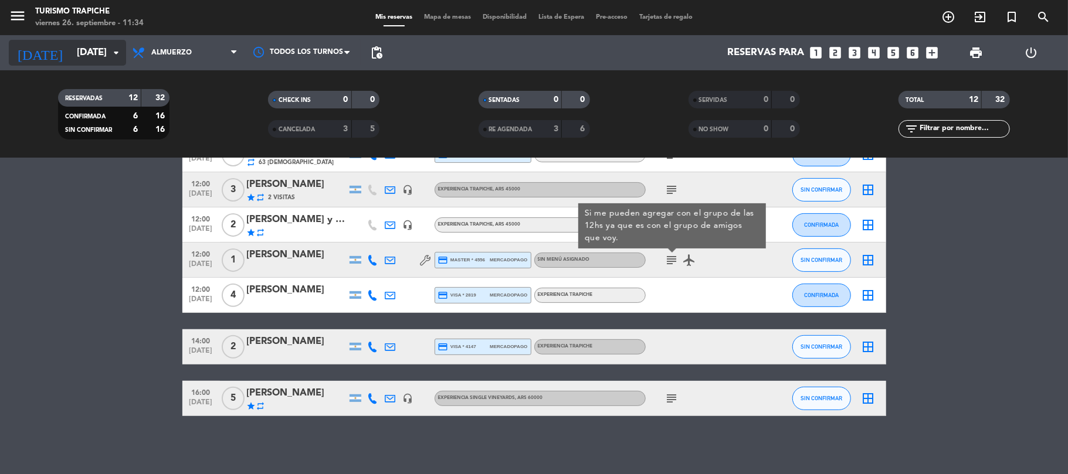
click at [88, 45] on input "[DATE]" at bounding box center [134, 53] width 127 height 23
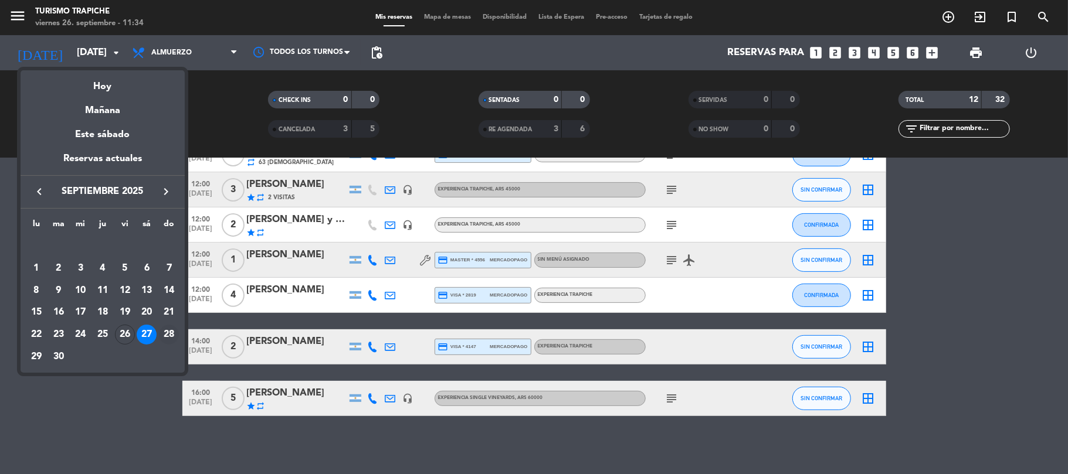
click at [165, 334] on div "28" at bounding box center [169, 335] width 20 height 20
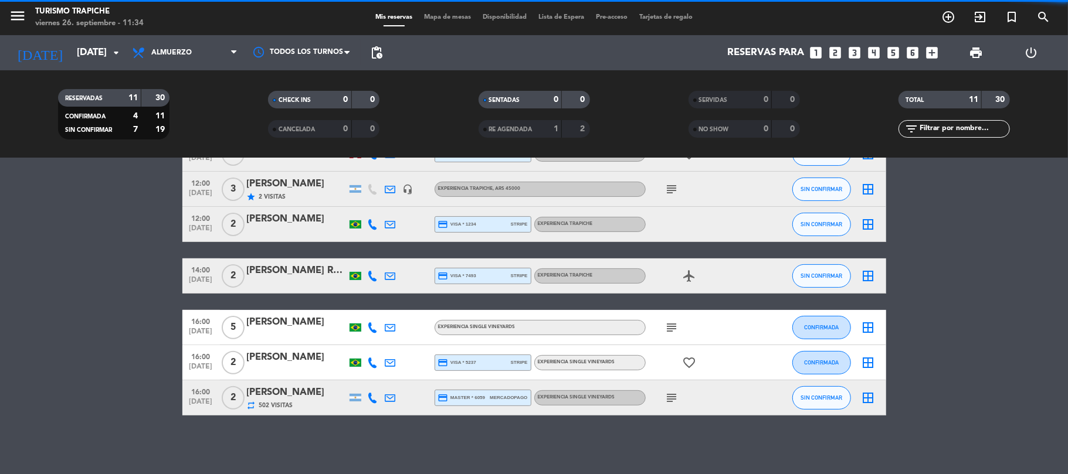
scroll to position [232, 0]
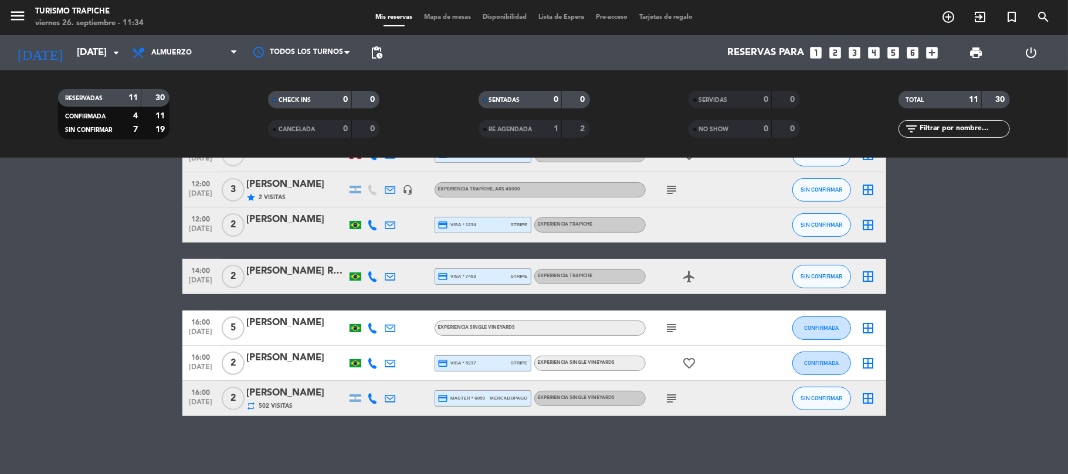
click at [674, 327] on icon "subject" at bounding box center [672, 328] width 14 height 14
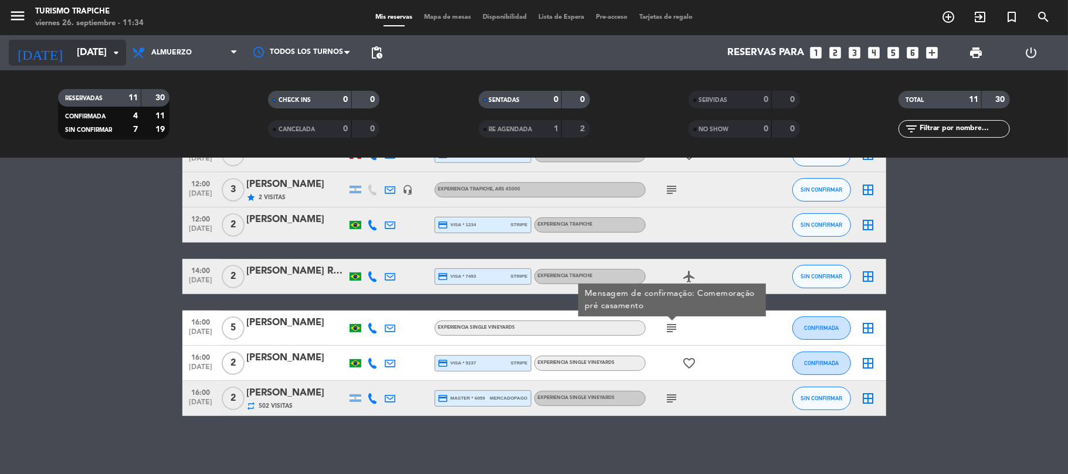
click at [80, 57] on input "[DATE]" at bounding box center [134, 53] width 127 height 23
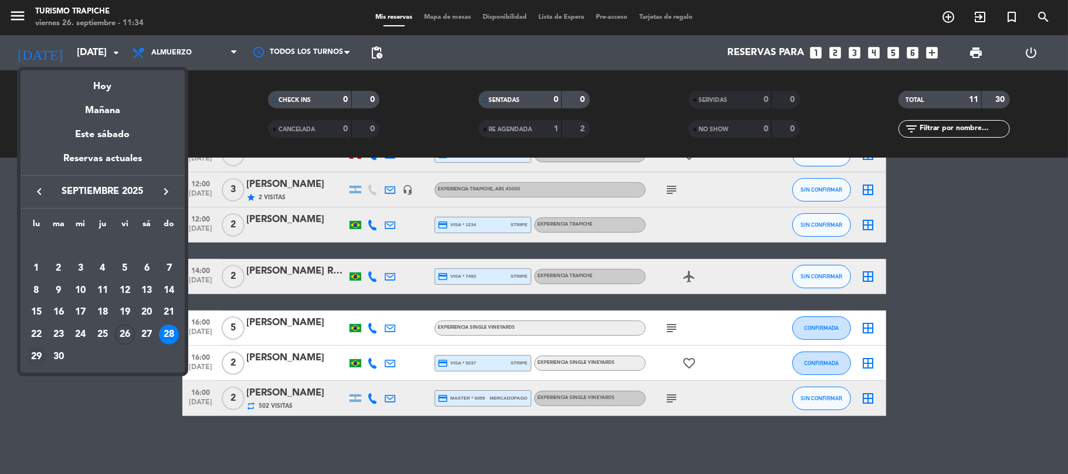
click at [35, 350] on div "29" at bounding box center [36, 357] width 20 height 20
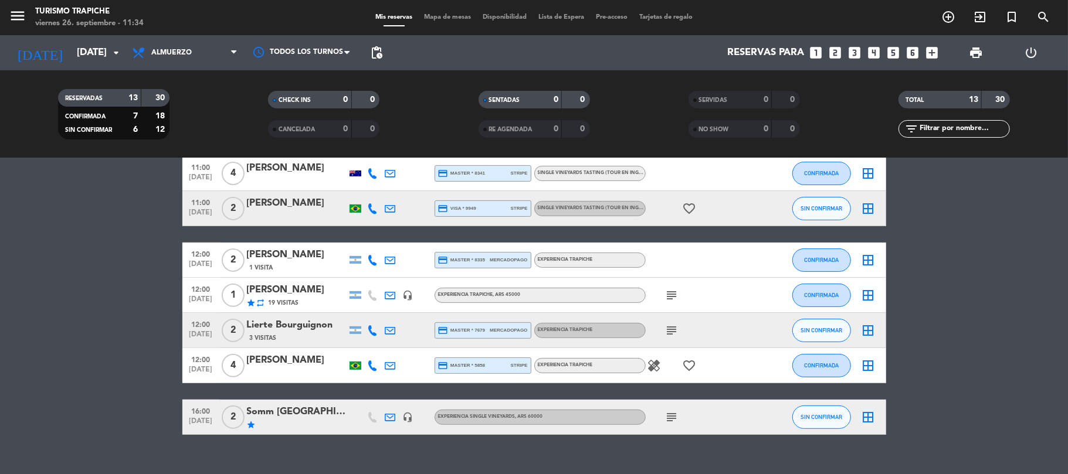
scroll to position [205, 0]
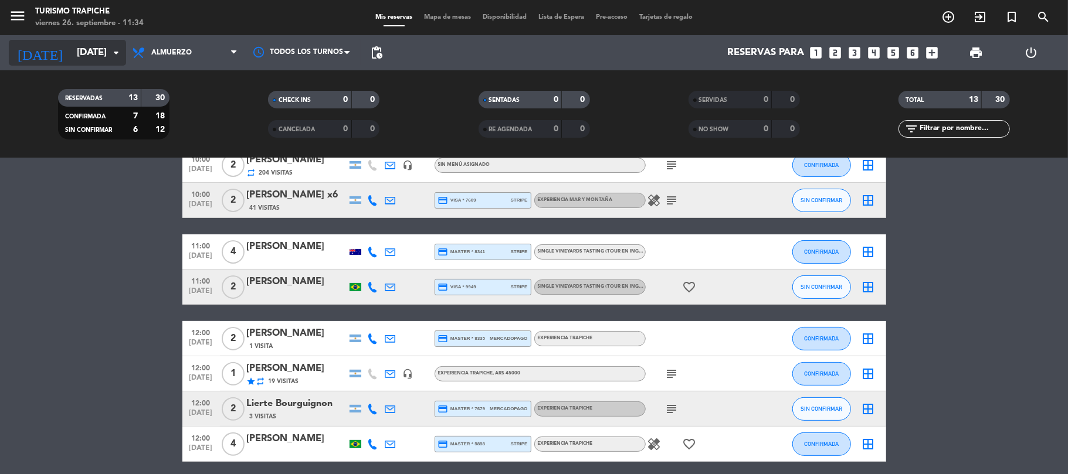
click at [76, 52] on input "[DATE]" at bounding box center [134, 53] width 127 height 23
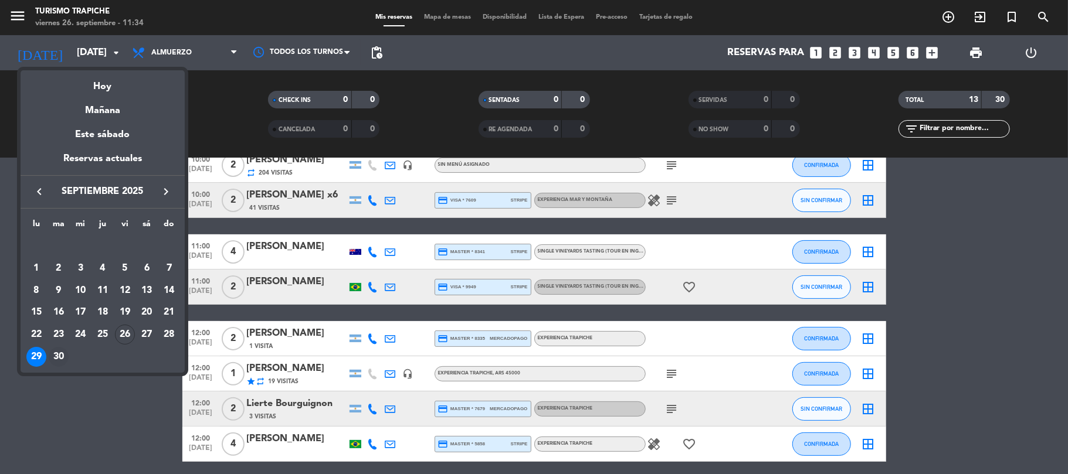
click at [57, 357] on div "30" at bounding box center [59, 357] width 20 height 20
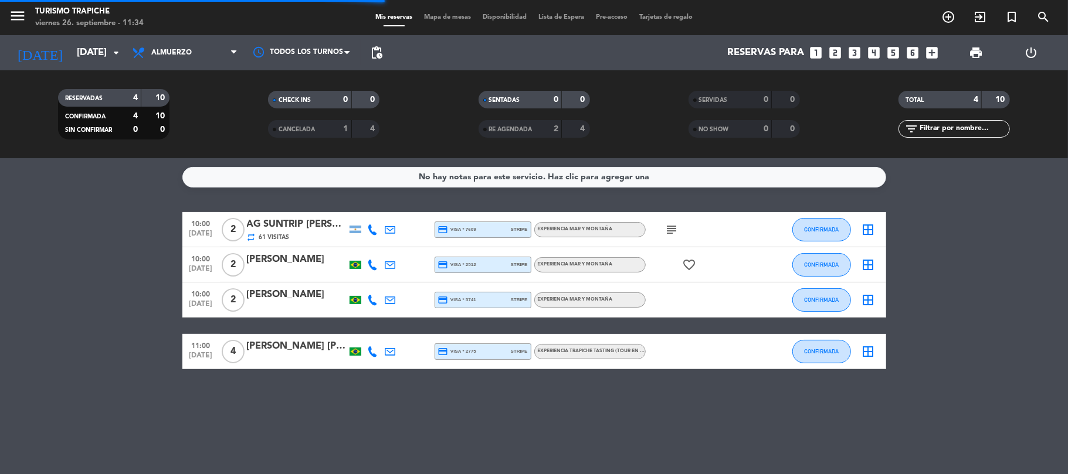
scroll to position [0, 0]
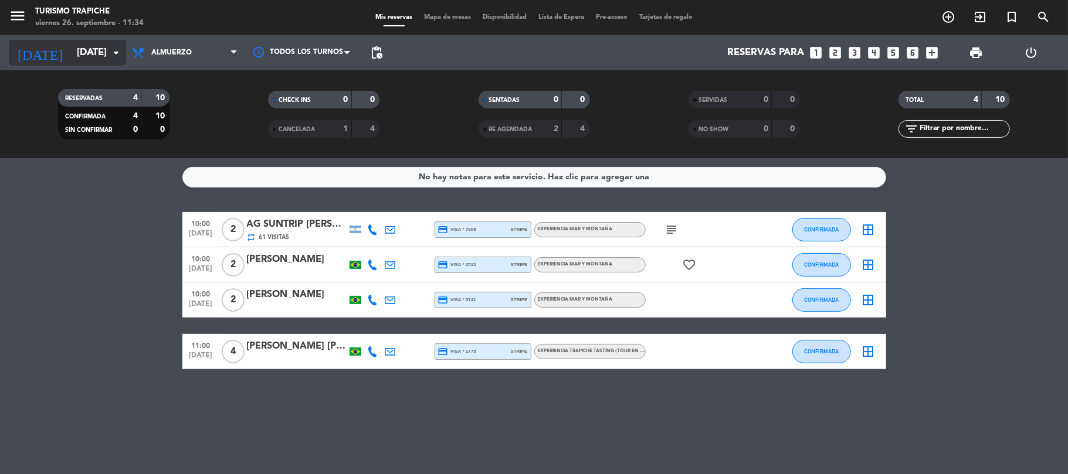
click at [87, 56] on input "[DATE]" at bounding box center [134, 53] width 127 height 23
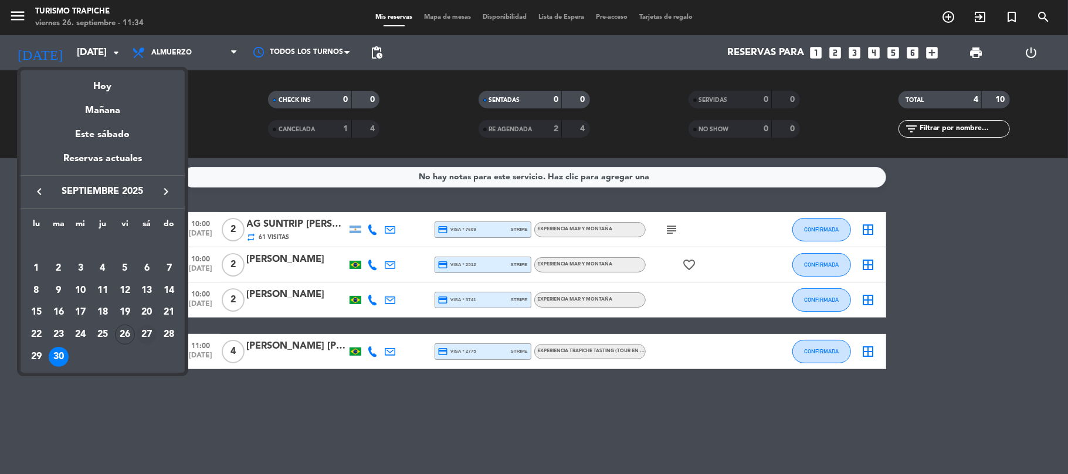
click at [142, 338] on div "27" at bounding box center [147, 335] width 20 height 20
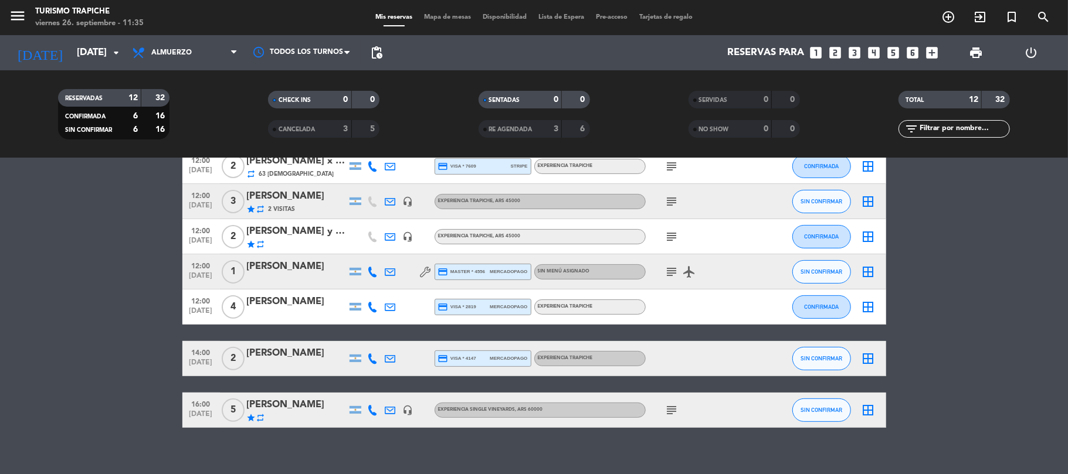
scroll to position [284, 0]
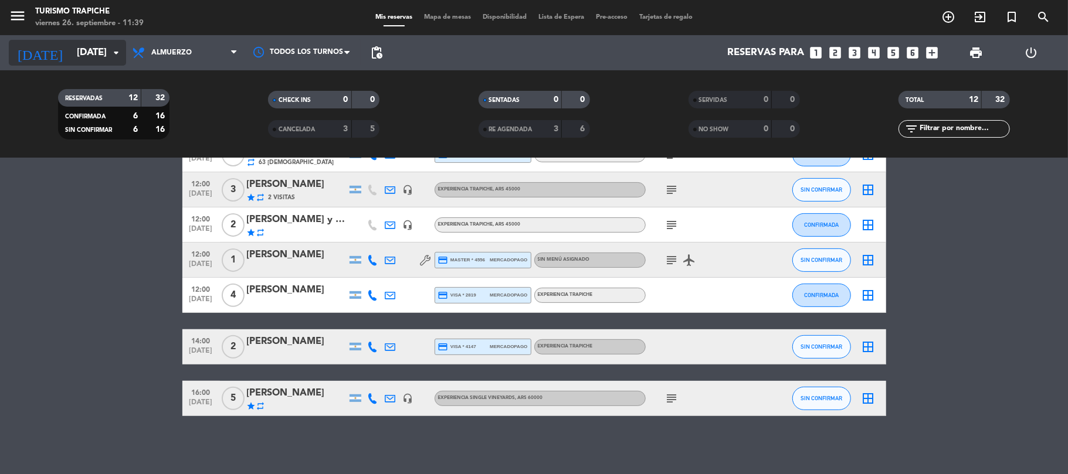
click at [90, 43] on input "[DATE]" at bounding box center [134, 53] width 127 height 23
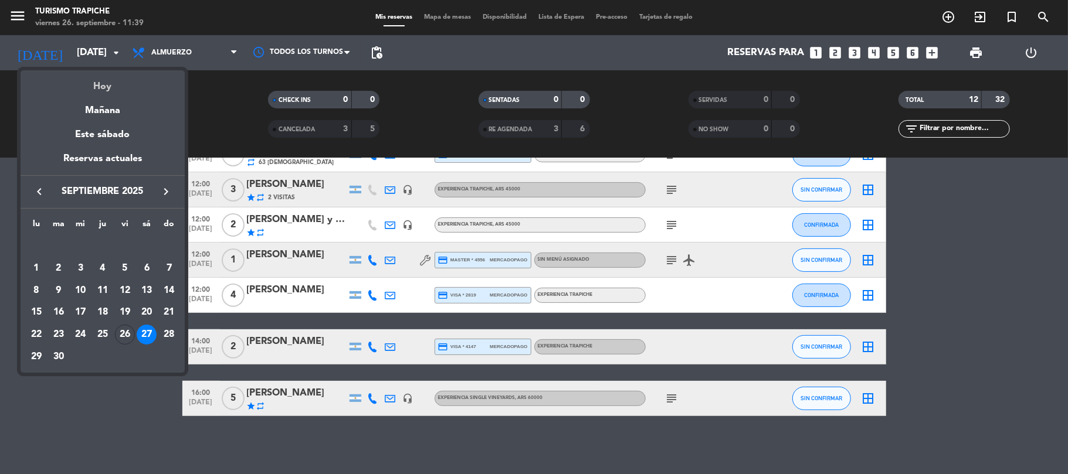
click at [95, 87] on div "Hoy" at bounding box center [103, 82] width 164 height 24
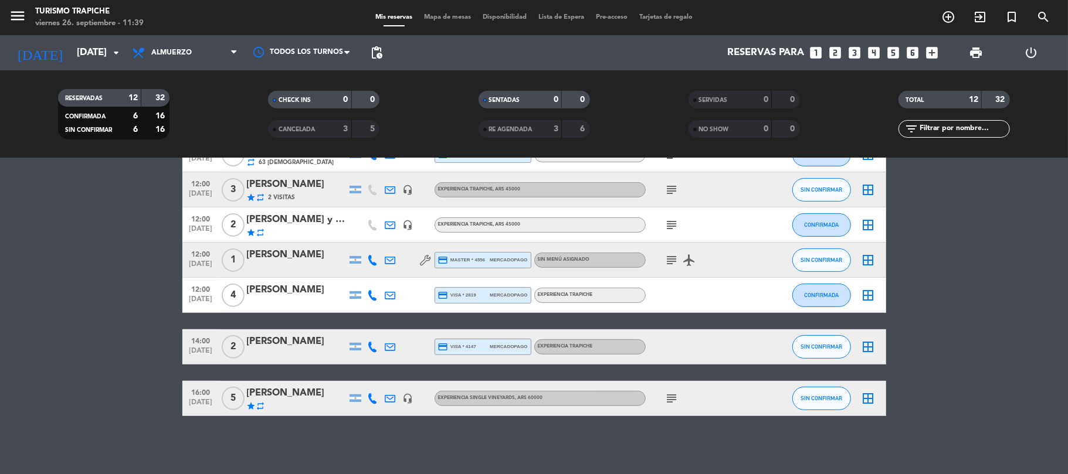
type input "[DATE]"
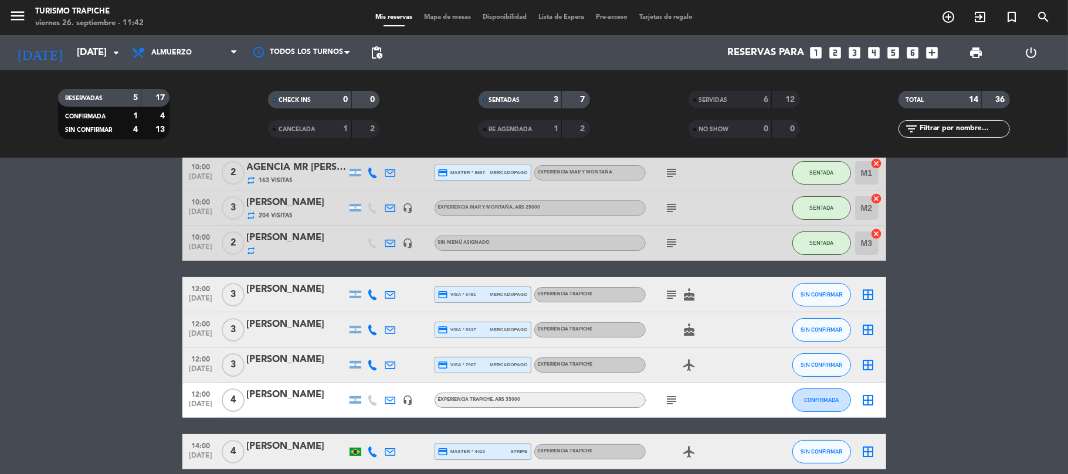
scroll to position [32, 0]
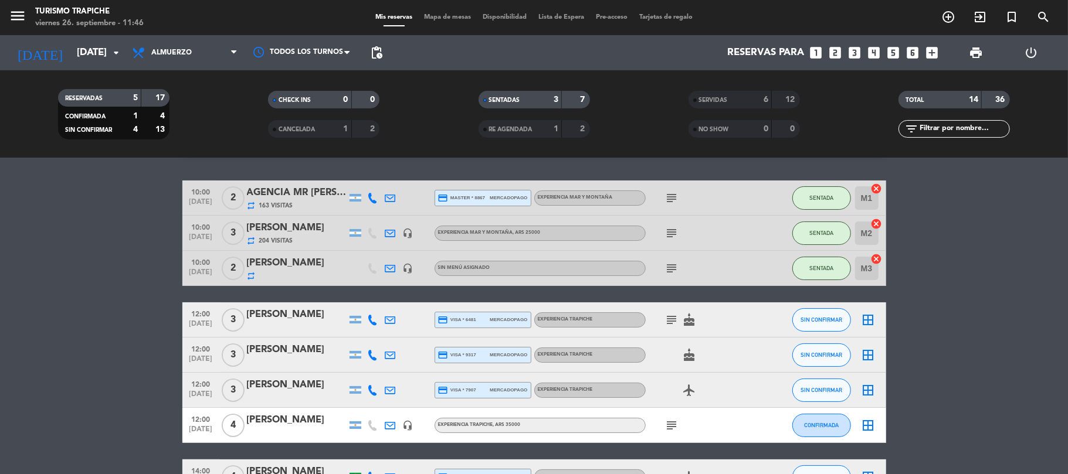
click at [284, 385] on div "[PERSON_NAME]" at bounding box center [297, 385] width 100 height 15
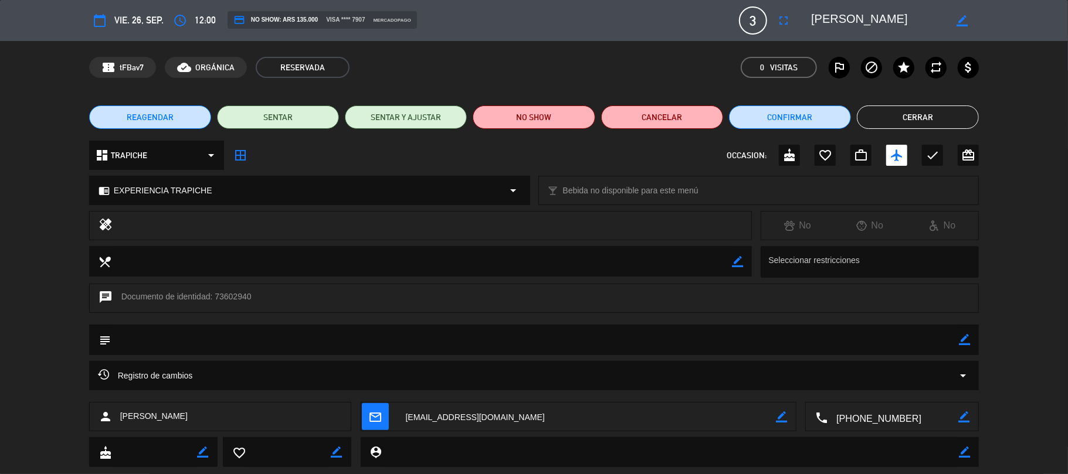
click at [427, 415] on textarea at bounding box center [586, 417] width 379 height 29
click at [446, 413] on textarea at bounding box center [586, 417] width 379 height 29
click at [899, 122] on button "Cerrar" at bounding box center [918, 117] width 122 height 23
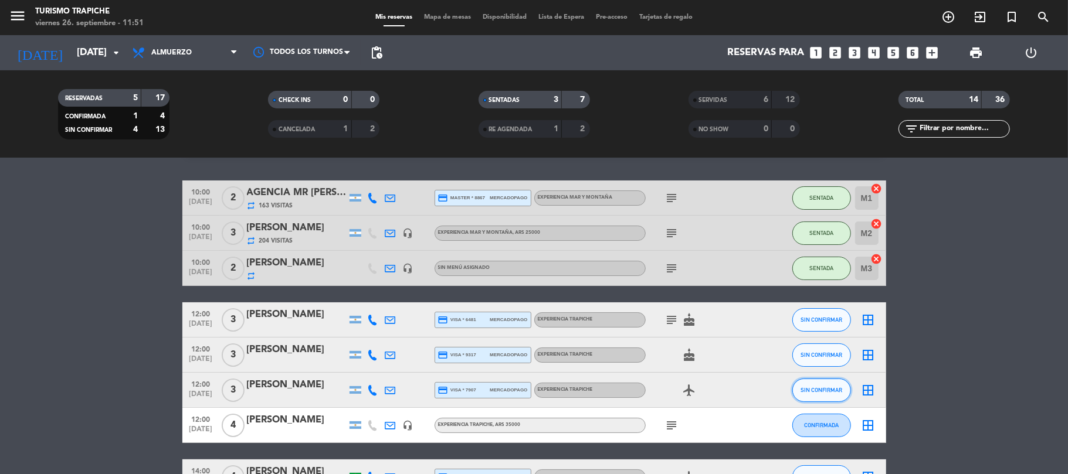
drag, startPoint x: 820, startPoint y: 387, endPoint x: 829, endPoint y: 395, distance: 12.1
click at [829, 395] on button "SIN CONFIRMAR" at bounding box center [821, 390] width 59 height 23
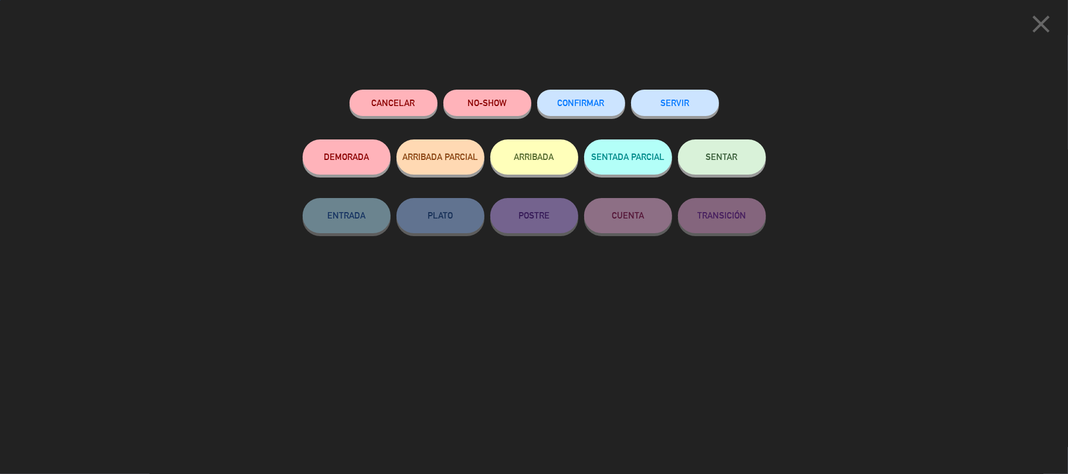
click at [681, 97] on button "SERVIR" at bounding box center [675, 103] width 88 height 26
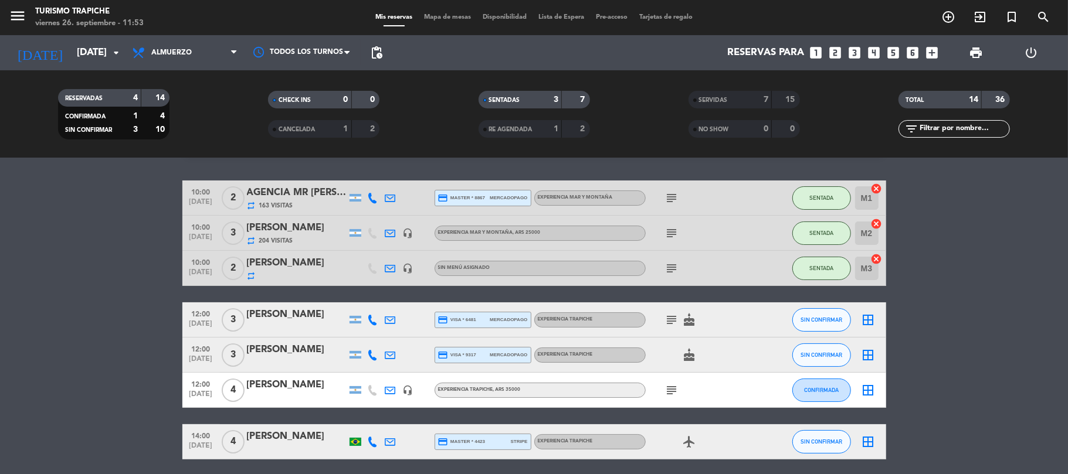
click at [277, 388] on div "[PERSON_NAME]" at bounding box center [297, 385] width 100 height 15
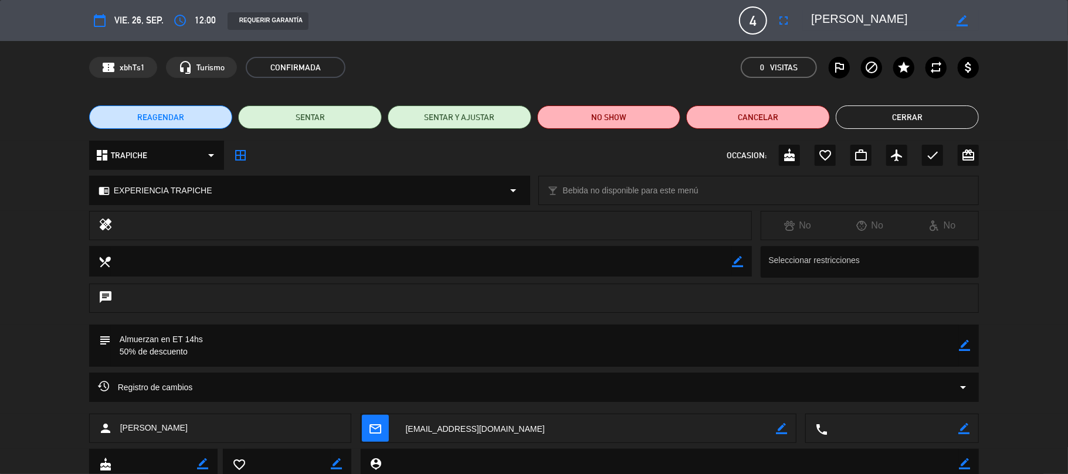
click at [442, 425] on textarea at bounding box center [586, 429] width 379 height 29
click at [449, 426] on textarea at bounding box center [586, 429] width 379 height 29
click at [904, 114] on button "Cerrar" at bounding box center [908, 117] width 144 height 23
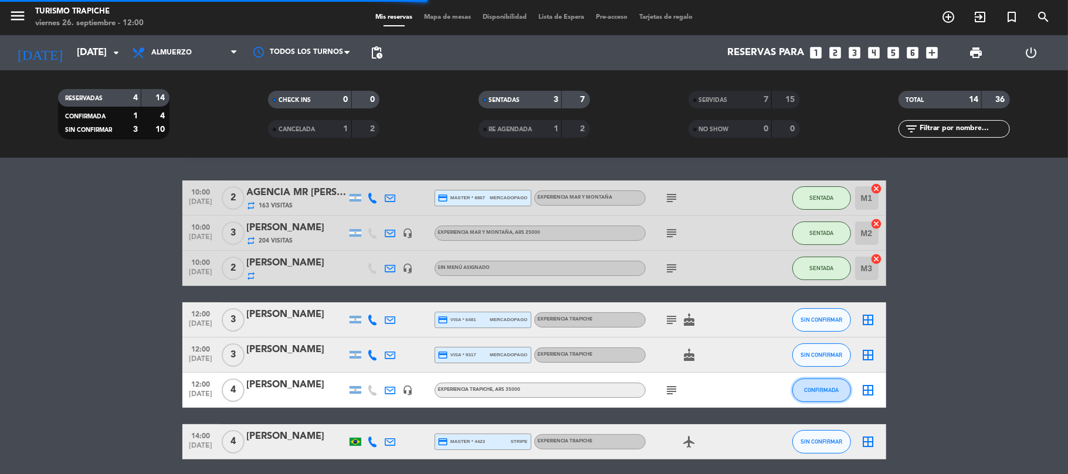
click at [816, 388] on span "CONFIRMADA" at bounding box center [821, 390] width 35 height 6
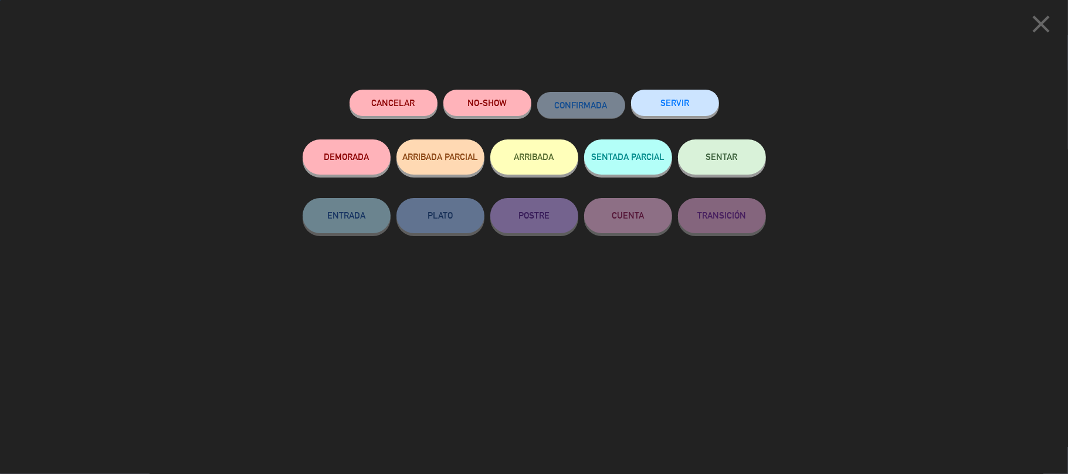
scroll to position [181, 0]
click at [683, 103] on button "SERVIR" at bounding box center [675, 103] width 88 height 26
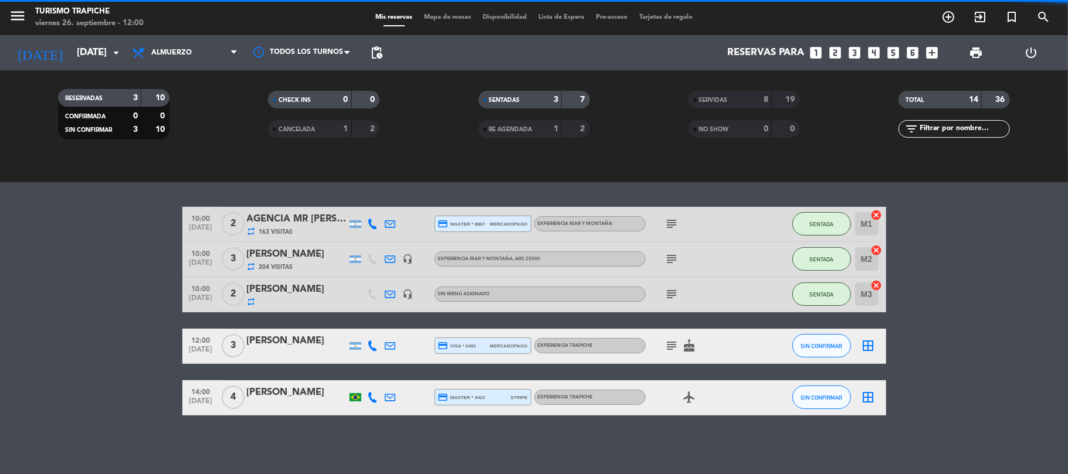
scroll to position [145, 0]
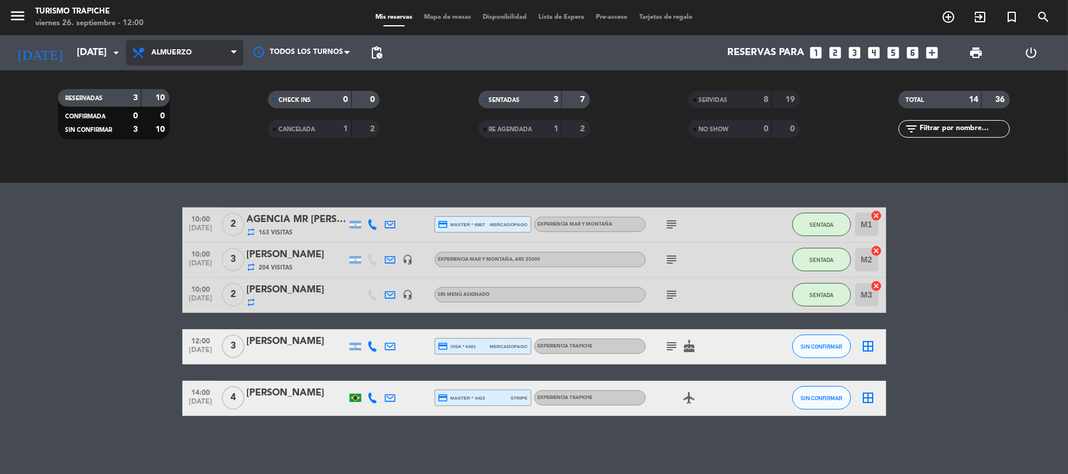
click at [207, 48] on span "Almuerzo" at bounding box center [184, 53] width 117 height 26
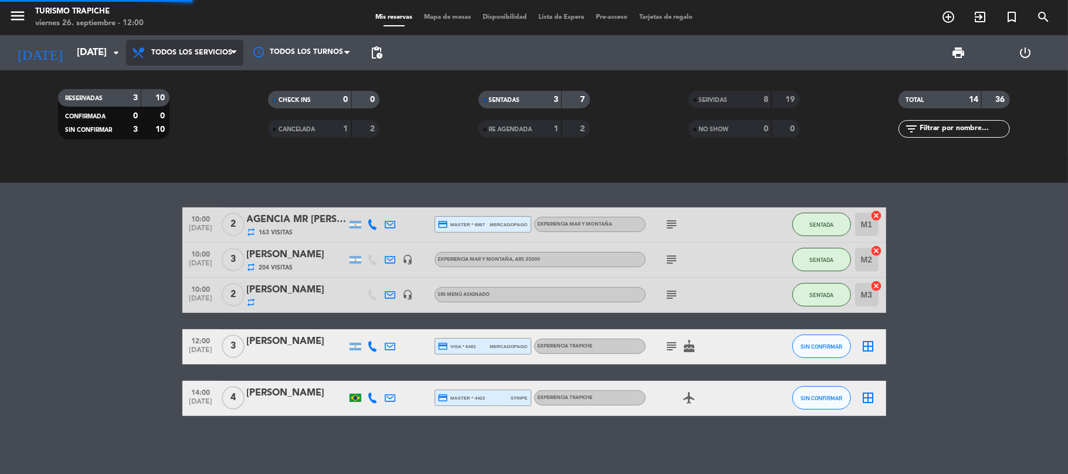
click at [198, 74] on div "menu Turismo Trapiche [DATE] 26. septiembre - 12:00 Mis reservas Mapa de mesas …" at bounding box center [534, 79] width 1068 height 158
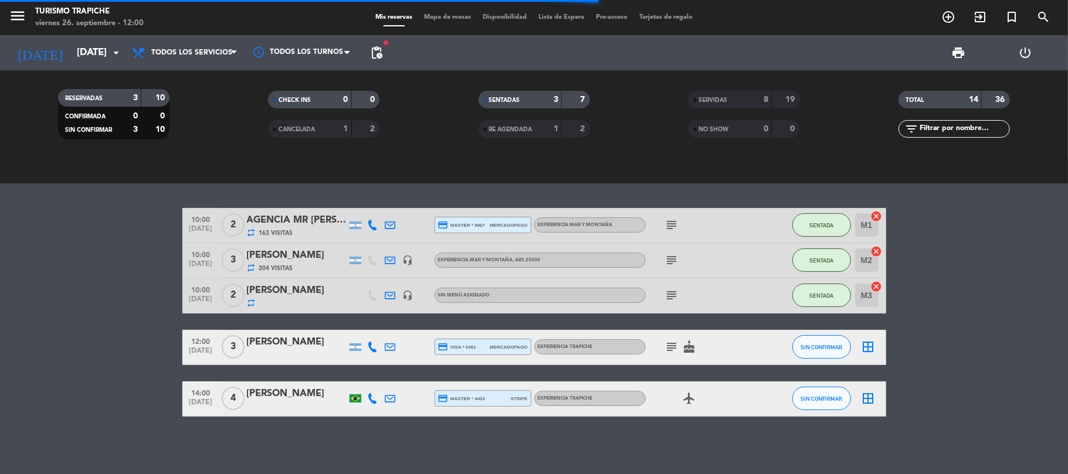
click at [726, 94] on div "SERVIDAS" at bounding box center [718, 99] width 54 height 13
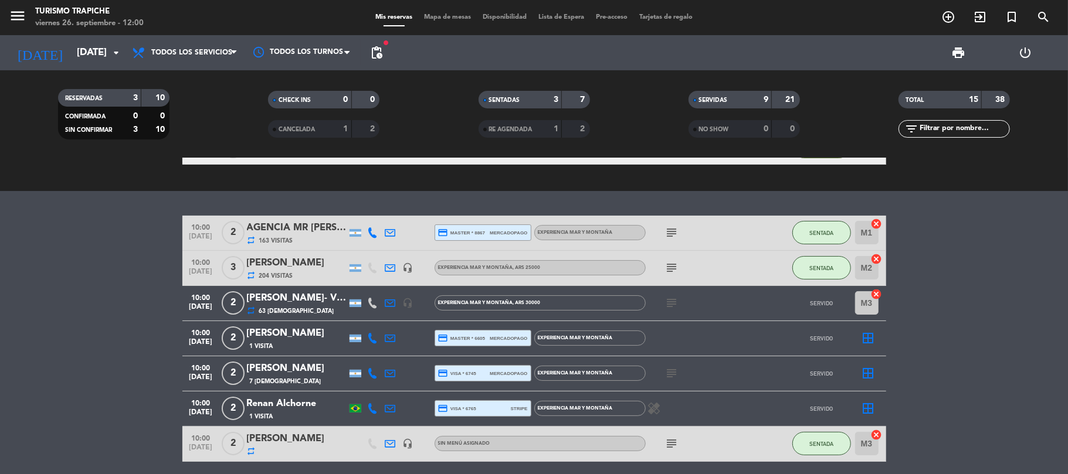
scroll to position [134, 0]
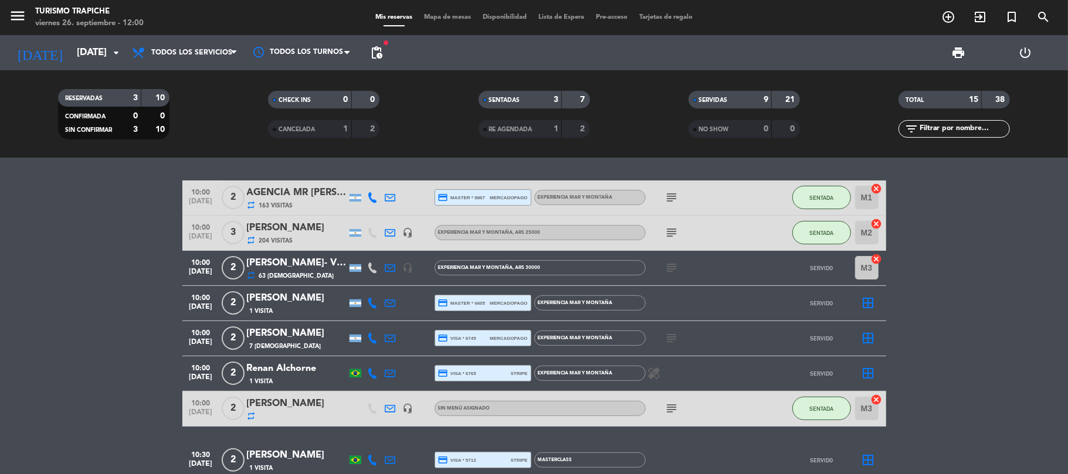
click at [305, 367] on div "Renan Alchorne" at bounding box center [297, 368] width 100 height 15
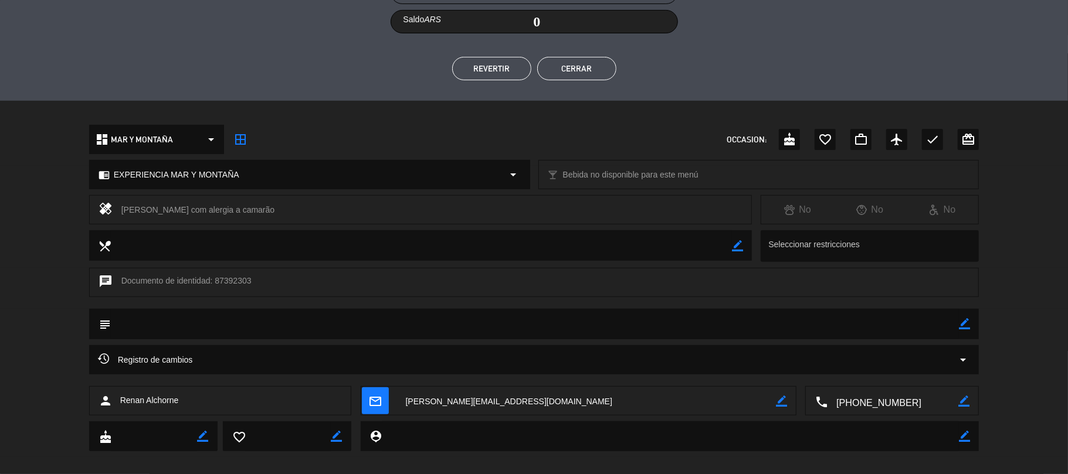
scroll to position [257, 0]
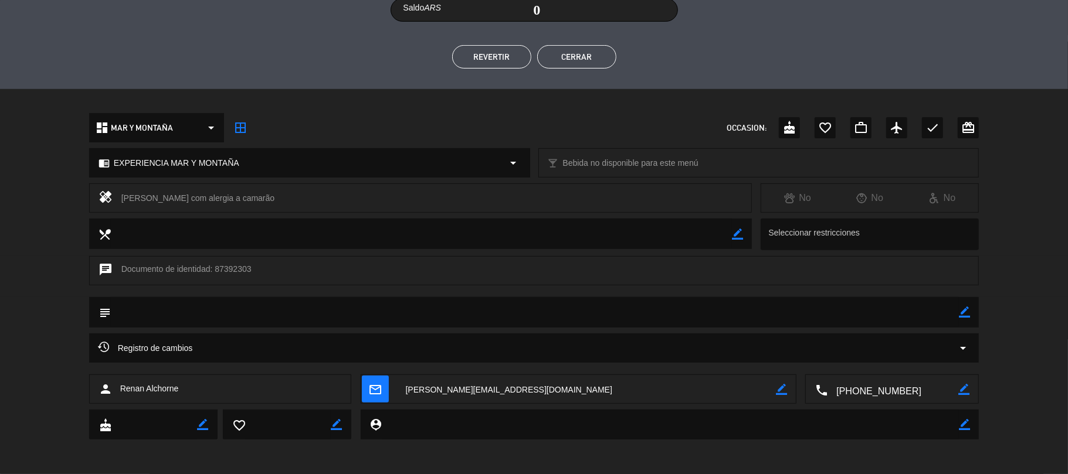
click at [446, 389] on textarea at bounding box center [586, 389] width 379 height 29
click at [580, 54] on button "Cerrar" at bounding box center [576, 56] width 79 height 23
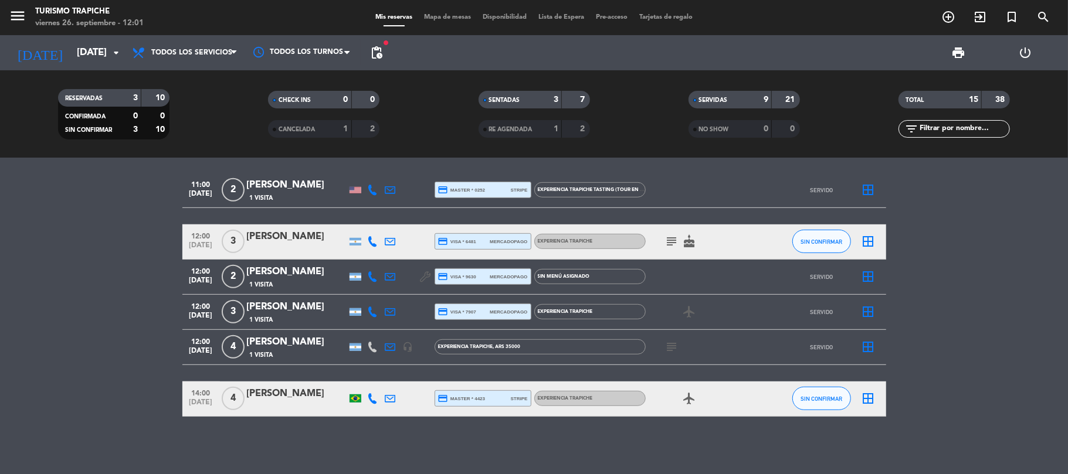
scroll to position [0, 0]
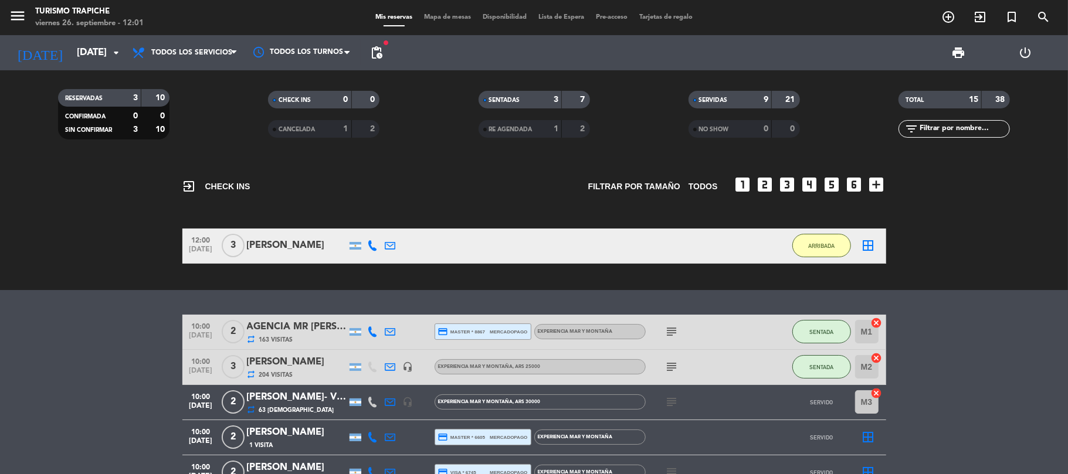
click at [276, 245] on div "[PERSON_NAME]" at bounding box center [297, 245] width 100 height 15
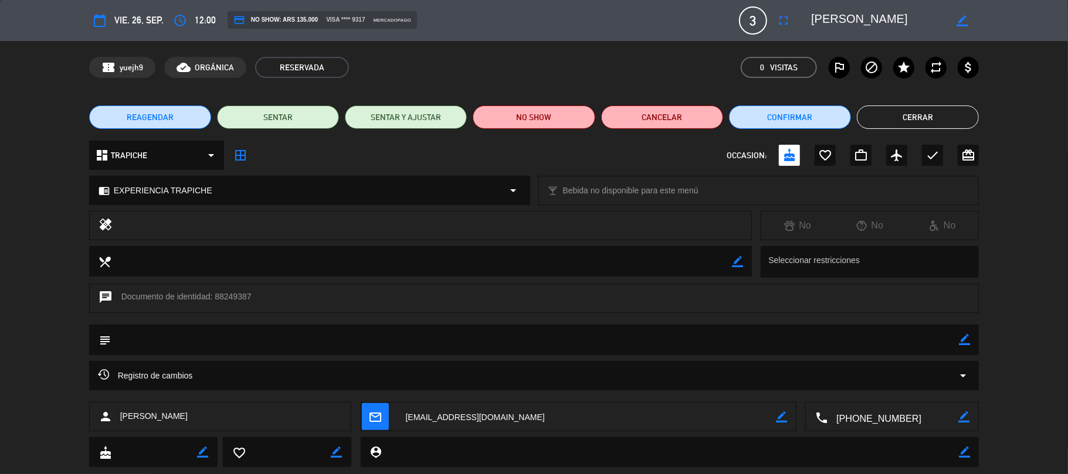
click at [29, 223] on div "healing No No No" at bounding box center [534, 228] width 1068 height 35
click at [899, 118] on button "Cerrar" at bounding box center [918, 117] width 122 height 23
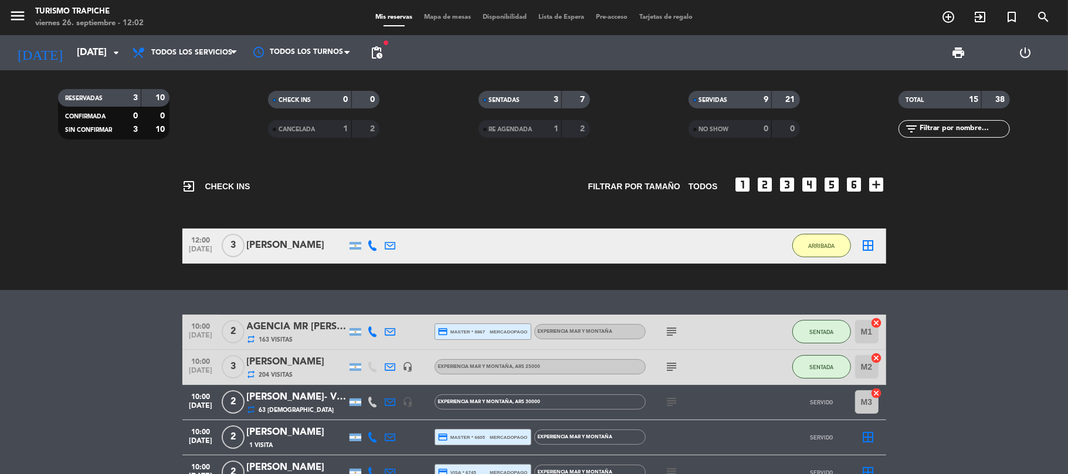
click at [296, 247] on div "[PERSON_NAME]" at bounding box center [297, 245] width 100 height 15
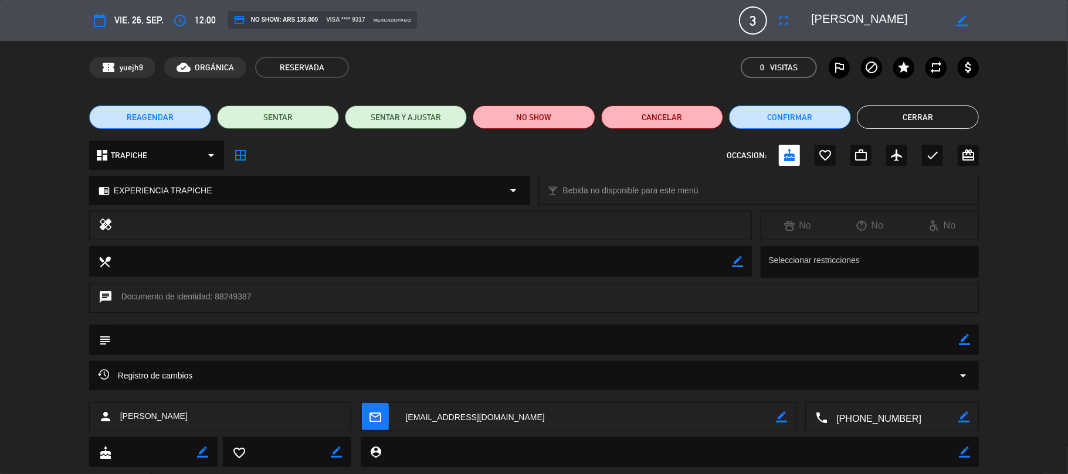
click at [472, 416] on textarea at bounding box center [586, 417] width 379 height 29
click at [897, 113] on button "Cerrar" at bounding box center [918, 117] width 122 height 23
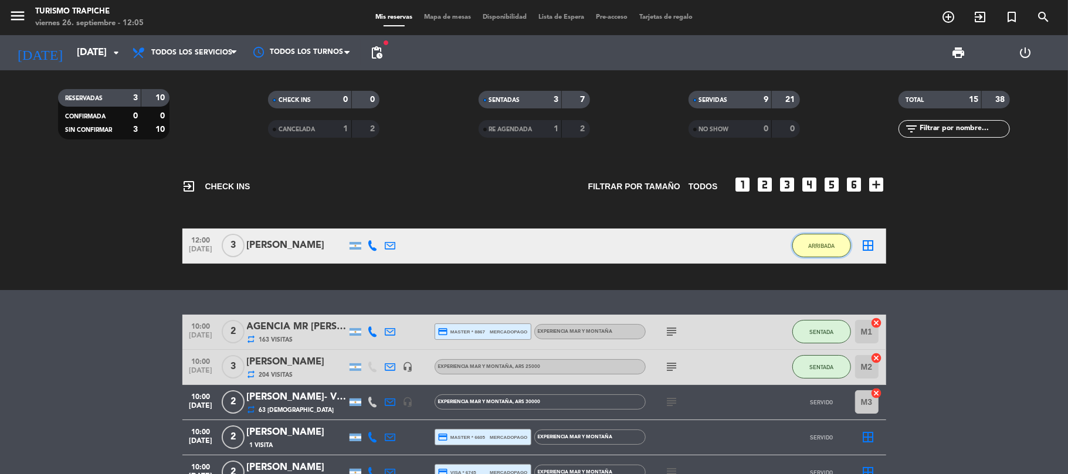
click at [816, 243] on span "ARRIBADA" at bounding box center [821, 246] width 26 height 6
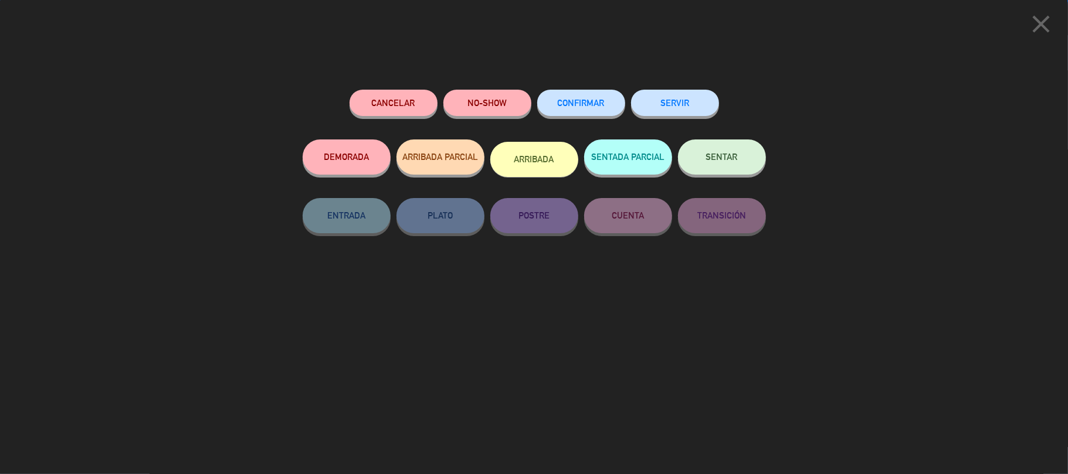
click at [693, 99] on button "SERVIR" at bounding box center [675, 103] width 88 height 26
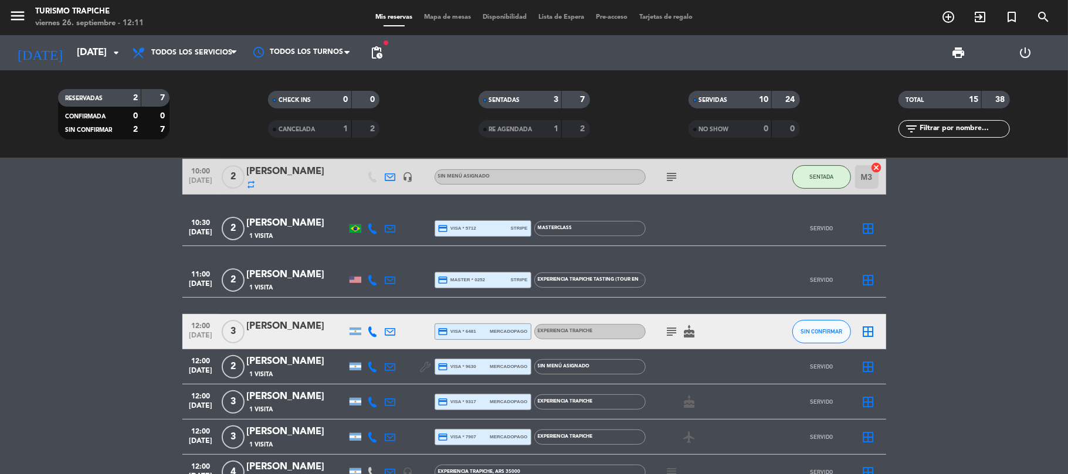
scroll to position [313, 0]
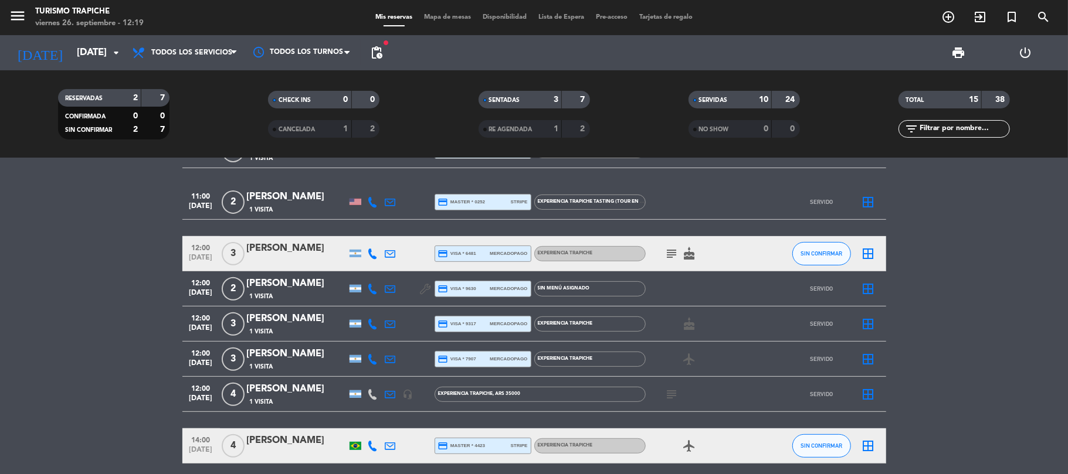
click at [308, 252] on div "[PERSON_NAME]" at bounding box center [297, 248] width 100 height 15
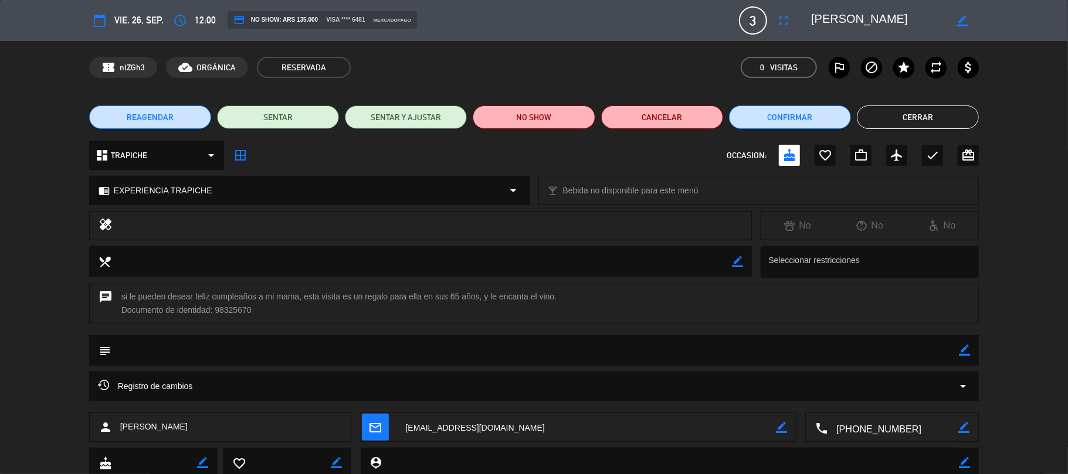
click at [437, 427] on textarea at bounding box center [586, 427] width 379 height 29
click at [928, 111] on button "Cerrar" at bounding box center [918, 117] width 122 height 23
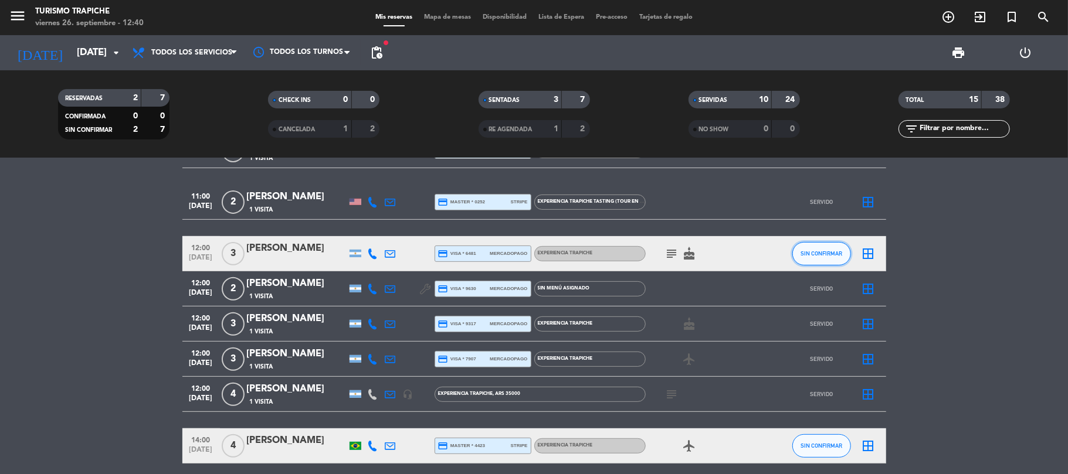
click at [819, 252] on span "SIN CONFIRMAR" at bounding box center [821, 253] width 42 height 6
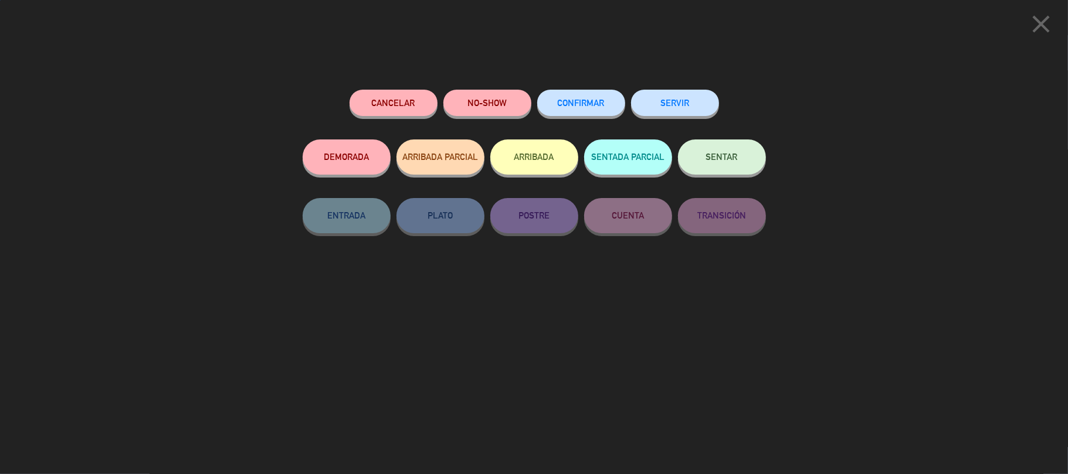
click at [685, 99] on button "SERVIR" at bounding box center [675, 103] width 88 height 26
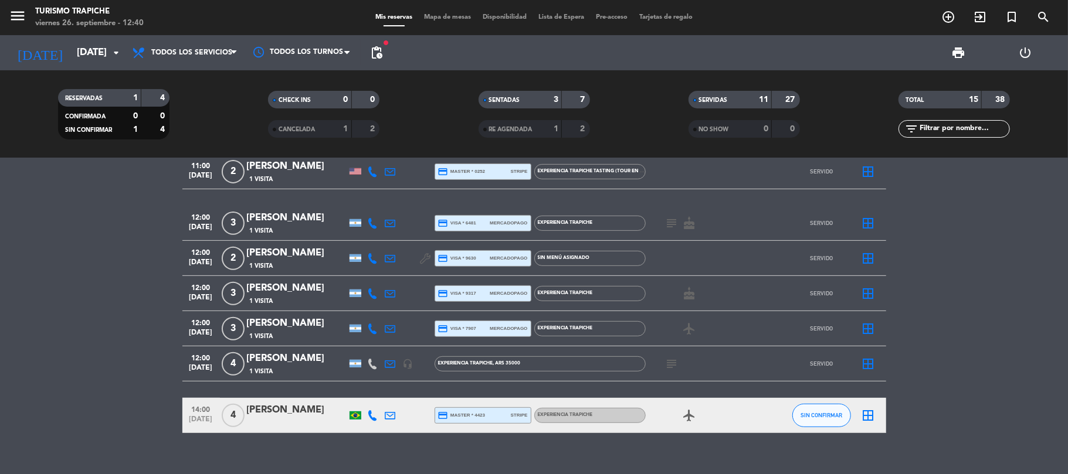
scroll to position [360, 0]
